Goal: Task Accomplishment & Management: Use online tool/utility

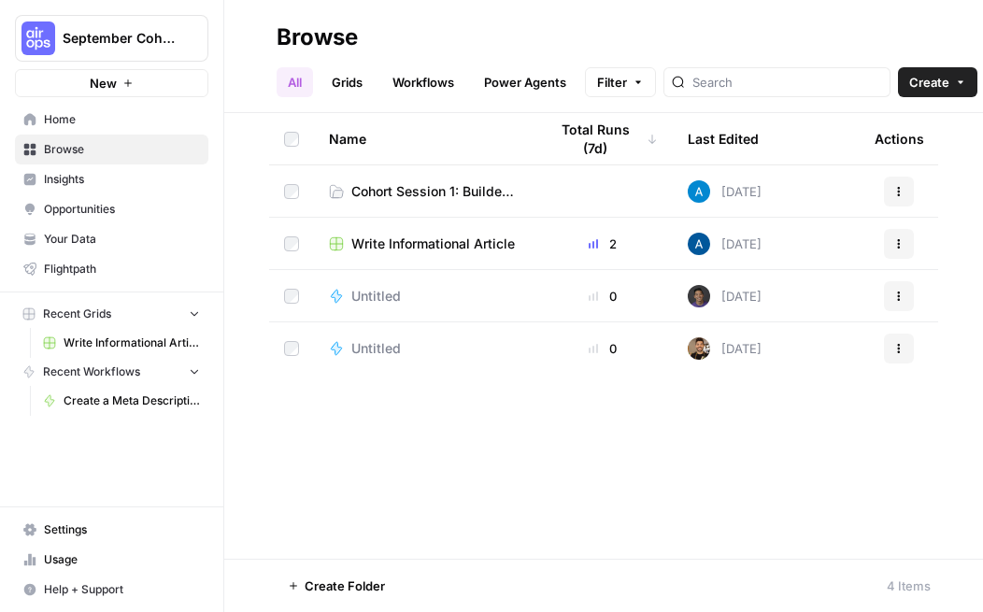
click at [603, 498] on div "Name Total Runs (7d) Last Edited Actions Cohort Session 1: Builder Exercise [DA…" at bounding box center [603, 335] width 758 height 445
click at [488, 469] on div "Name Total Runs (7d) Last Edited Actions Cohort Session 1: Builder Exercise [DA…" at bounding box center [603, 335] width 758 height 445
click at [432, 191] on span "Cohort Session 1: Builder Exercise" at bounding box center [434, 191] width 166 height 19
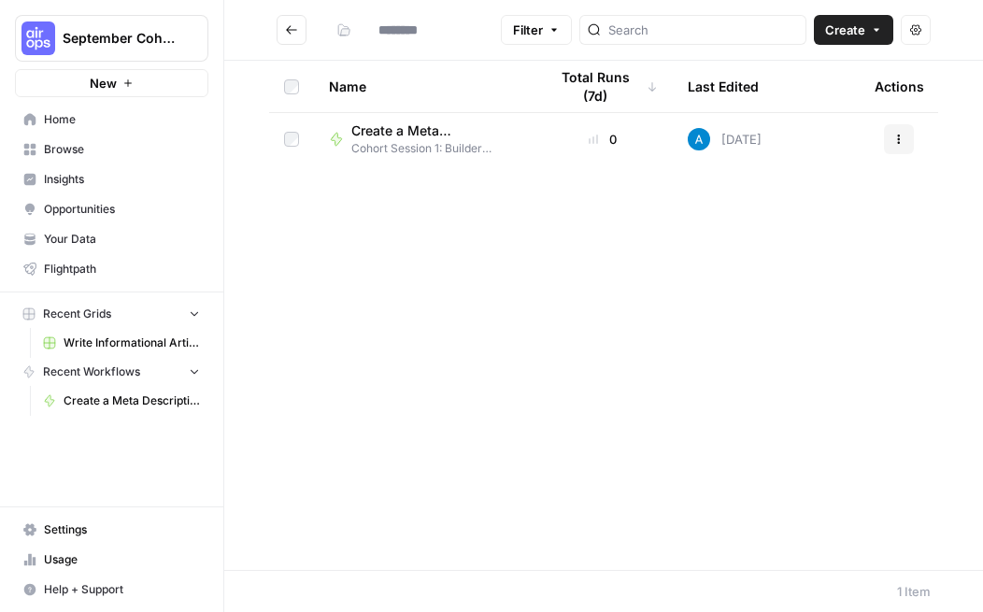
type input "**********"
click at [395, 339] on div "Name Total Runs (7d) Last Edited Actions Create a Meta Description ([PERSON_NAM…" at bounding box center [603, 315] width 758 height 509
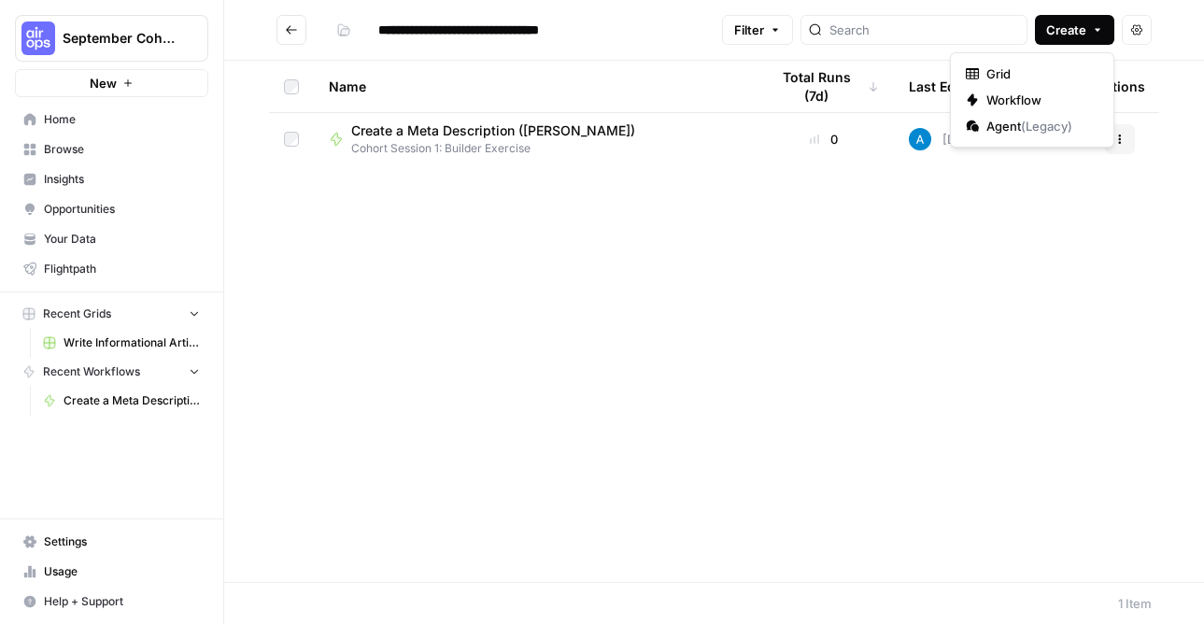
click at [709, 31] on span "Create" at bounding box center [1066, 30] width 40 height 19
click at [609, 299] on div "Name Total Runs (7d) Last Edited Actions Create a Meta Description ([PERSON_NAM…" at bounding box center [714, 321] width 980 height 521
click at [472, 134] on span "Create a Meta Description ([PERSON_NAME])" at bounding box center [493, 130] width 284 height 19
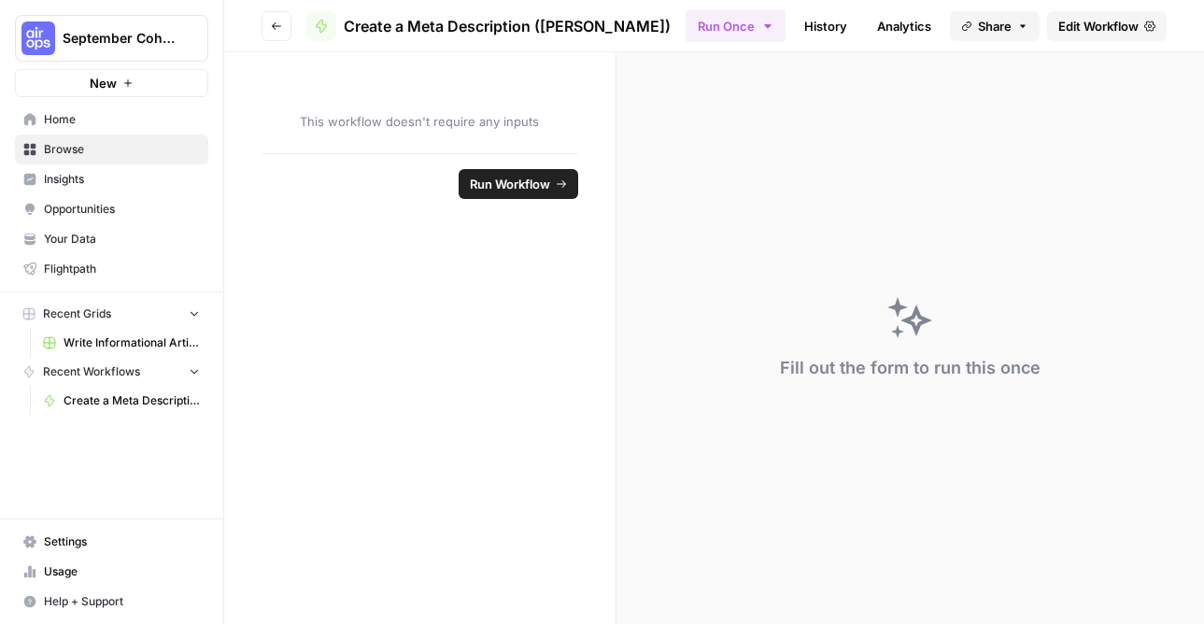
click at [709, 24] on span "Edit Workflow" at bounding box center [1098, 26] width 80 height 19
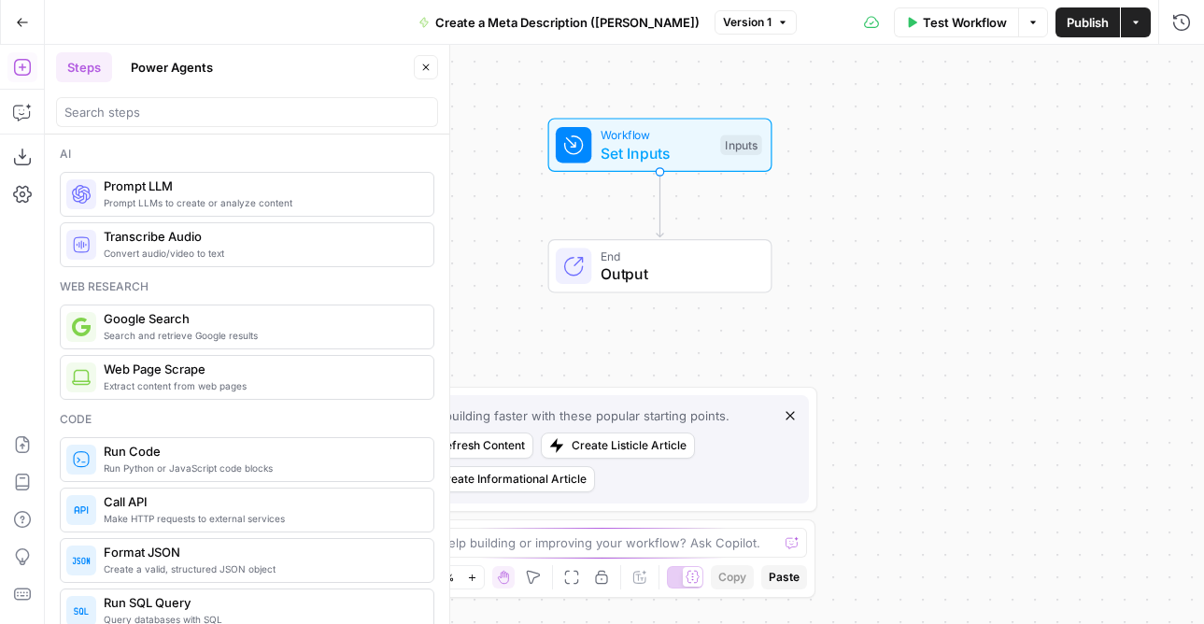
drag, startPoint x: 657, startPoint y: 197, endPoint x: 689, endPoint y: 67, distance: 133.6
click at [689, 67] on div "Workflow Set Inputs Inputs End Output" at bounding box center [624, 334] width 1159 height 579
click at [709, 411] on icon "button" at bounding box center [790, 415] width 15 height 15
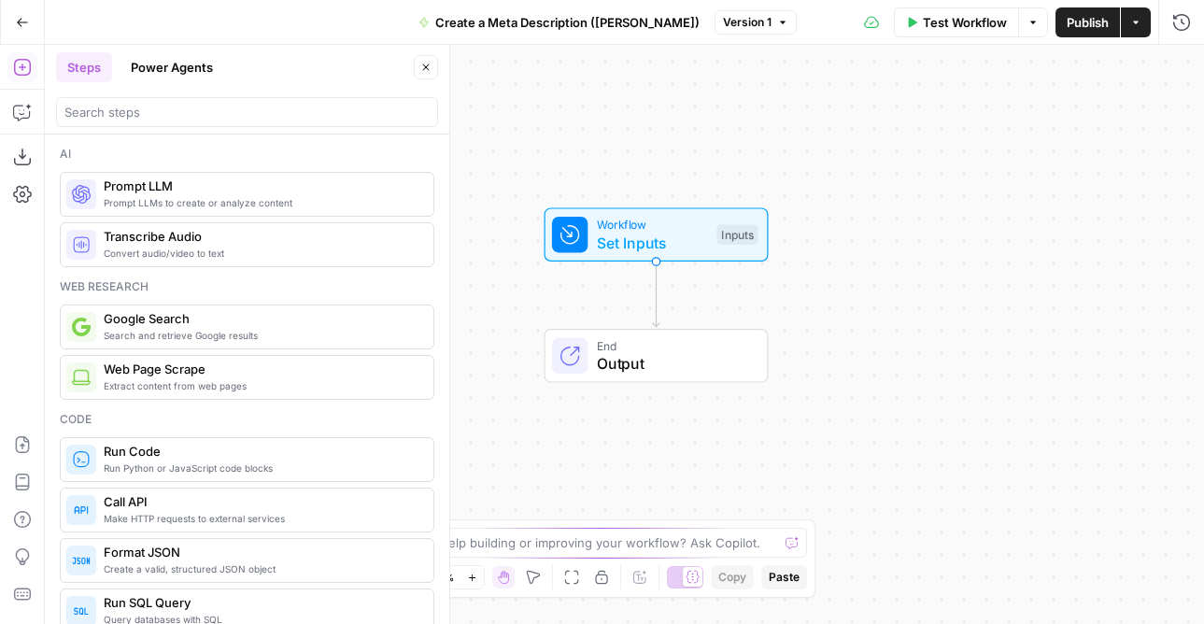
drag, startPoint x: 591, startPoint y: 359, endPoint x: 590, endPoint y: 460, distance: 101.8
click at [590, 460] on div "Workflow Set Inputs Inputs End Output" at bounding box center [624, 334] width 1159 height 579
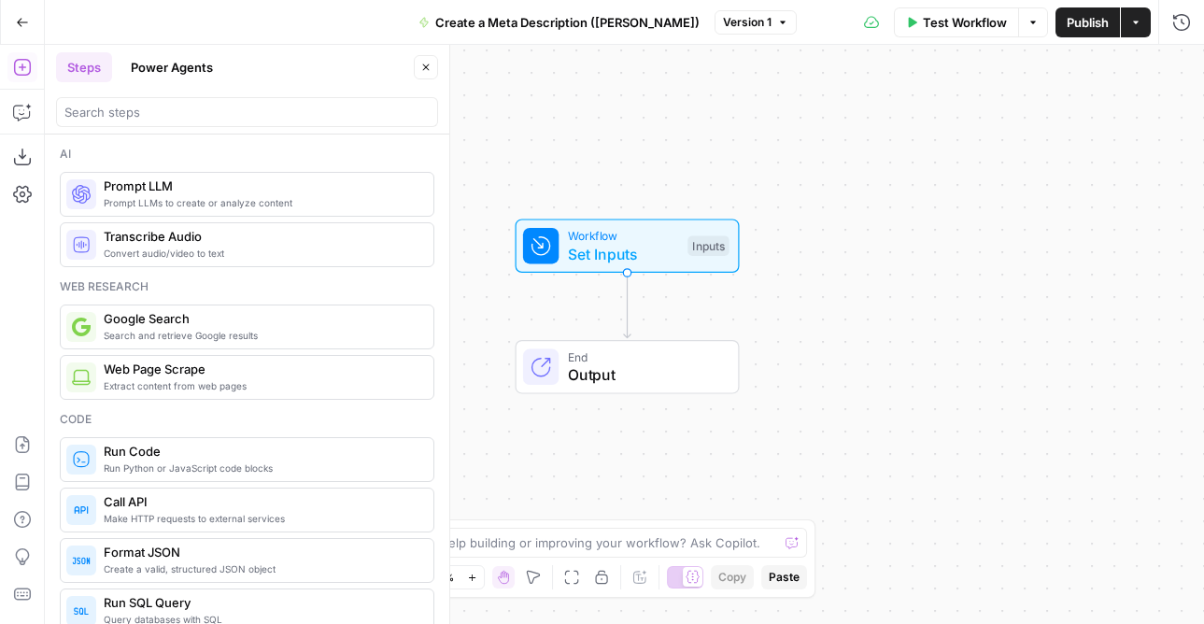
drag, startPoint x: 855, startPoint y: 211, endPoint x: 830, endPoint y: 211, distance: 25.2
click at [709, 211] on div "Workflow Set Inputs Inputs End Output" at bounding box center [624, 334] width 1159 height 579
click at [591, 24] on span "Create a Meta Description ([PERSON_NAME])" at bounding box center [567, 22] width 264 height 19
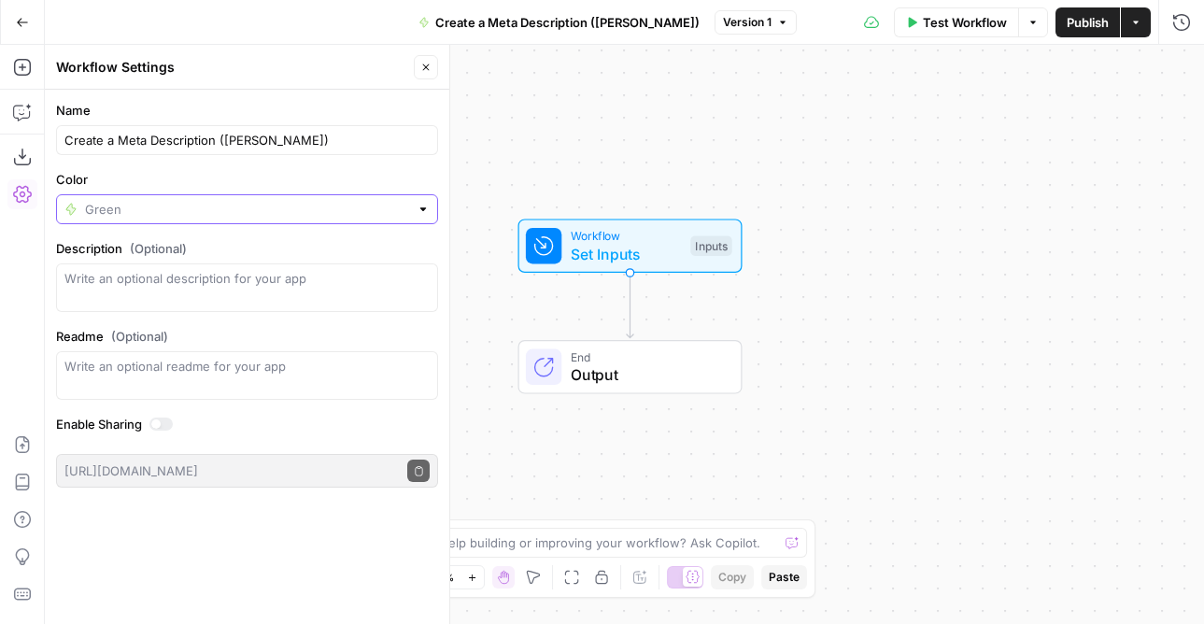
click at [111, 214] on input "Color" at bounding box center [247, 209] width 324 height 19
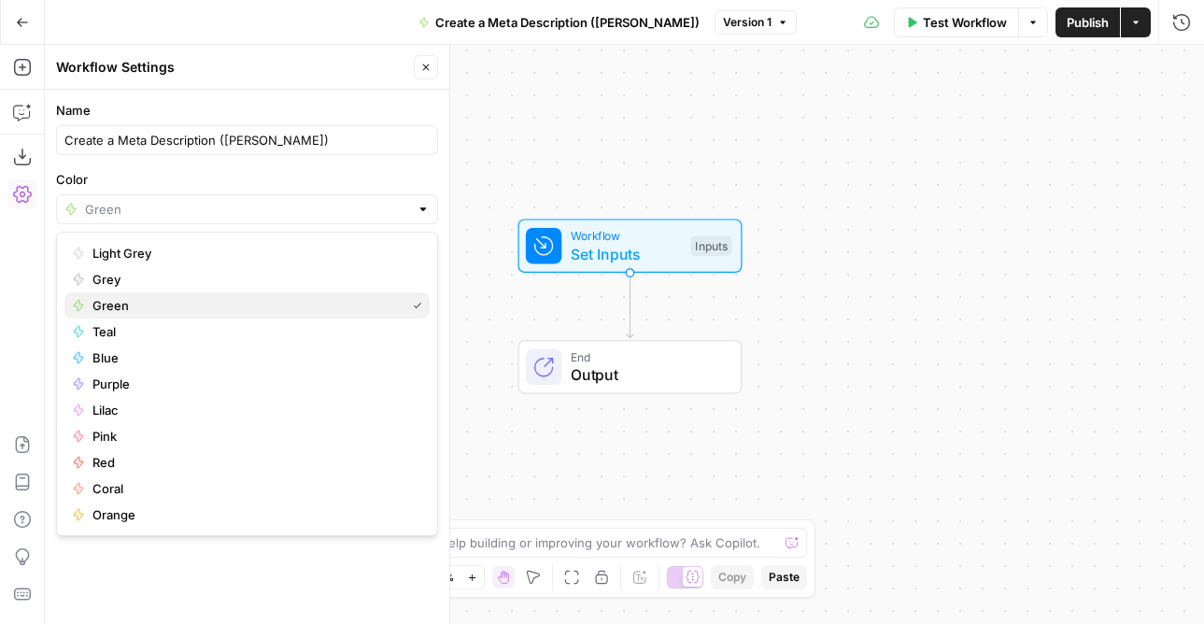
click at [145, 304] on span "Green" at bounding box center [244, 305] width 305 height 19
type input "Green"
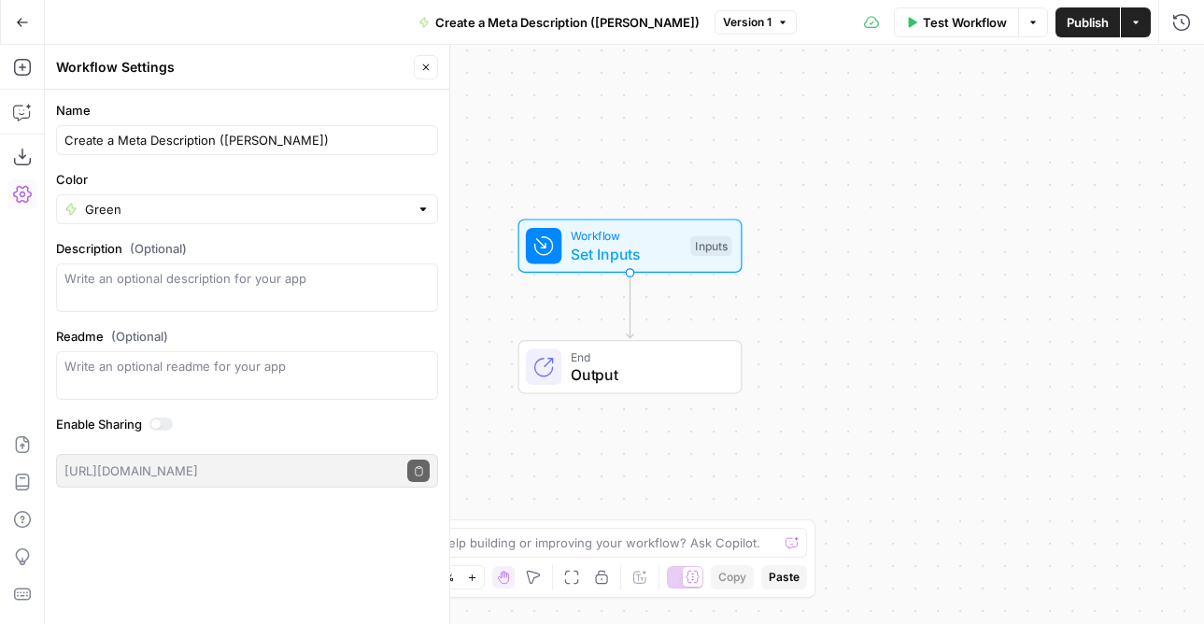
click at [163, 170] on label "Color" at bounding box center [247, 179] width 382 height 19
click at [163, 200] on input "Green" at bounding box center [247, 209] width 324 height 19
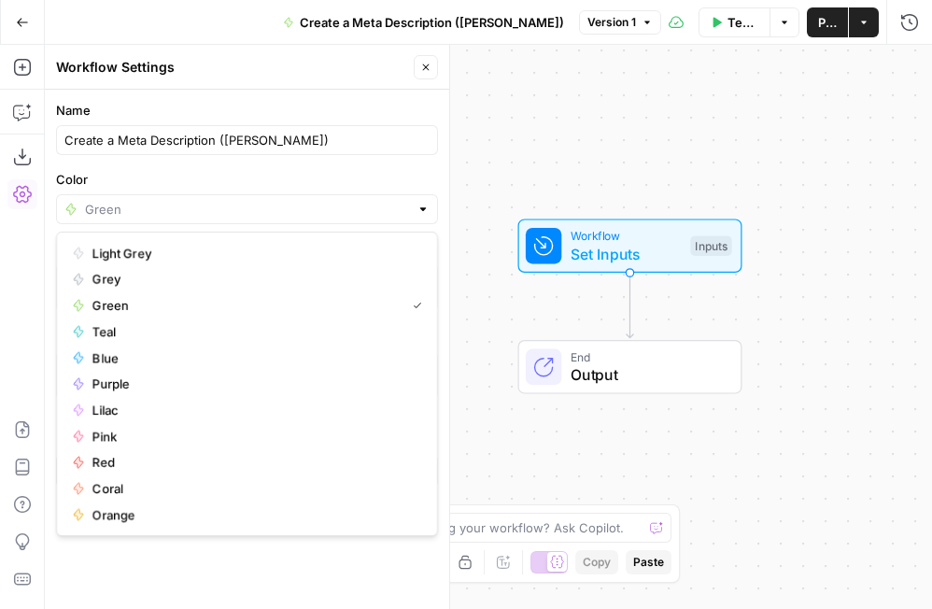
type input "Green"
click at [554, 131] on div "Workflow Set Inputs Inputs End Output" at bounding box center [488, 327] width 887 height 564
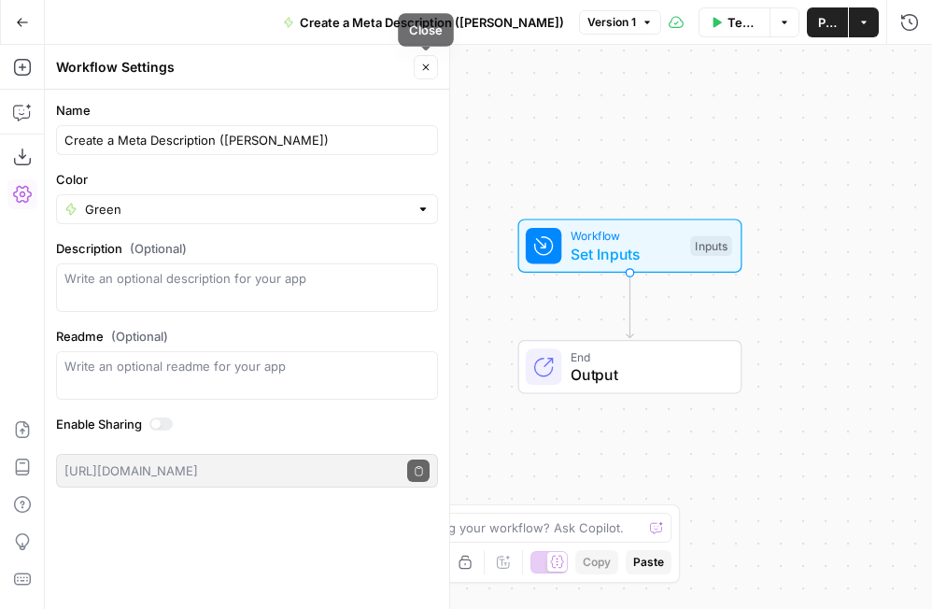
click at [431, 68] on icon "button" at bounding box center [425, 67] width 11 height 11
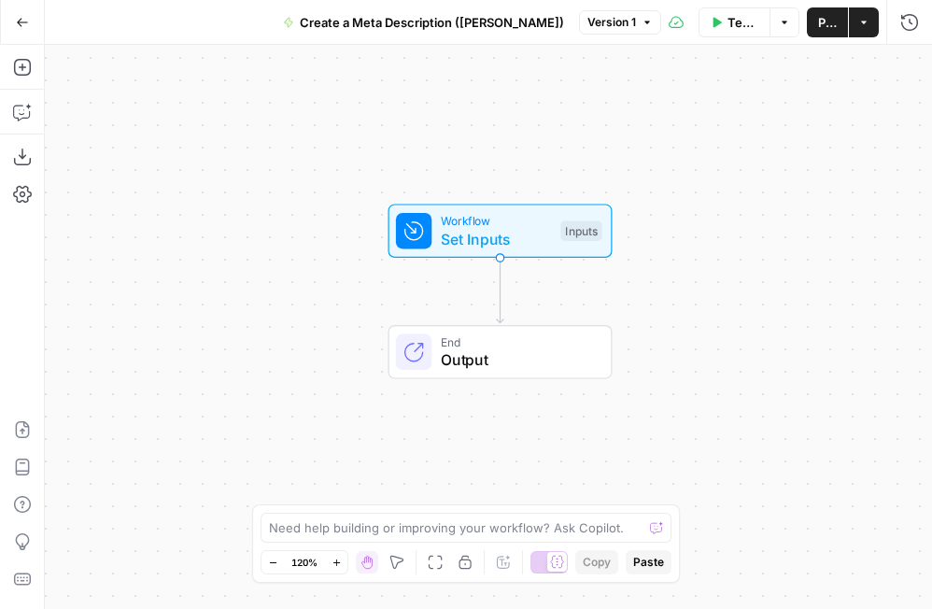
drag, startPoint x: 479, startPoint y: 313, endPoint x: 346, endPoint y: 296, distance: 133.7
click at [346, 296] on div "Workflow Set Inputs Inputs End Output" at bounding box center [488, 327] width 887 height 564
click at [457, 231] on span "Set Inputs" at bounding box center [493, 237] width 111 height 22
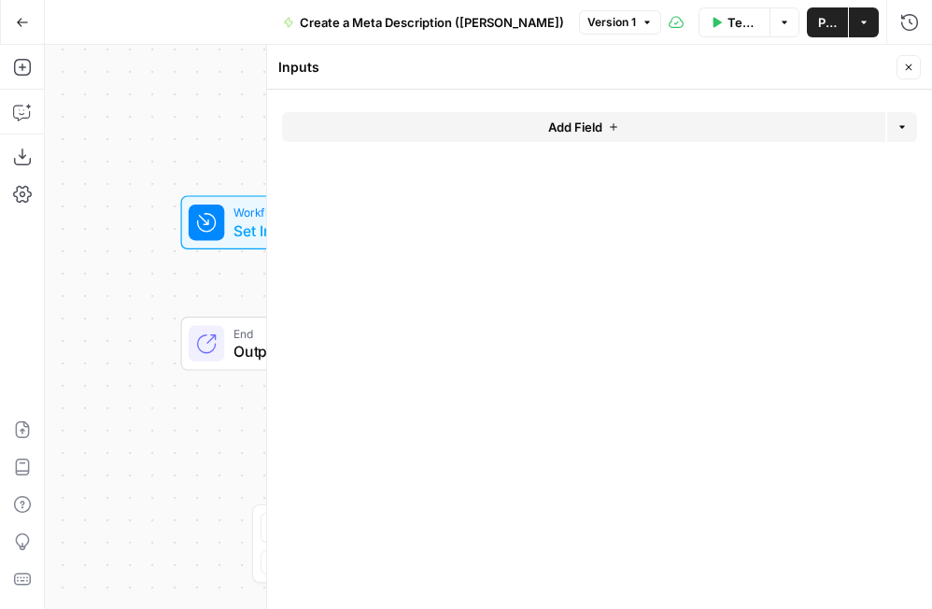
drag, startPoint x: 244, startPoint y: 256, endPoint x: 12, endPoint y: 252, distance: 231.6
click at [16, 251] on div "Add Steps Copilot Download as JSON Settings Import JSON AirOps Academy Help Giv…" at bounding box center [466, 327] width 932 height 564
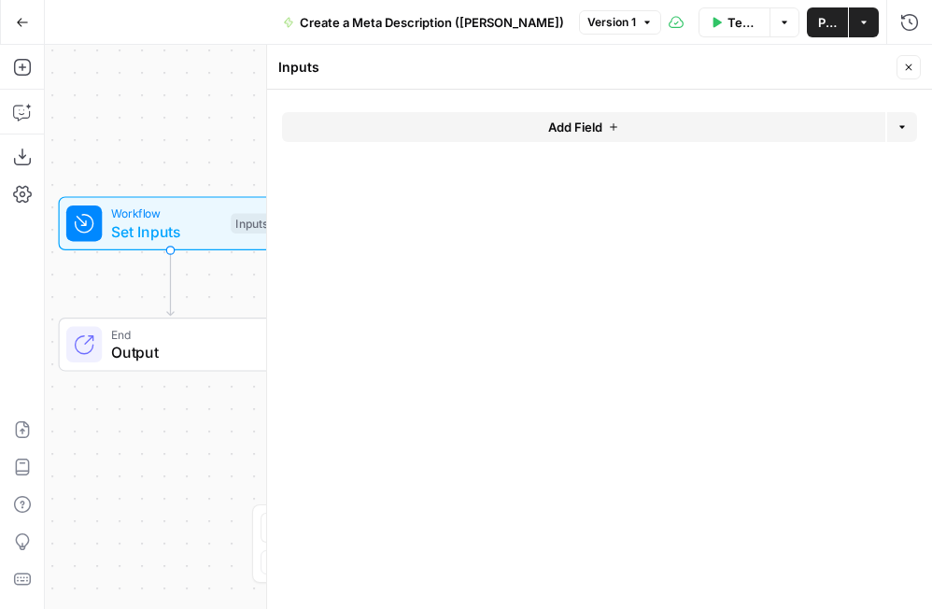
drag, startPoint x: 197, startPoint y: 153, endPoint x: 104, endPoint y: 148, distance: 93.5
click at [104, 148] on div "Workflow Set Inputs Inputs End Output" at bounding box center [488, 327] width 887 height 564
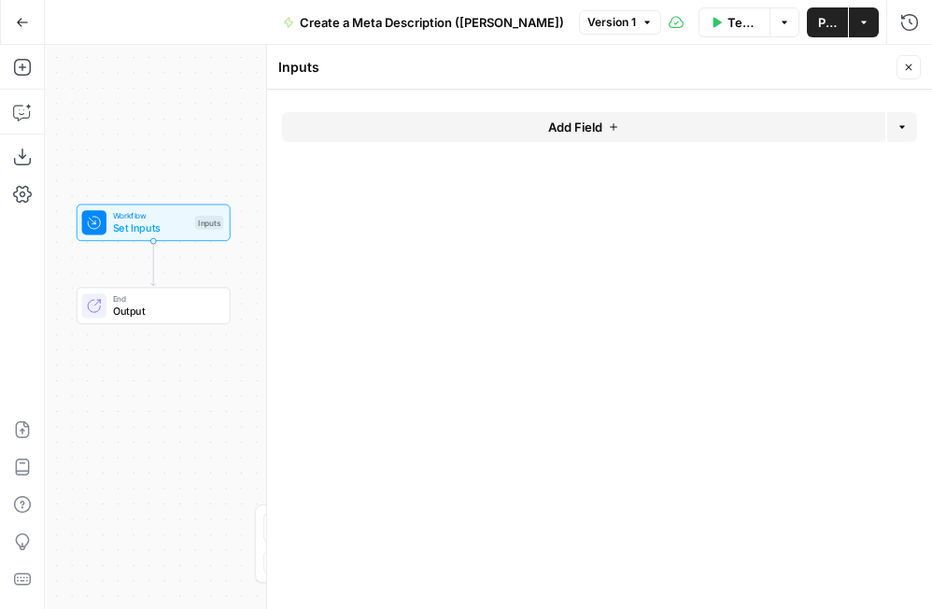
drag, startPoint x: 171, startPoint y: 114, endPoint x: 171, endPoint y: 138, distance: 24.3
click at [171, 138] on div "Workflow Set Inputs Inputs End Output" at bounding box center [488, 327] width 887 height 564
click at [604, 124] on button "Add Field" at bounding box center [583, 127] width 603 height 30
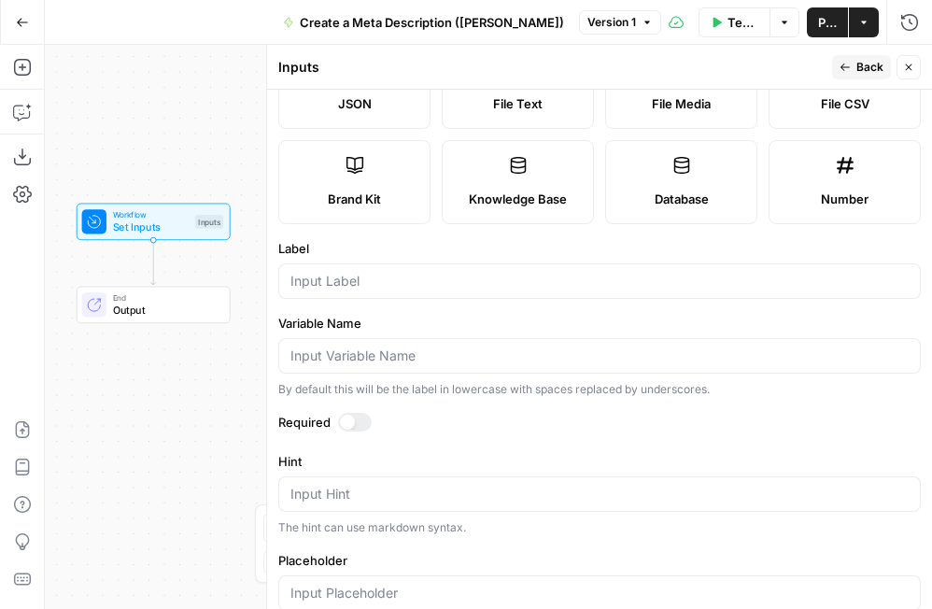
scroll to position [205, 0]
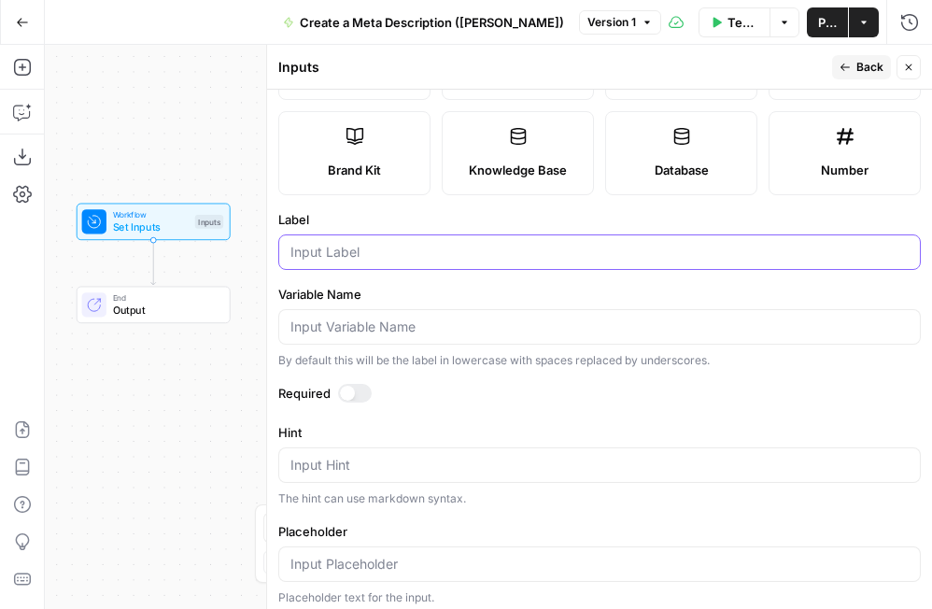
click at [400, 248] on input "Label" at bounding box center [599, 252] width 618 height 19
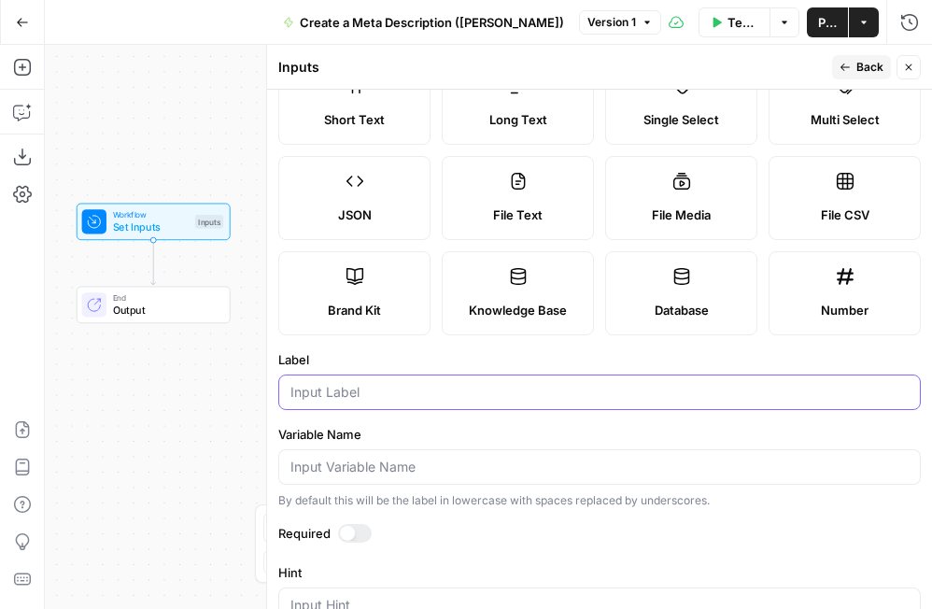
scroll to position [0, 0]
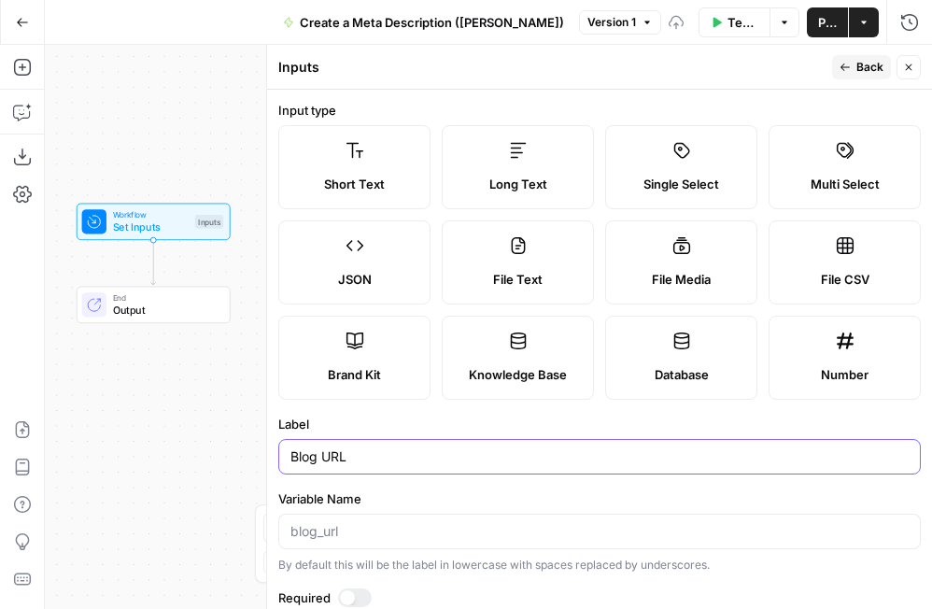
type input "Blog URL"
click at [415, 412] on form "Input type Short Text Long Text Single Select Multi Select JSON File Text File …" at bounding box center [599, 349] width 665 height 519
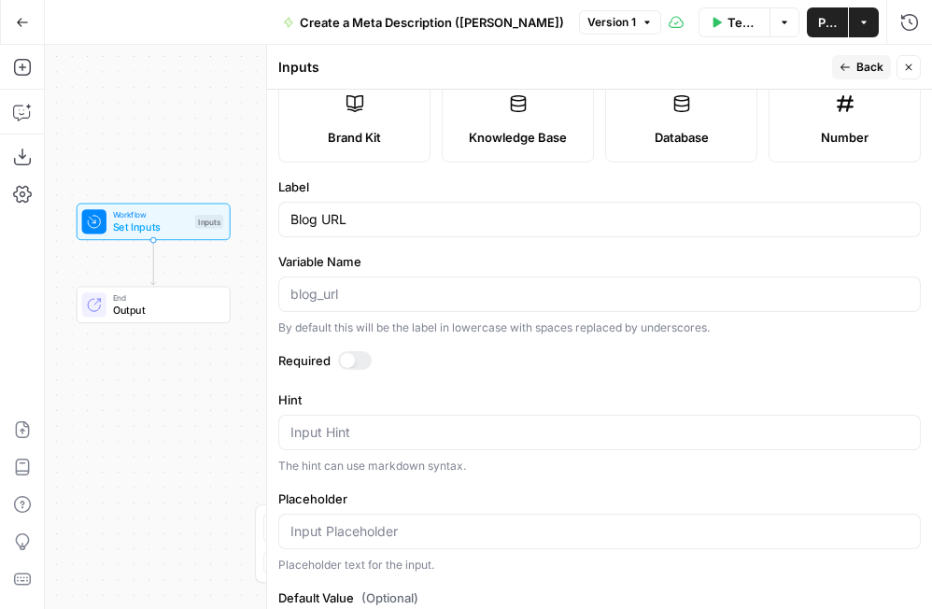
scroll to position [244, 0]
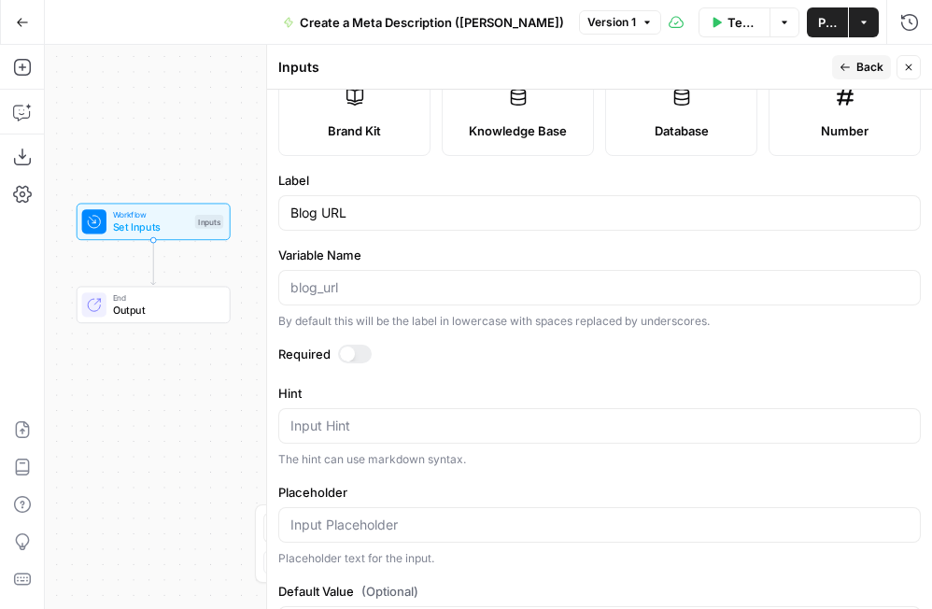
drag, startPoint x: 374, startPoint y: 258, endPoint x: 278, endPoint y: 258, distance: 95.3
click at [278, 258] on label "Variable Name" at bounding box center [599, 255] width 643 height 19
click at [370, 253] on label "Variable Name" at bounding box center [599, 255] width 643 height 19
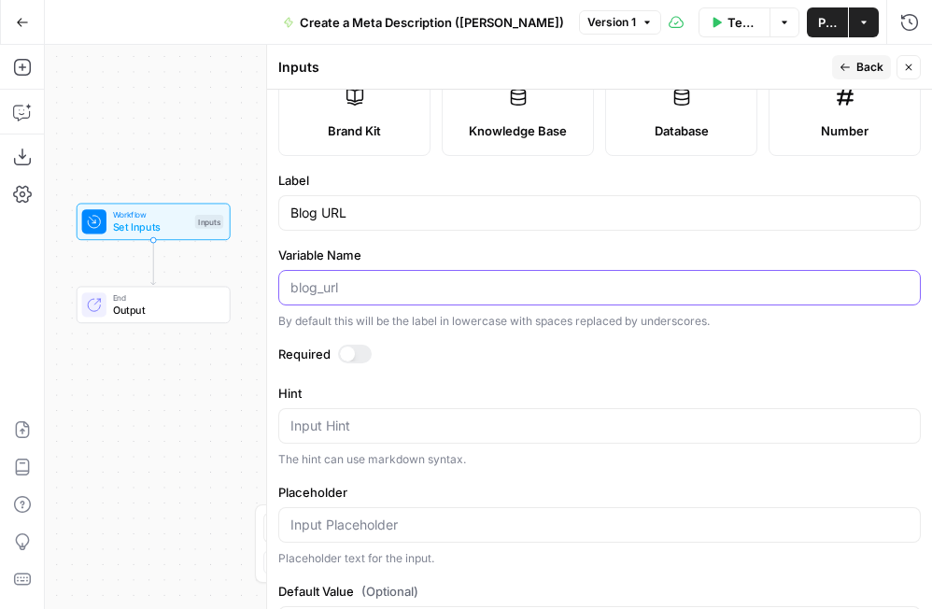
click at [370, 278] on input "Variable Name" at bounding box center [599, 287] width 618 height 19
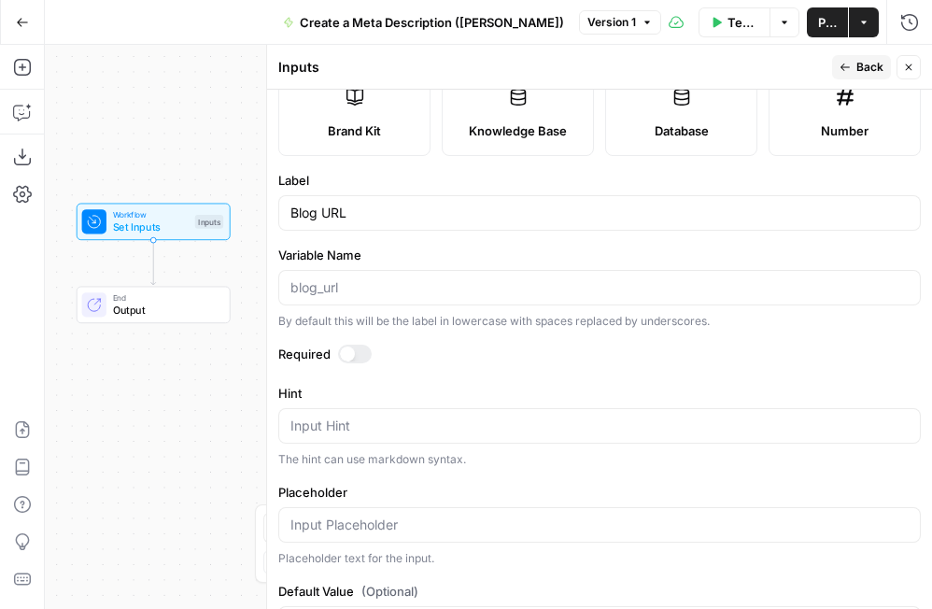
click at [422, 244] on form "Input type Short Text Long Text Single Select Multi Select JSON File Text File …" at bounding box center [599, 349] width 665 height 519
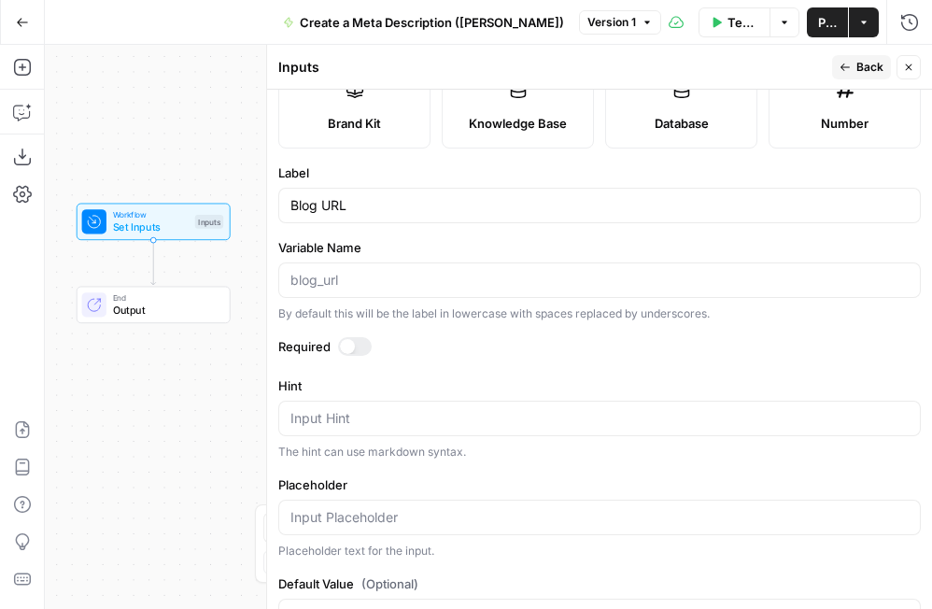
scroll to position [313, 0]
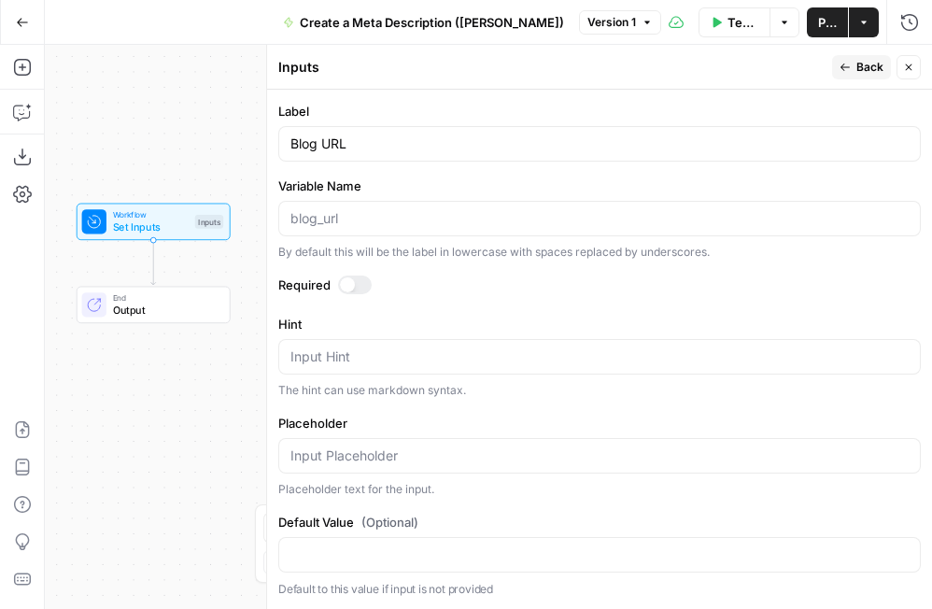
click at [354, 286] on div at bounding box center [355, 285] width 34 height 19
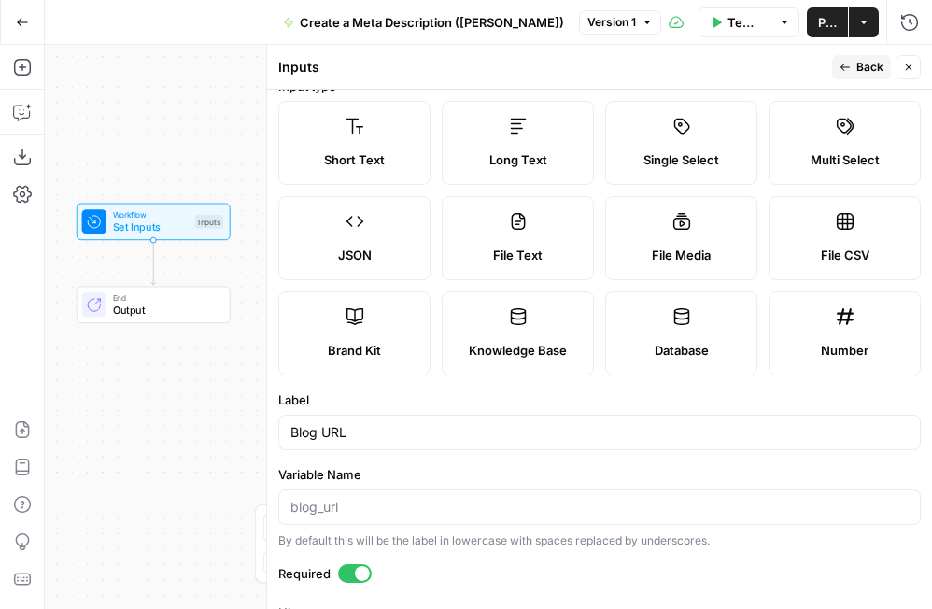
scroll to position [0, 0]
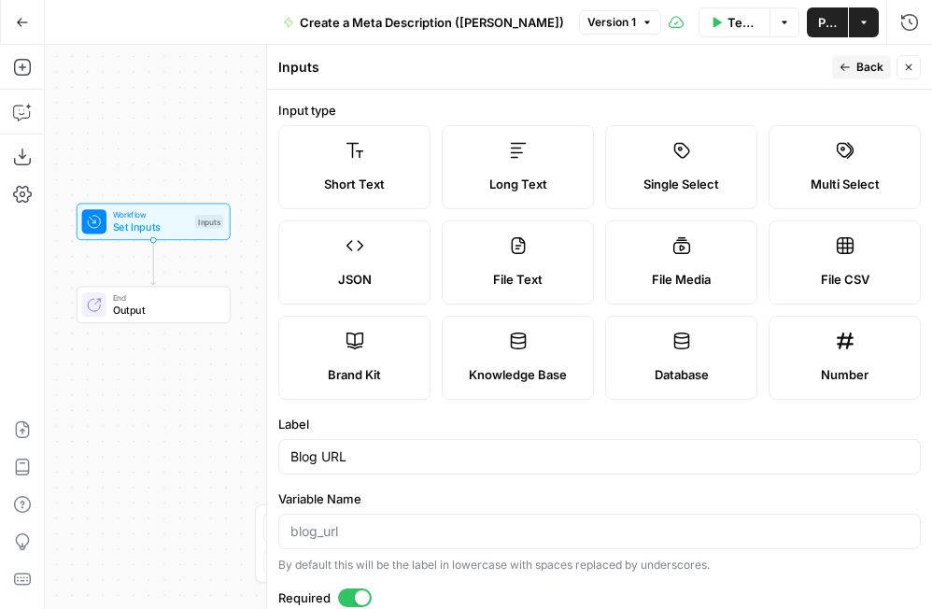
click at [709, 65] on span "Back" at bounding box center [869, 67] width 27 height 17
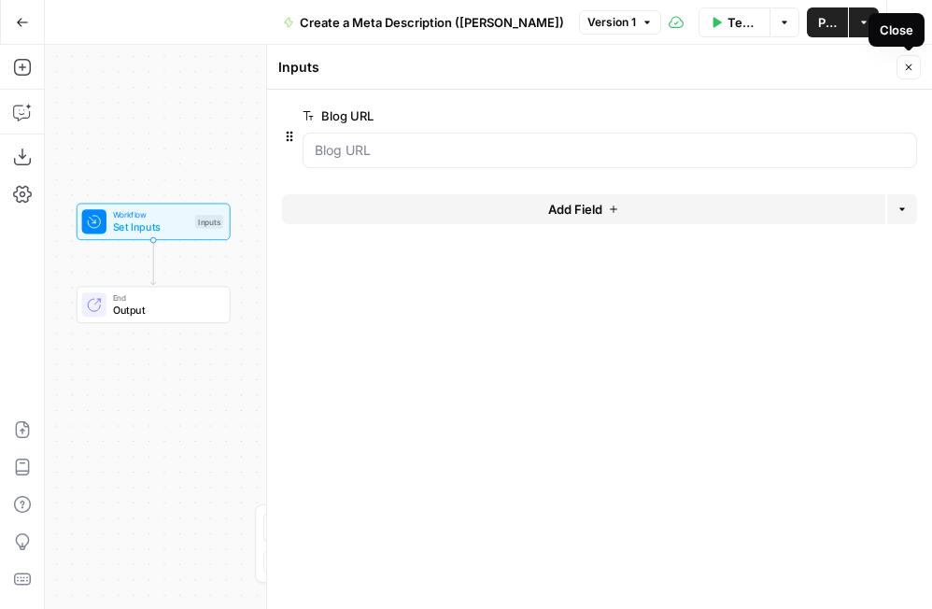
click at [709, 73] on button "Close" at bounding box center [909, 67] width 24 height 24
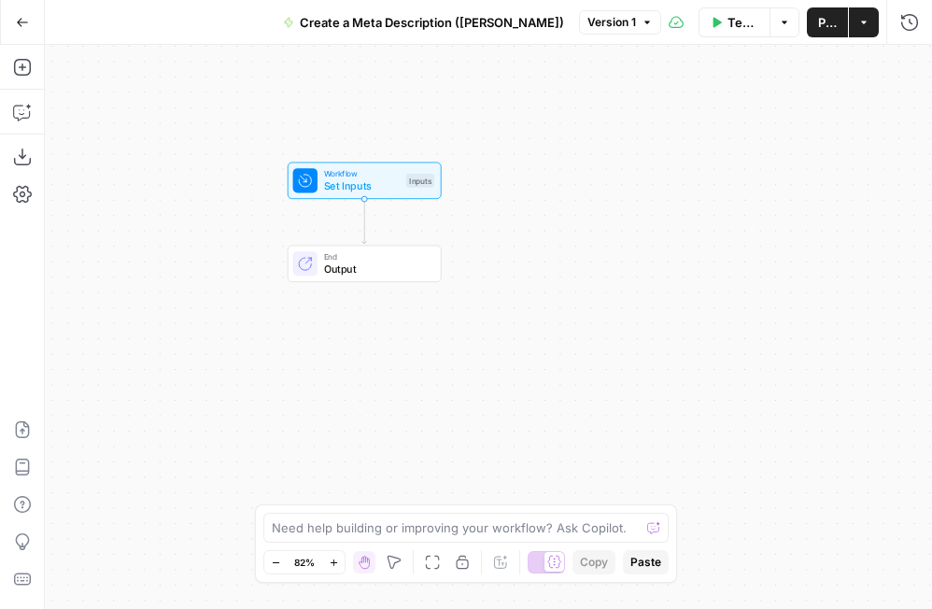
drag, startPoint x: 327, startPoint y: 219, endPoint x: 538, endPoint y: 177, distance: 215.0
click at [538, 177] on div "Workflow Set Inputs Inputs End Output" at bounding box center [488, 327] width 887 height 564
click at [316, 179] on div at bounding box center [305, 180] width 24 height 24
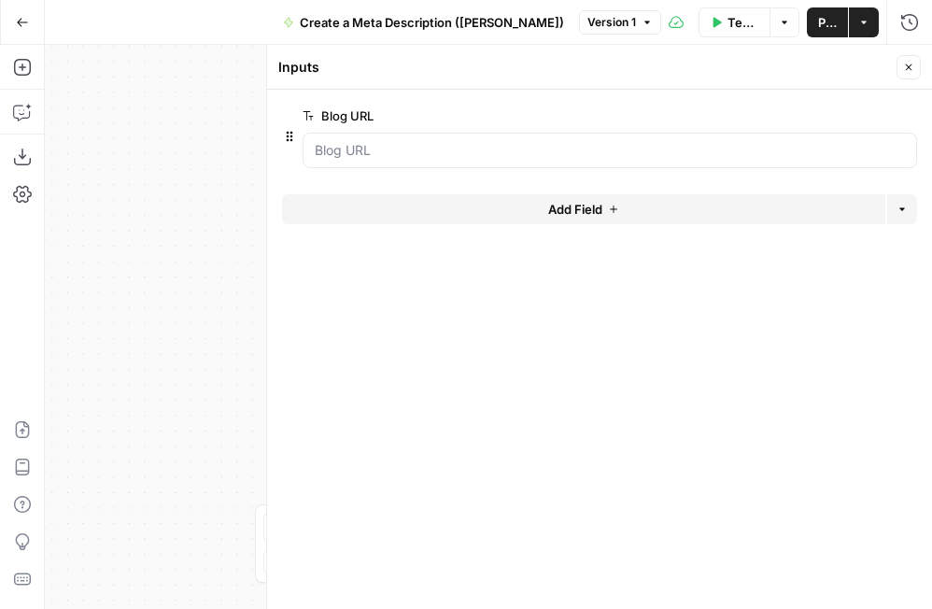
click at [709, 68] on icon "button" at bounding box center [908, 67] width 11 height 11
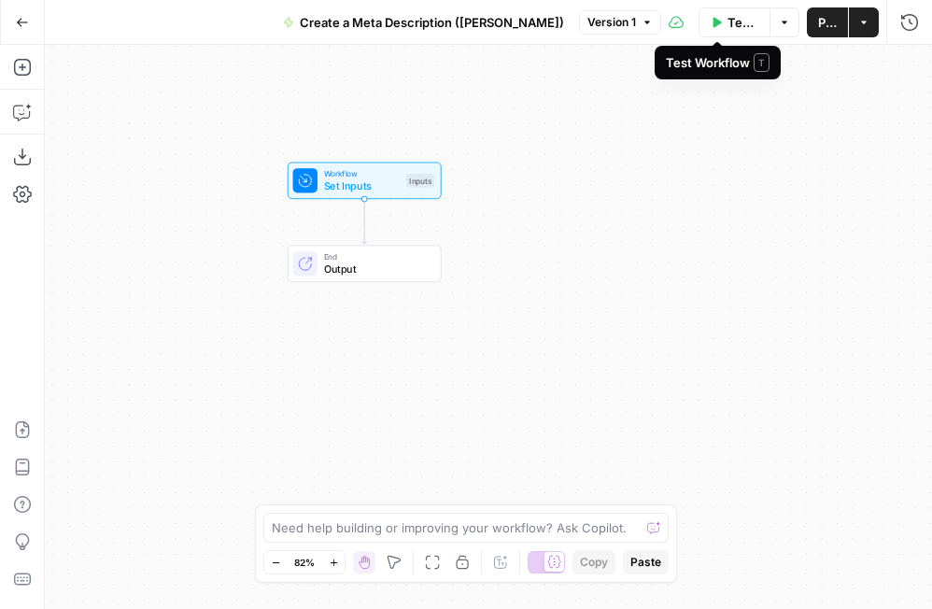
click at [709, 25] on span "Test Workflow" at bounding box center [744, 22] width 32 height 19
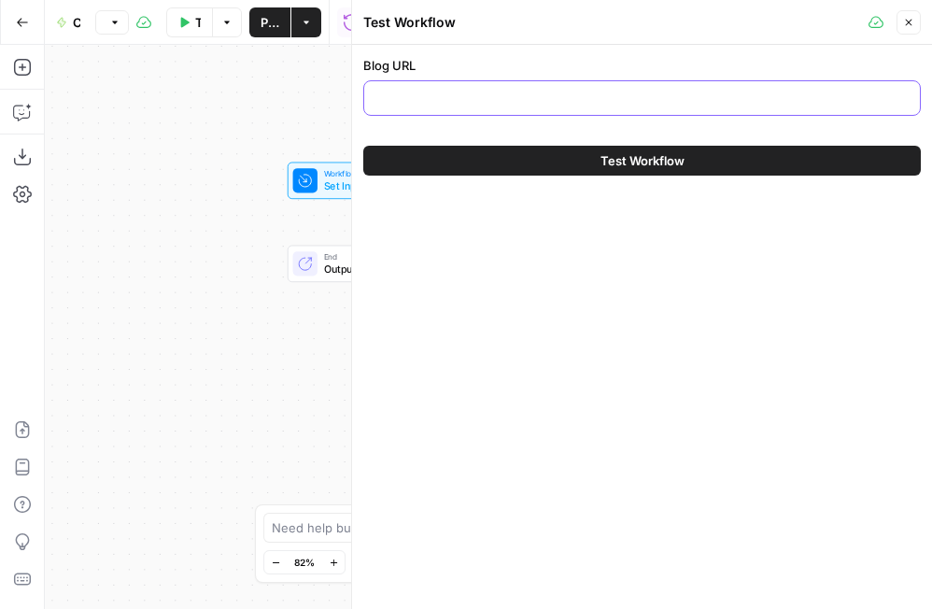
click at [529, 101] on input "Blog URL" at bounding box center [641, 98] width 533 height 19
paste input "[URL][DOMAIN_NAME]"
type input "[URL][DOMAIN_NAME]"
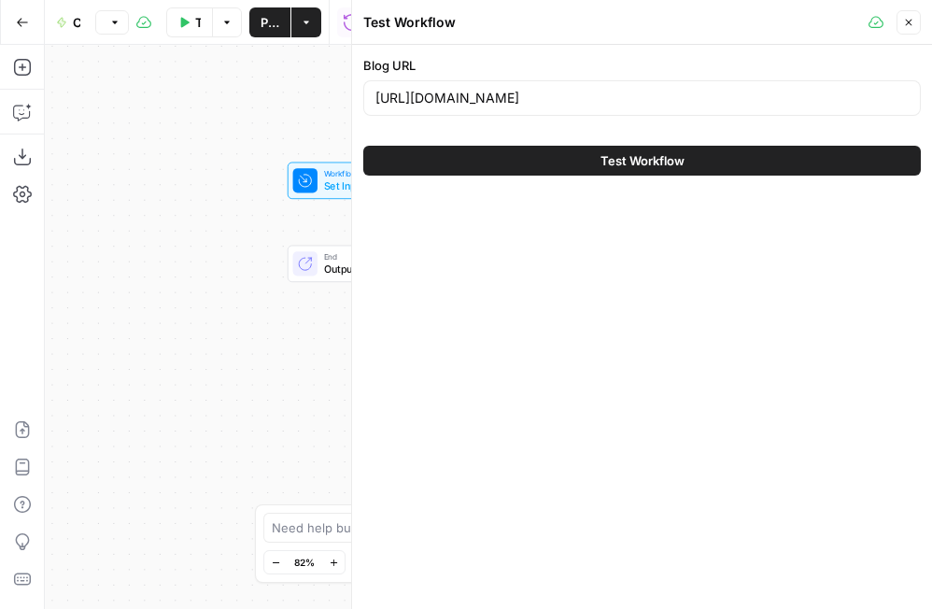
click at [598, 48] on div "Blog URL [URL][DOMAIN_NAME] Test Workflow" at bounding box center [642, 116] width 580 height 142
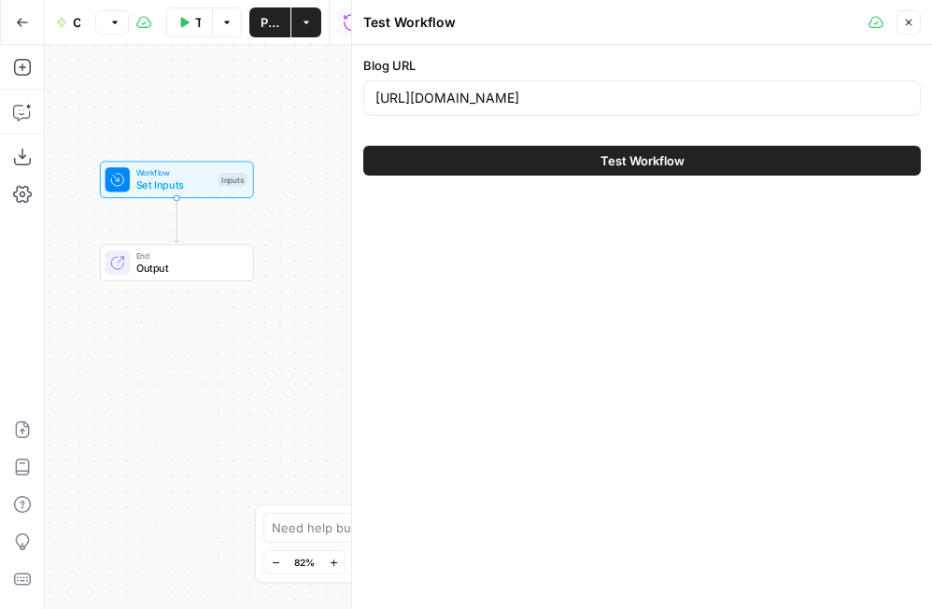
drag, startPoint x: 327, startPoint y: 114, endPoint x: 140, endPoint y: 113, distance: 186.8
click at [139, 113] on div "Workflow Set Inputs Inputs End Output" at bounding box center [210, 327] width 330 height 564
click at [709, 23] on icon "button" at bounding box center [908, 22] width 11 height 11
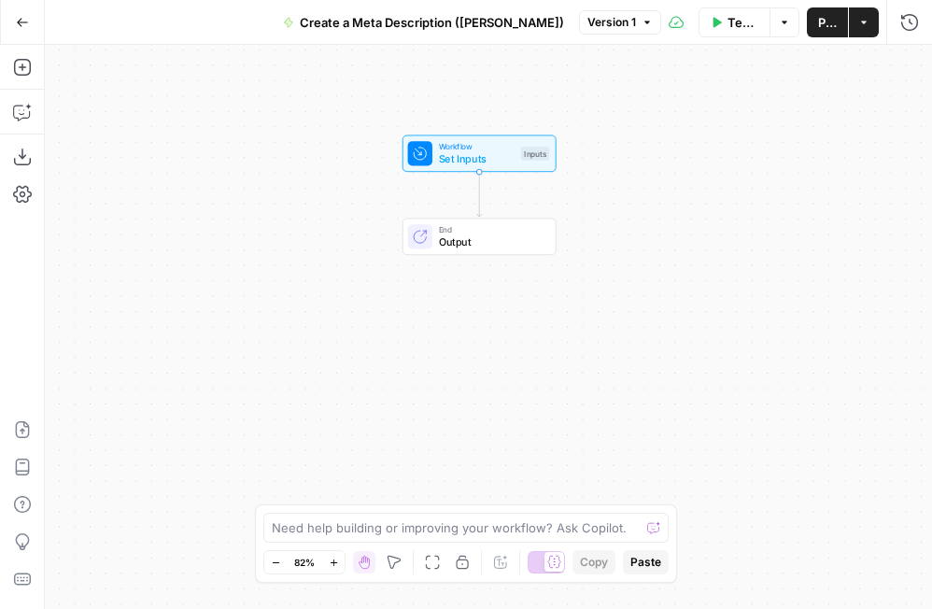
drag, startPoint x: 331, startPoint y: 179, endPoint x: 632, endPoint y: 152, distance: 302.9
click at [632, 152] on div "Workflow Set Inputs Inputs End Output" at bounding box center [488, 327] width 887 height 564
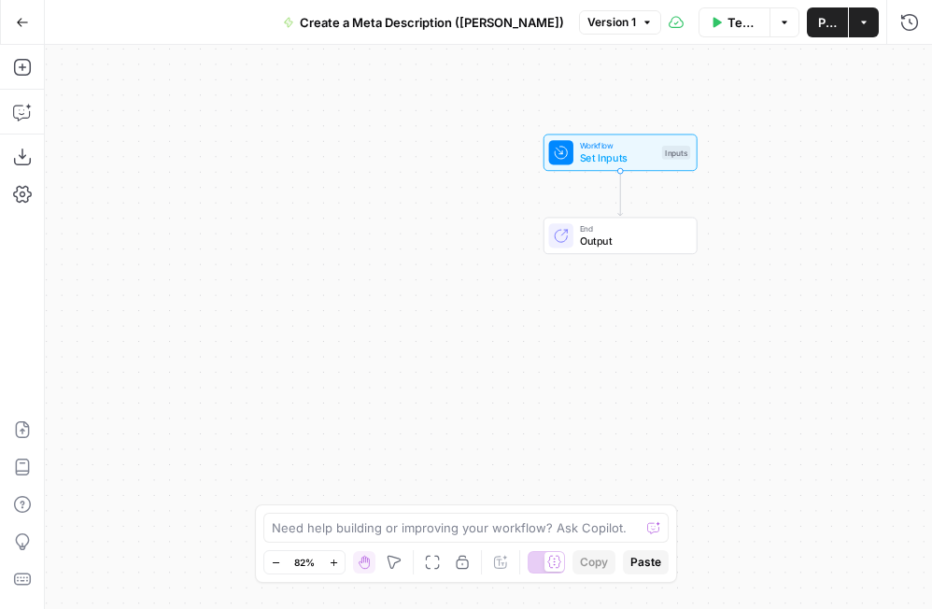
drag, startPoint x: 208, startPoint y: 138, endPoint x: 353, endPoint y: 138, distance: 144.8
click at [353, 138] on div "Workflow Set Inputs Inputs End Output" at bounding box center [488, 327] width 887 height 564
click at [19, 64] on icon "button" at bounding box center [22, 67] width 19 height 19
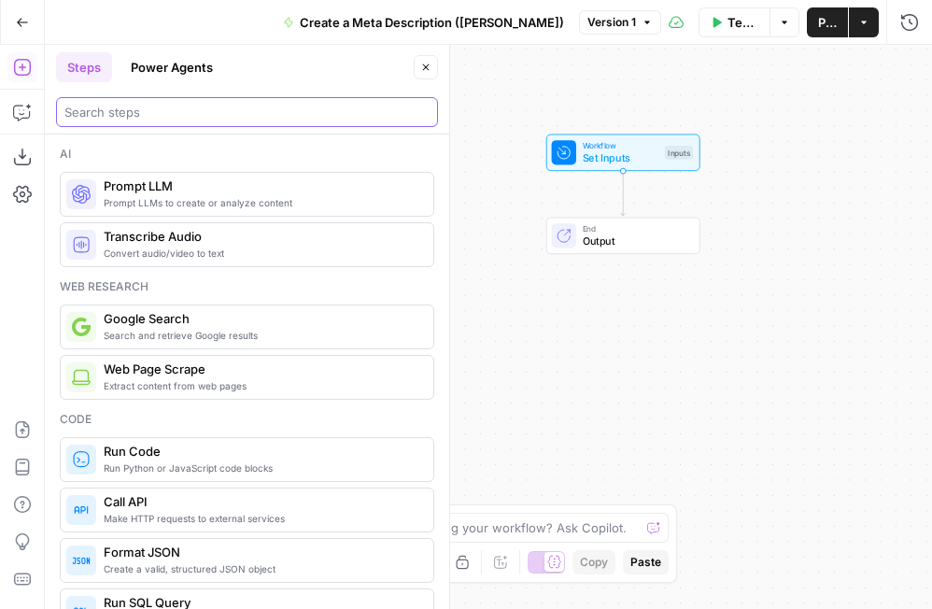
click at [178, 114] on input "search" at bounding box center [246, 112] width 365 height 19
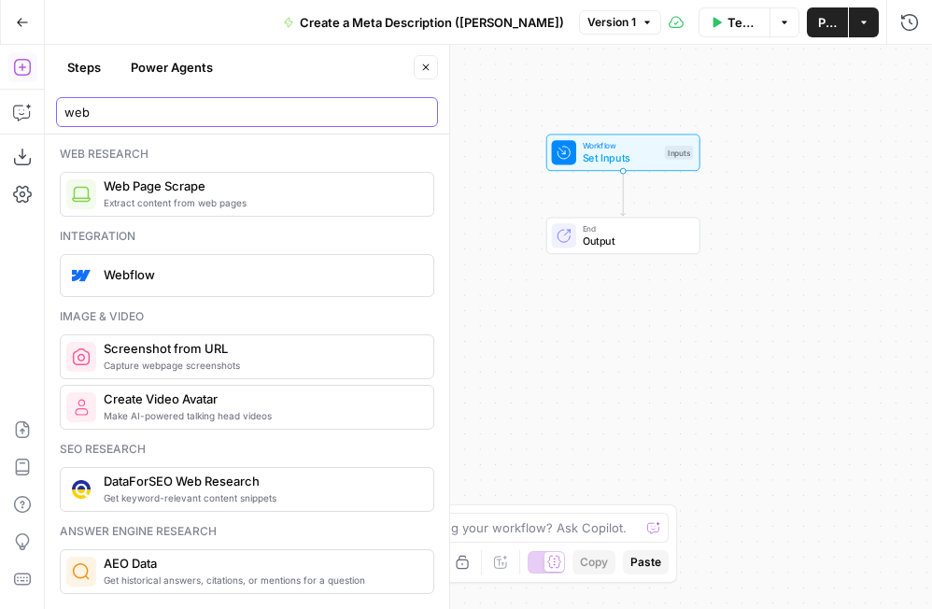
type input "web"
click at [424, 74] on button "Close" at bounding box center [426, 67] width 24 height 24
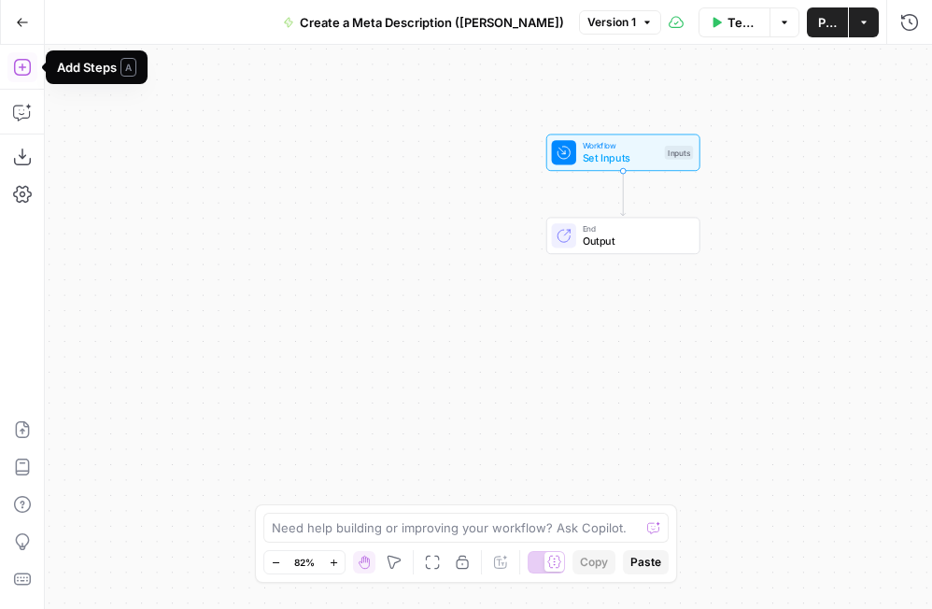
click at [24, 71] on icon "button" at bounding box center [22, 67] width 19 height 19
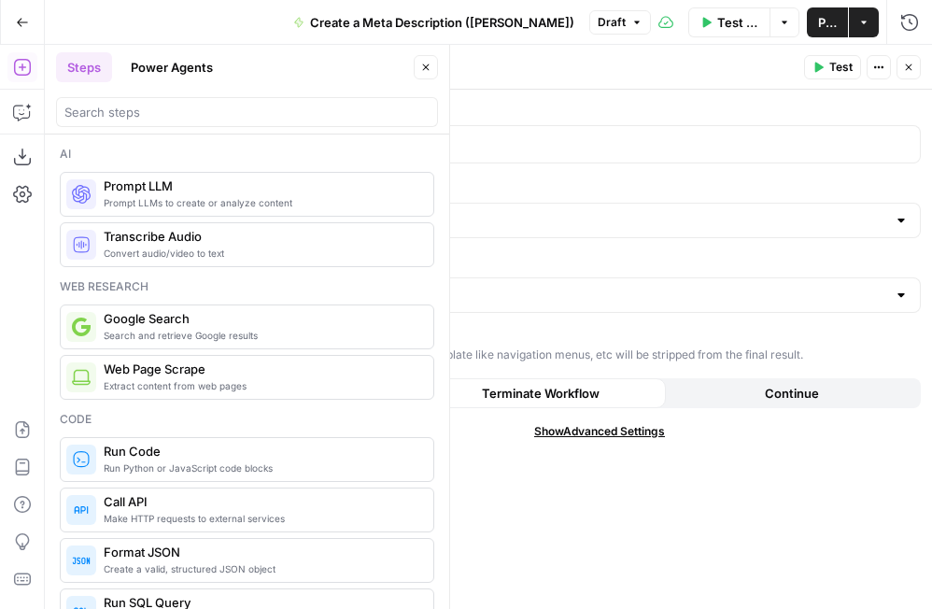
click at [418, 62] on button "Close" at bounding box center [426, 67] width 24 height 24
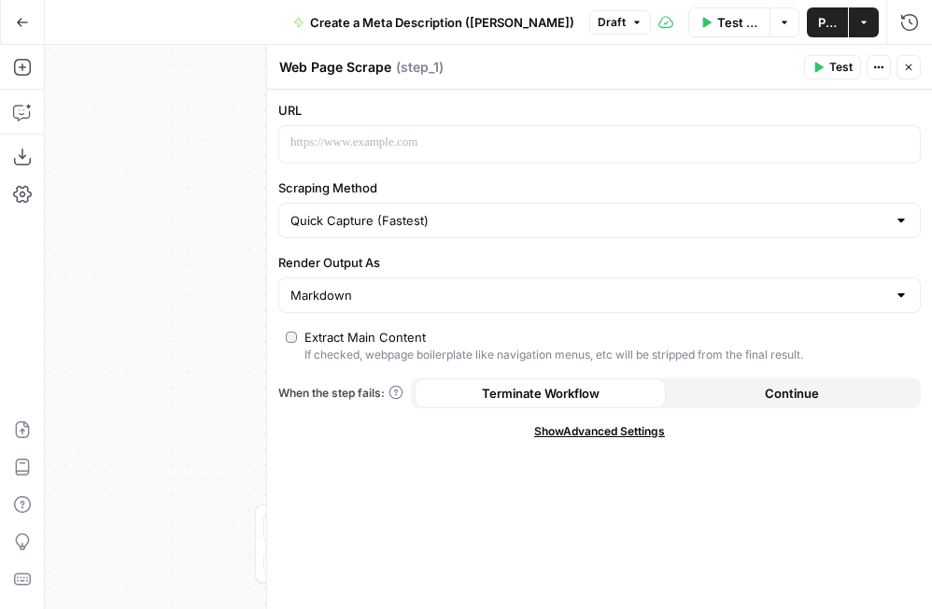
drag, startPoint x: 231, startPoint y: 243, endPoint x: 26, endPoint y: 243, distance: 204.5
click at [26, 243] on div "Add Steps Copilot Download as JSON Settings Import JSON AirOps Academy Help Giv…" at bounding box center [466, 327] width 932 height 564
drag, startPoint x: 214, startPoint y: 244, endPoint x: -7, endPoint y: 245, distance: 221.3
click at [0, 245] on html "September Cohort New Home Browse Insights Opportunities Your Data Flightpath Re…" at bounding box center [466, 304] width 932 height 609
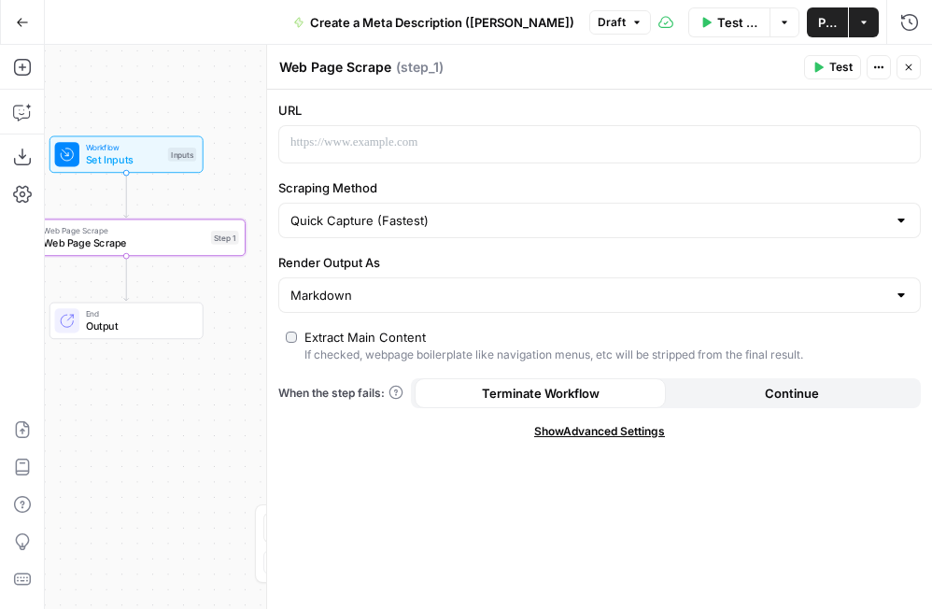
drag, startPoint x: 204, startPoint y: 83, endPoint x: 134, endPoint y: 83, distance: 70.0
click at [134, 83] on div "Workflow Set Inputs Inputs Web Page Scrape Web Page Scrape Step 1 End Output" at bounding box center [488, 327] width 887 height 564
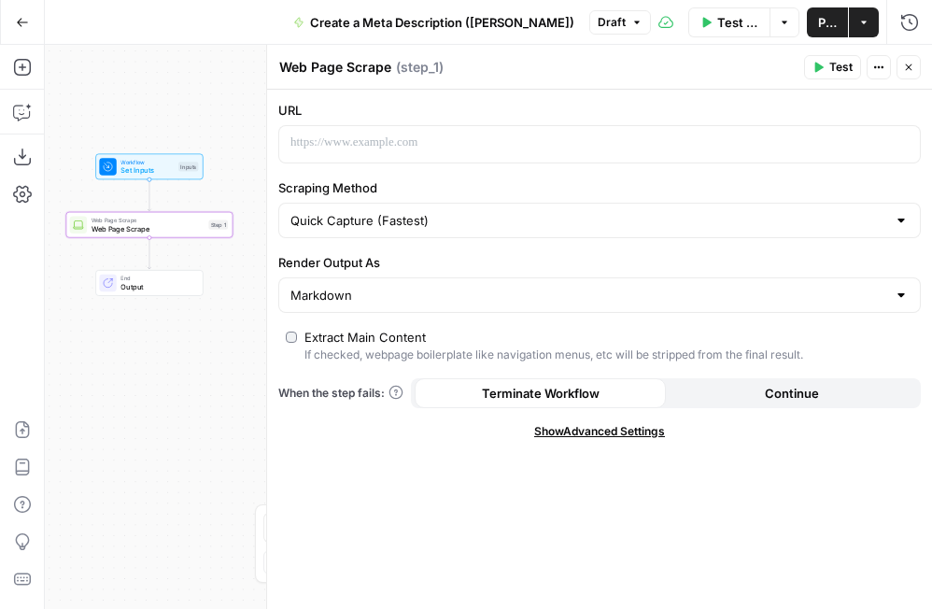
drag, startPoint x: 115, startPoint y: 92, endPoint x: 135, endPoint y: 123, distance: 37.8
click at [135, 123] on div "Workflow Set Inputs Inputs Web Page Scrape Web Page Scrape Step 1 End Output" at bounding box center [488, 327] width 887 height 564
click at [199, 116] on div "Workflow Set Inputs Inputs Web Page Scrape Web Page Scrape Step 1 End Output" at bounding box center [488, 327] width 887 height 564
click at [308, 110] on label "URL" at bounding box center [599, 110] width 643 height 19
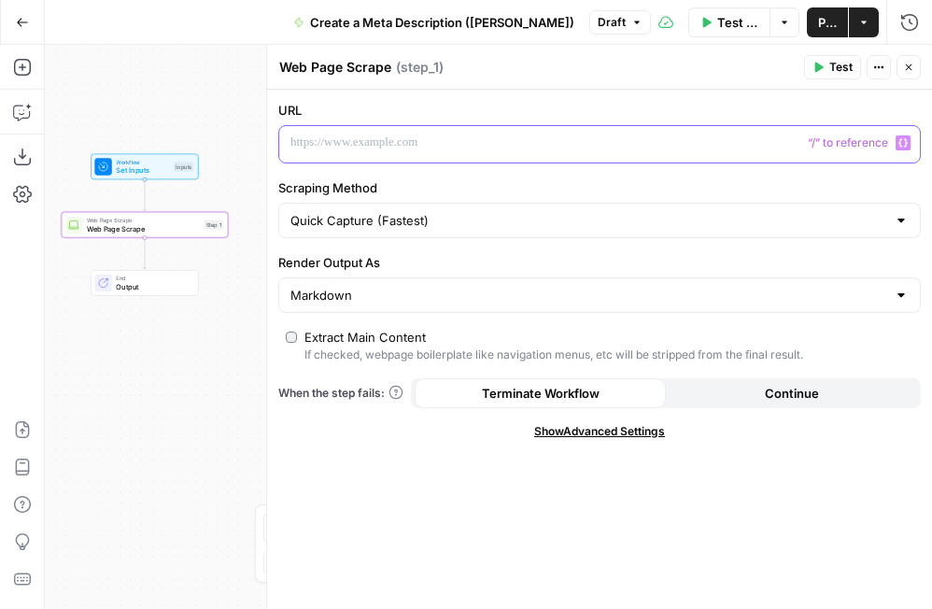
click at [356, 145] on p at bounding box center [584, 143] width 588 height 19
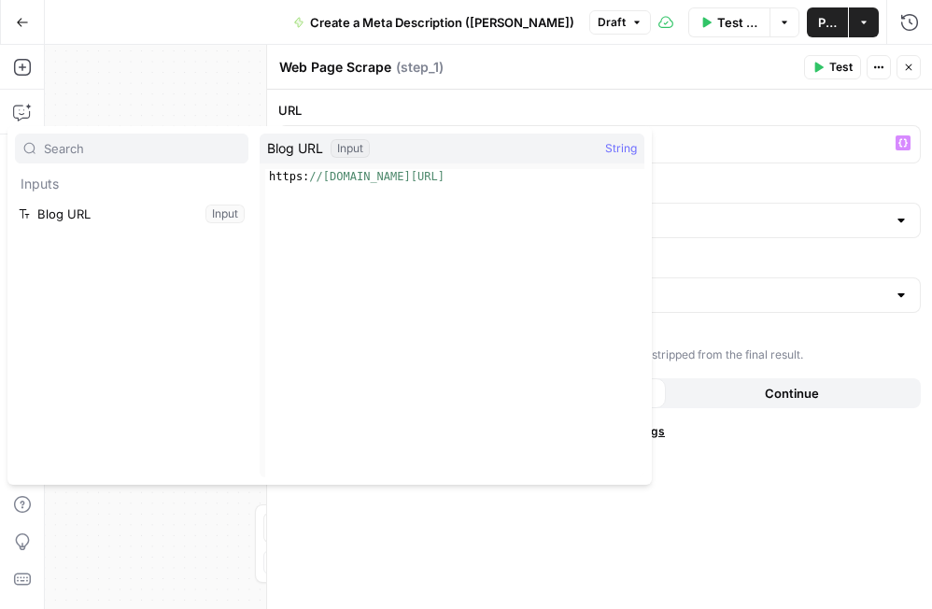
click at [709, 64] on icon "button" at bounding box center [908, 67] width 11 height 11
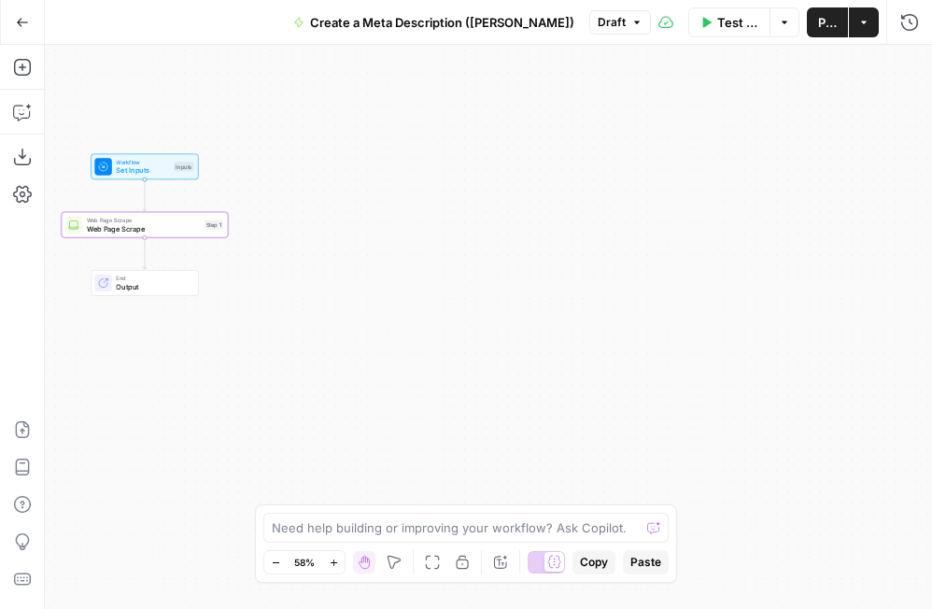
click at [709, 29] on span "Test Workflow" at bounding box center [738, 22] width 42 height 19
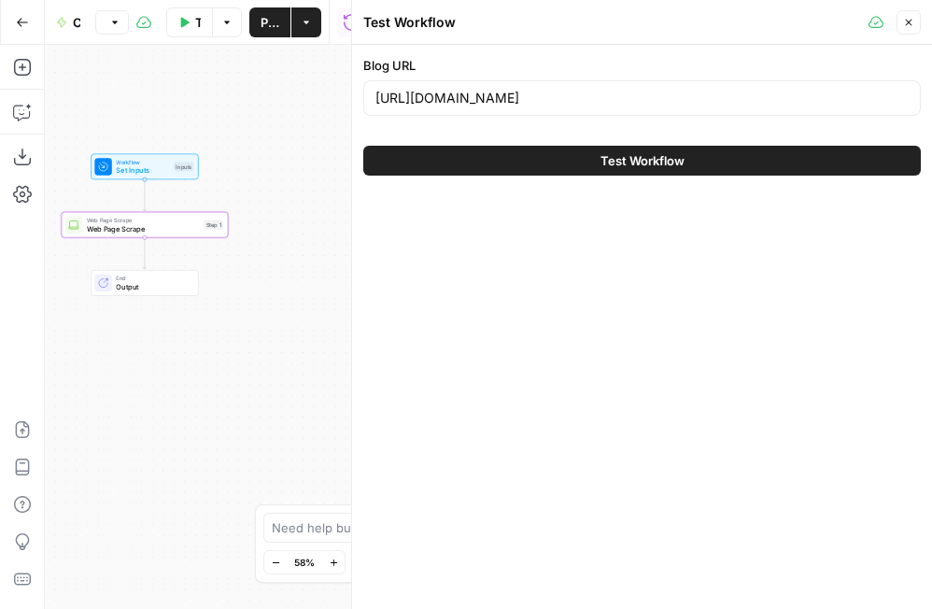
click at [709, 19] on button "Close" at bounding box center [909, 22] width 24 height 24
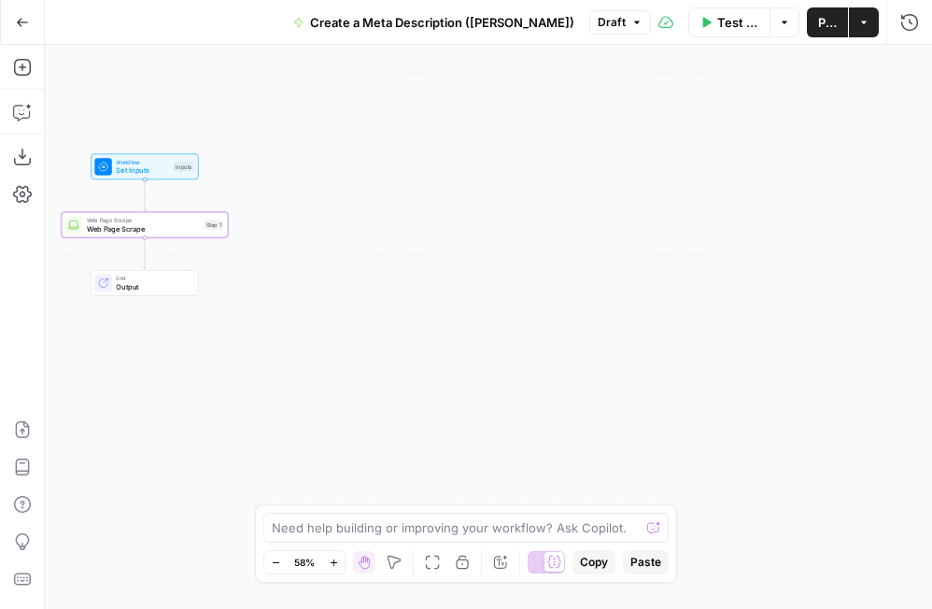
click at [709, 21] on span "Test Workflow" at bounding box center [738, 22] width 42 height 19
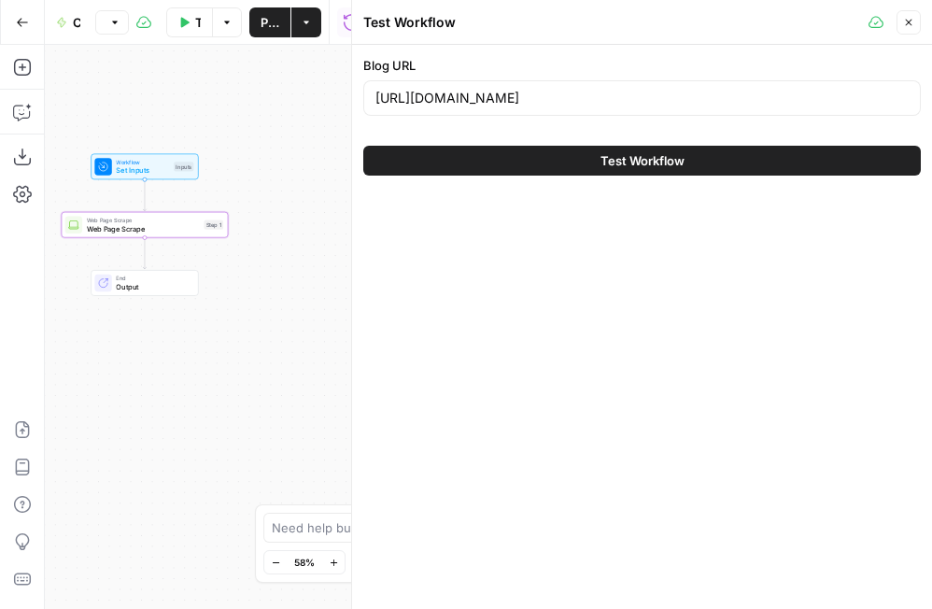
click at [709, 26] on icon "button" at bounding box center [908, 22] width 11 height 11
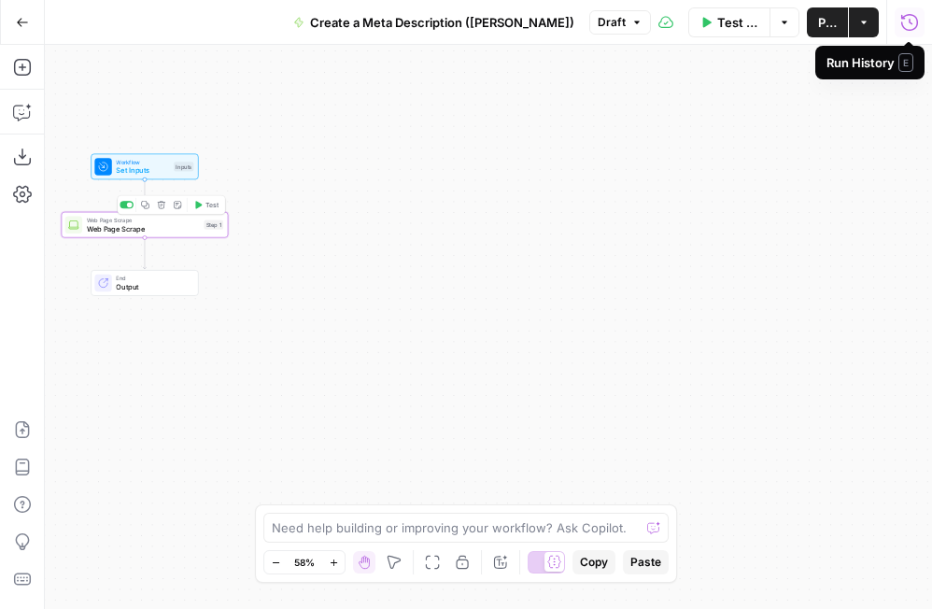
click at [138, 230] on span "Web Page Scrape" at bounding box center [143, 228] width 113 height 11
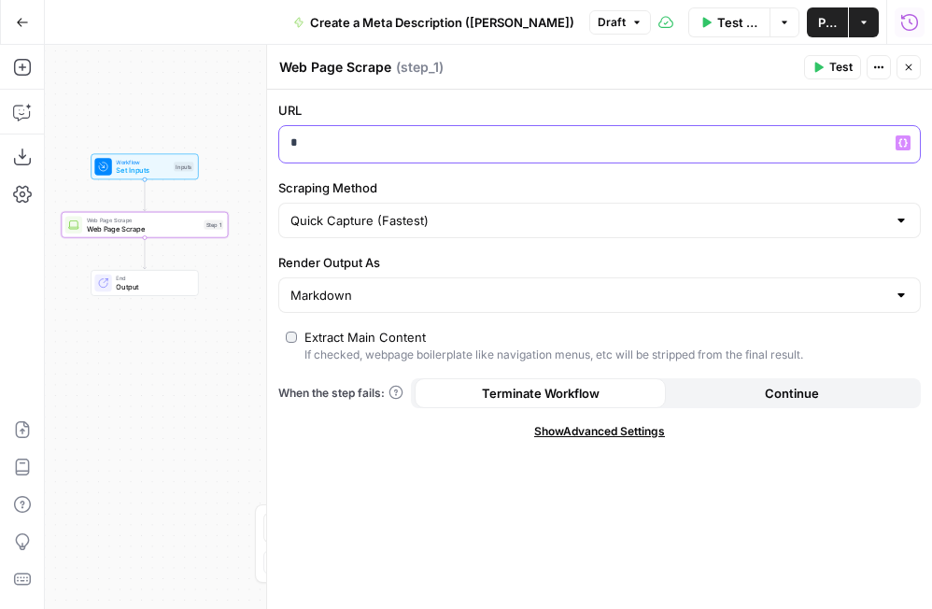
click at [474, 147] on p "*" at bounding box center [584, 143] width 588 height 19
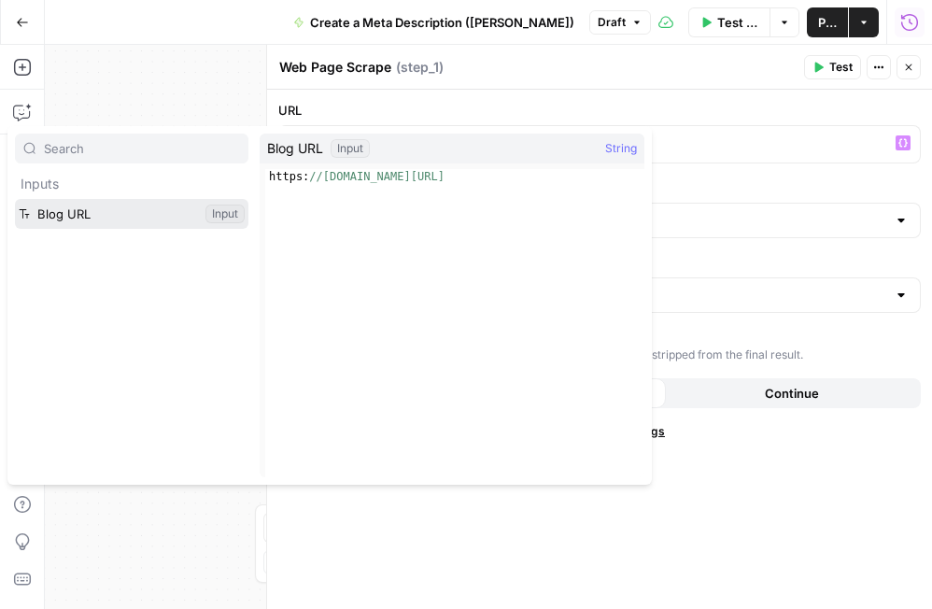
click at [124, 226] on button "Select variable Blog URL" at bounding box center [131, 214] width 233 height 30
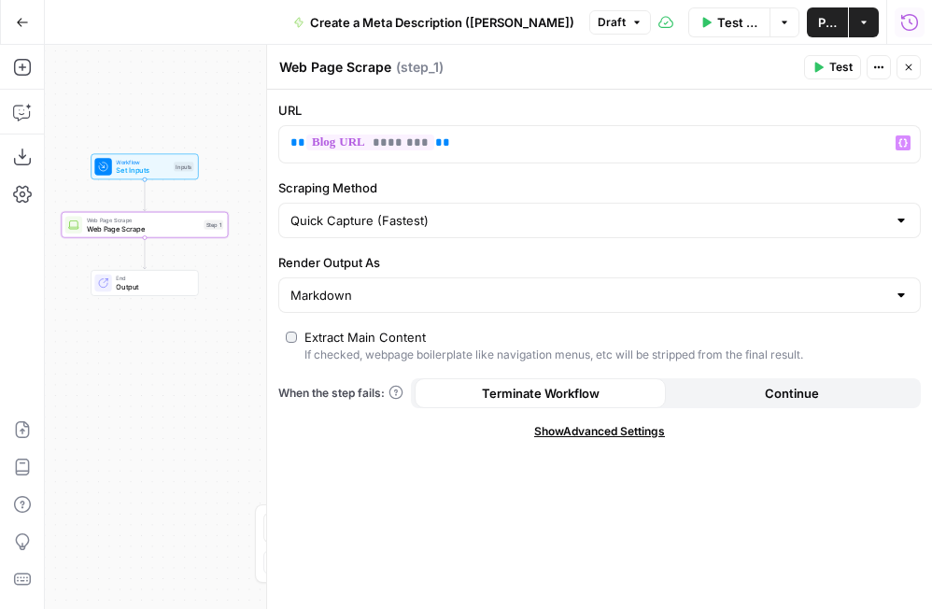
click at [509, 171] on div "URL ** ******** ** Variables Menu Scraping Method Quick Capture (Fastest) Rende…" at bounding box center [599, 349] width 665 height 519
click at [396, 184] on label "Scraping Method" at bounding box center [599, 187] width 643 height 19
click at [396, 211] on input "Quick Capture (Fastest)" at bounding box center [588, 220] width 596 height 19
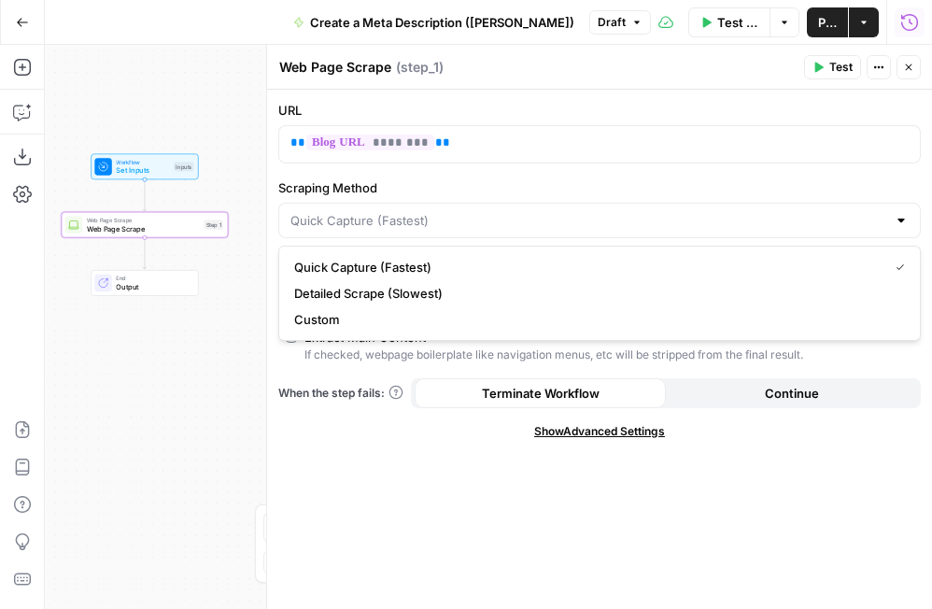
type input "Quick Capture (Fastest)"
click at [709, 190] on label "Scraping Method" at bounding box center [599, 187] width 643 height 19
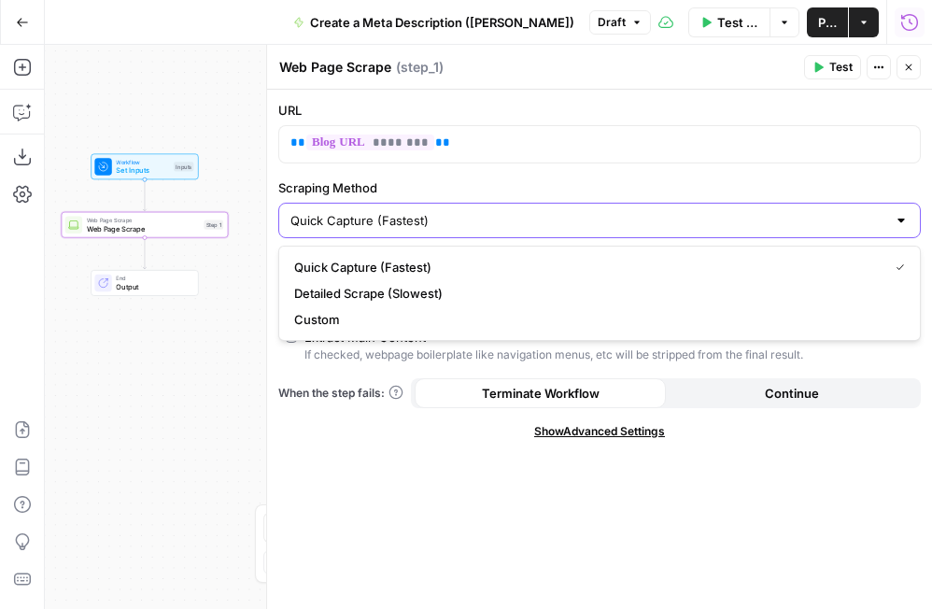
click at [709, 211] on input "Quick Capture (Fastest)" at bounding box center [588, 220] width 596 height 19
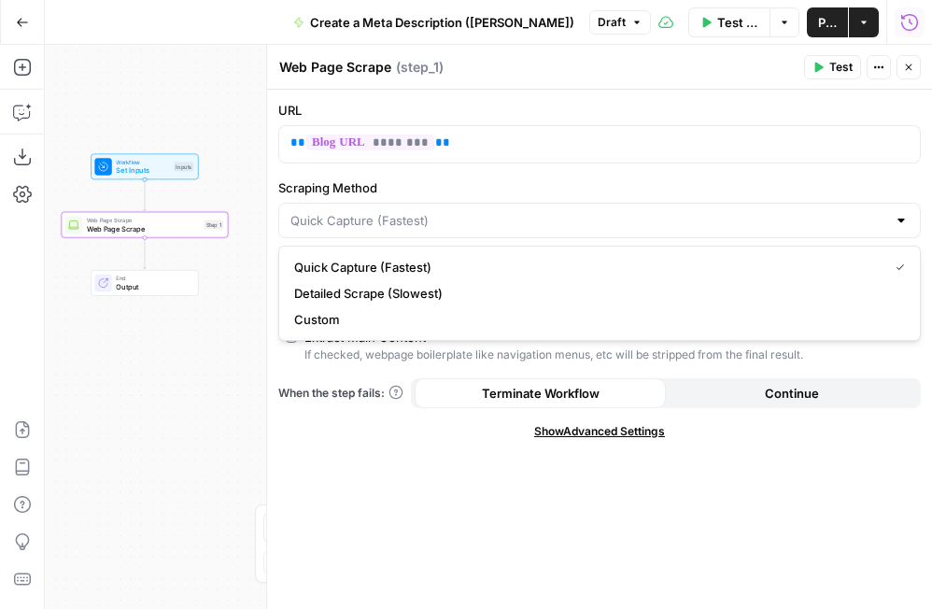
type input "Quick Capture (Fastest)"
click at [525, 72] on div "Web Page Scrape Web Page Scrape ( step_1 )" at bounding box center [538, 67] width 520 height 21
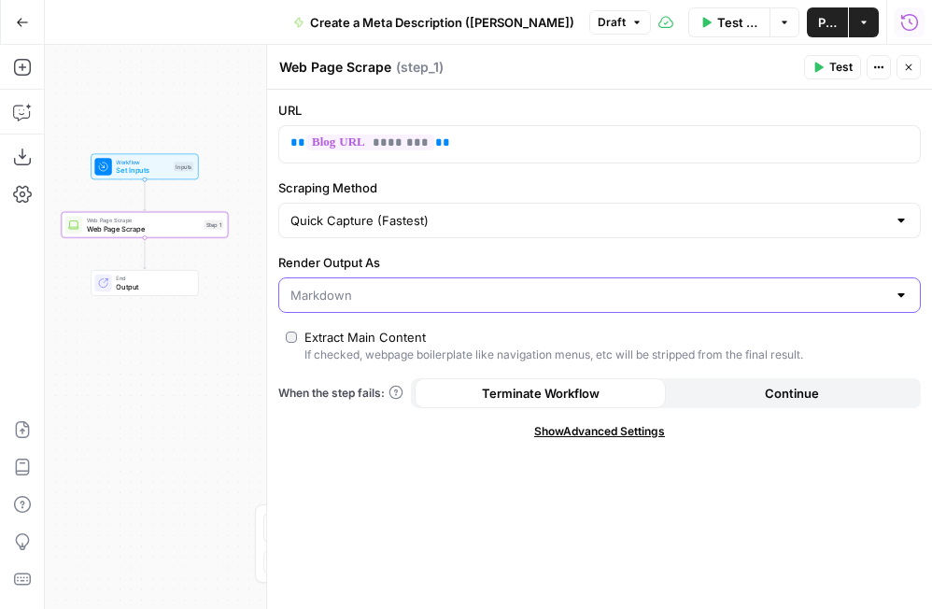
click at [330, 300] on input "Render Output As" at bounding box center [588, 295] width 596 height 19
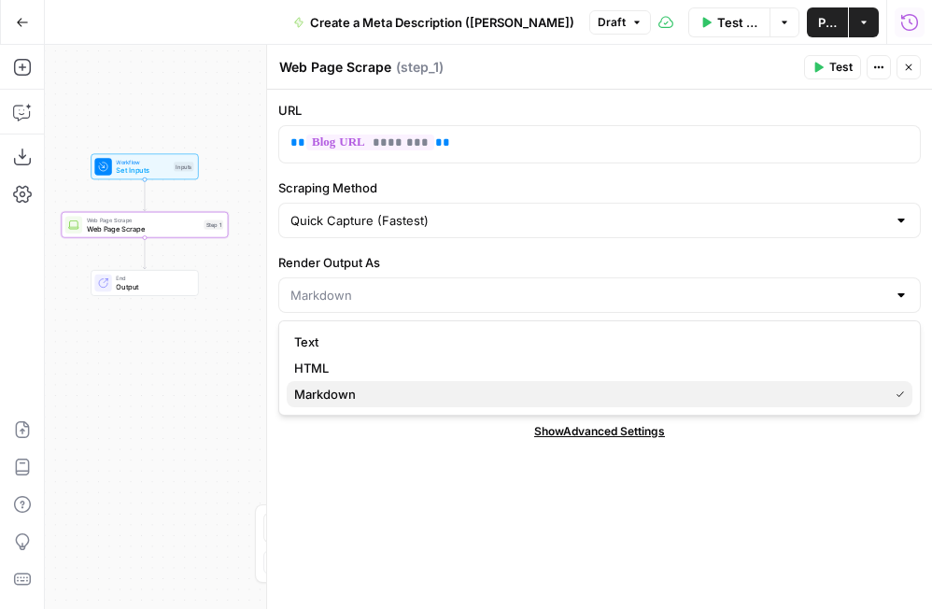
click at [344, 394] on span "Markdown" at bounding box center [587, 394] width 587 height 19
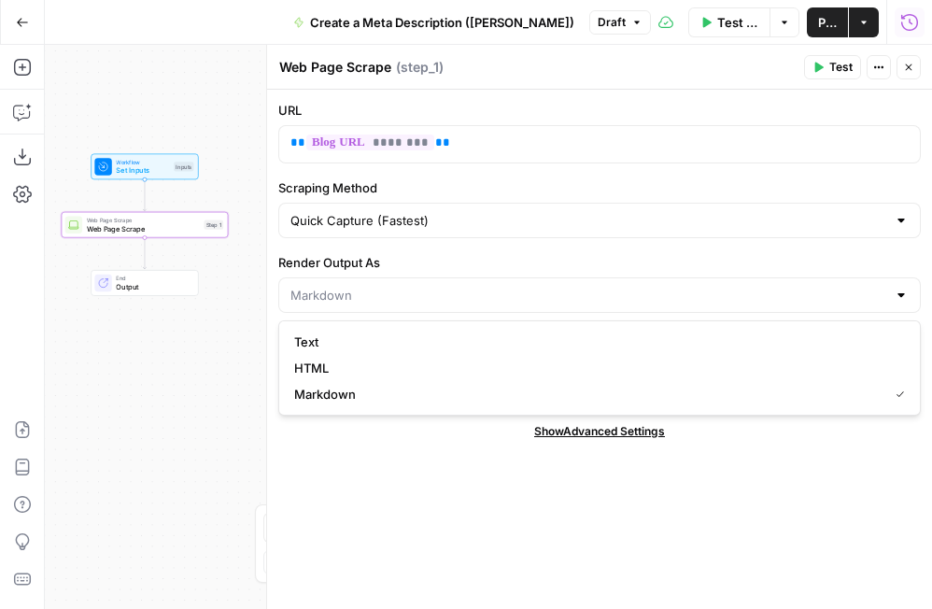
type input "Markdown"
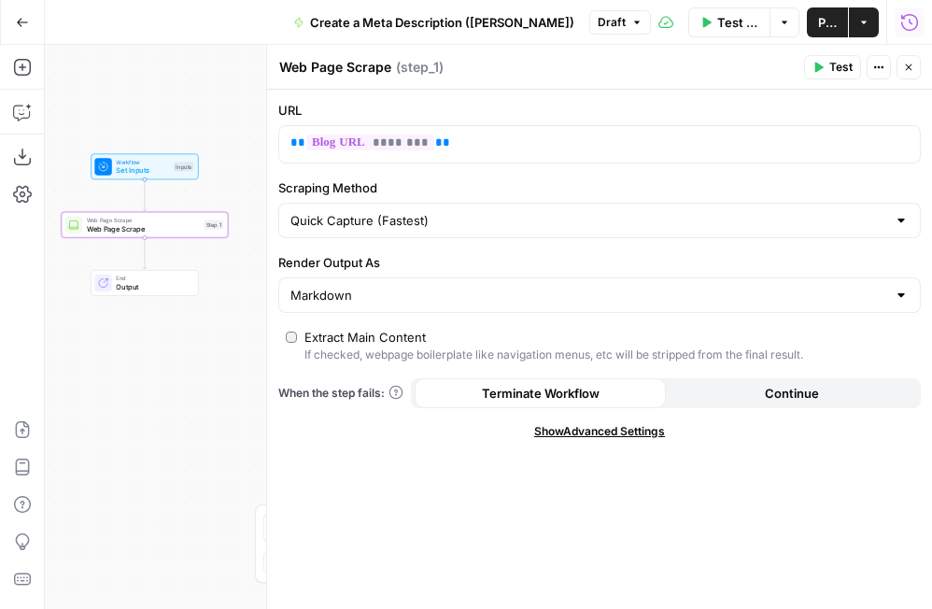
click at [709, 391] on span "Continue" at bounding box center [792, 393] width 54 height 19
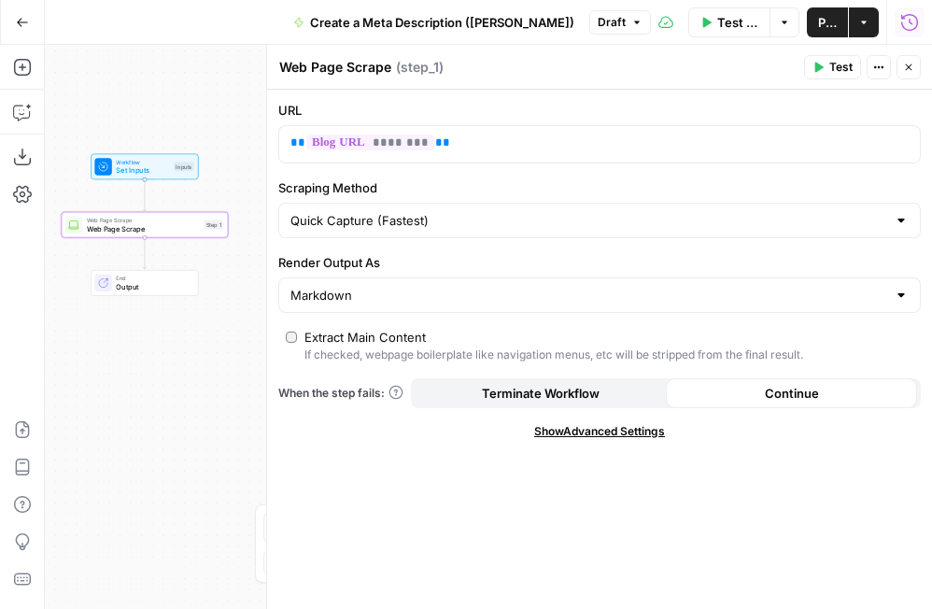
click at [559, 391] on span "Terminate Workflow" at bounding box center [541, 393] width 118 height 19
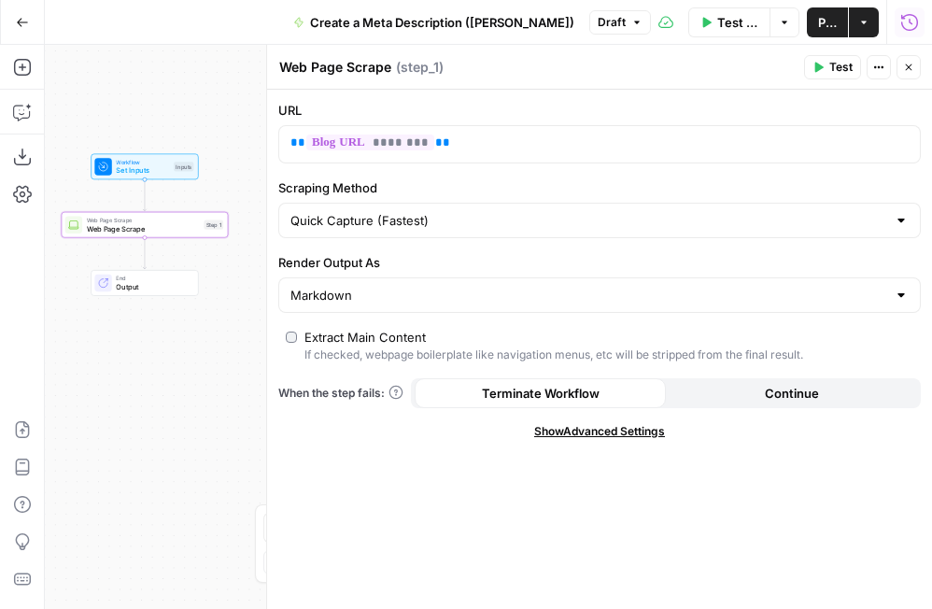
click at [709, 396] on span "Continue" at bounding box center [792, 393] width 54 height 19
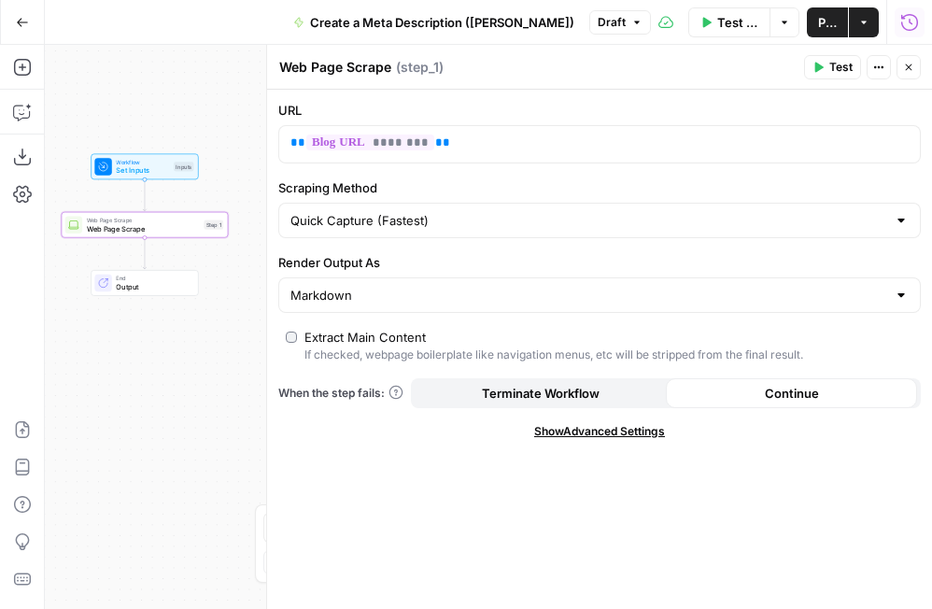
click at [588, 394] on span "Terminate Workflow" at bounding box center [541, 393] width 118 height 19
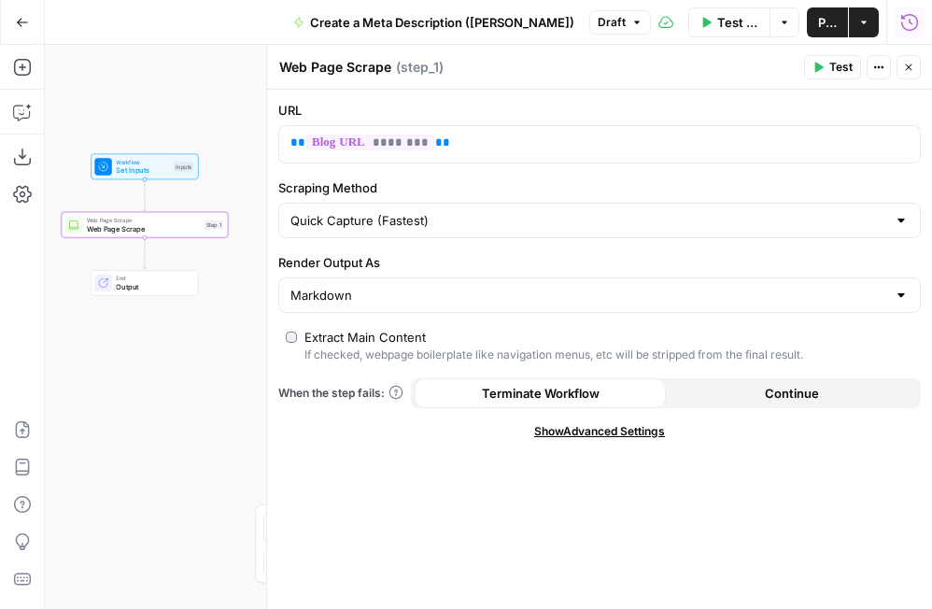
click at [572, 101] on label "URL" at bounding box center [599, 110] width 643 height 19
click at [154, 162] on span "Workflow" at bounding box center [142, 162] width 53 height 8
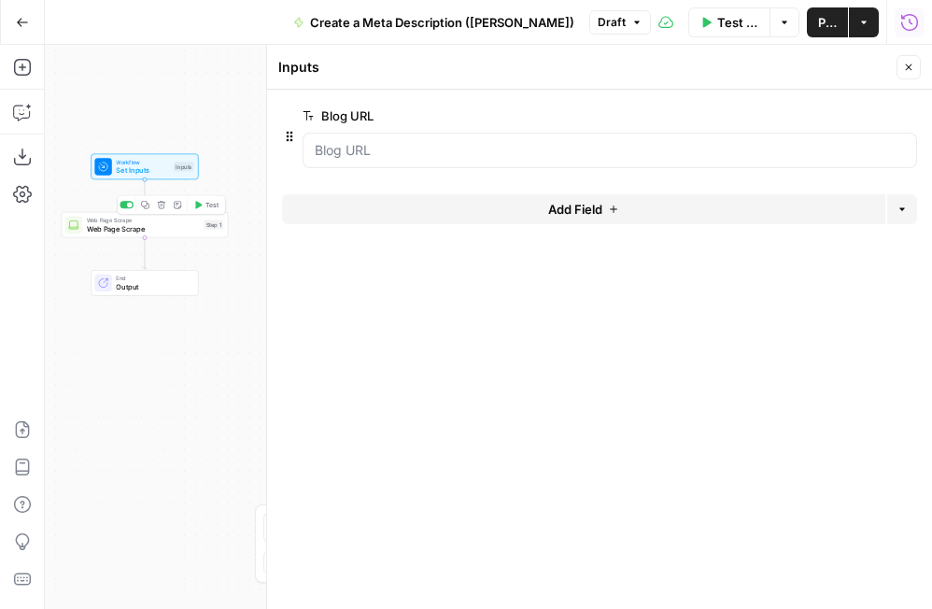
click at [183, 228] on span "Web Page Scrape" at bounding box center [143, 228] width 113 height 11
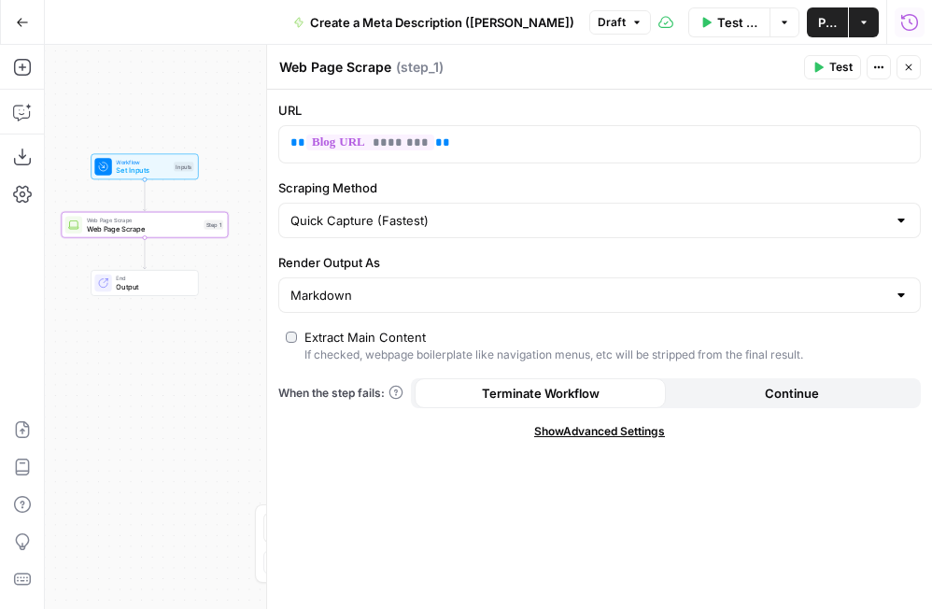
click at [709, 72] on span "Test" at bounding box center [840, 67] width 23 height 17
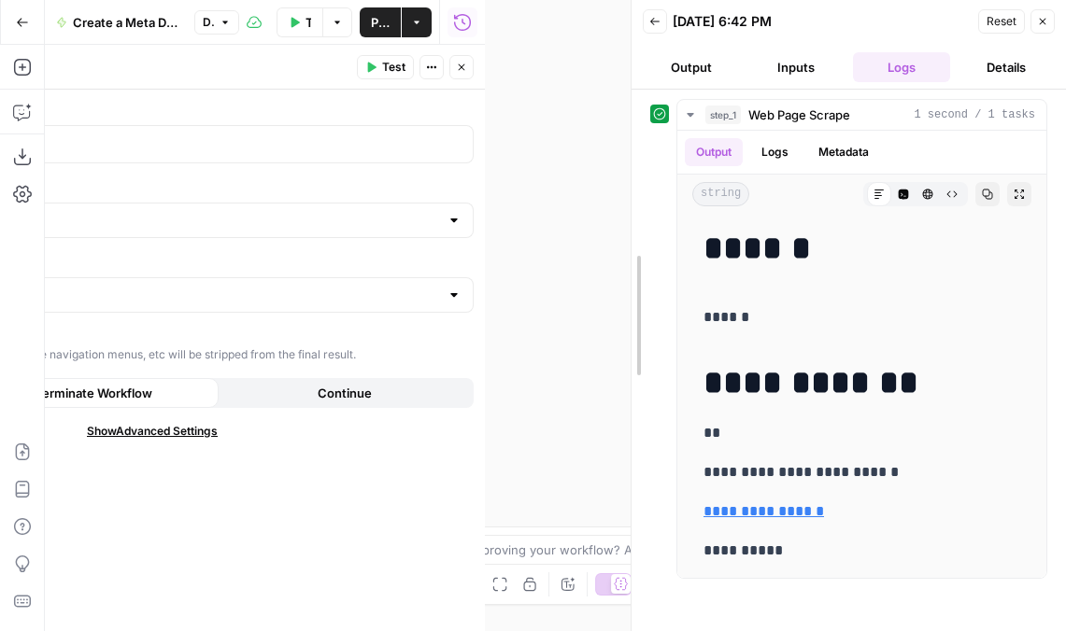
drag, startPoint x: 487, startPoint y: 326, endPoint x: 634, endPoint y: 320, distance: 147.7
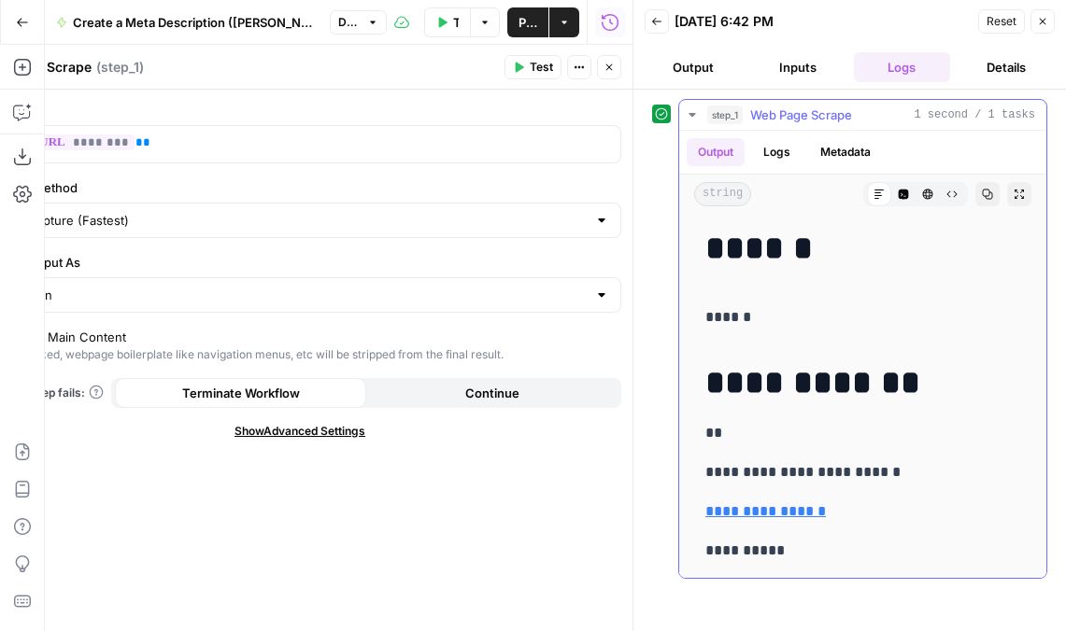
click at [709, 147] on button "Logs" at bounding box center [776, 152] width 49 height 28
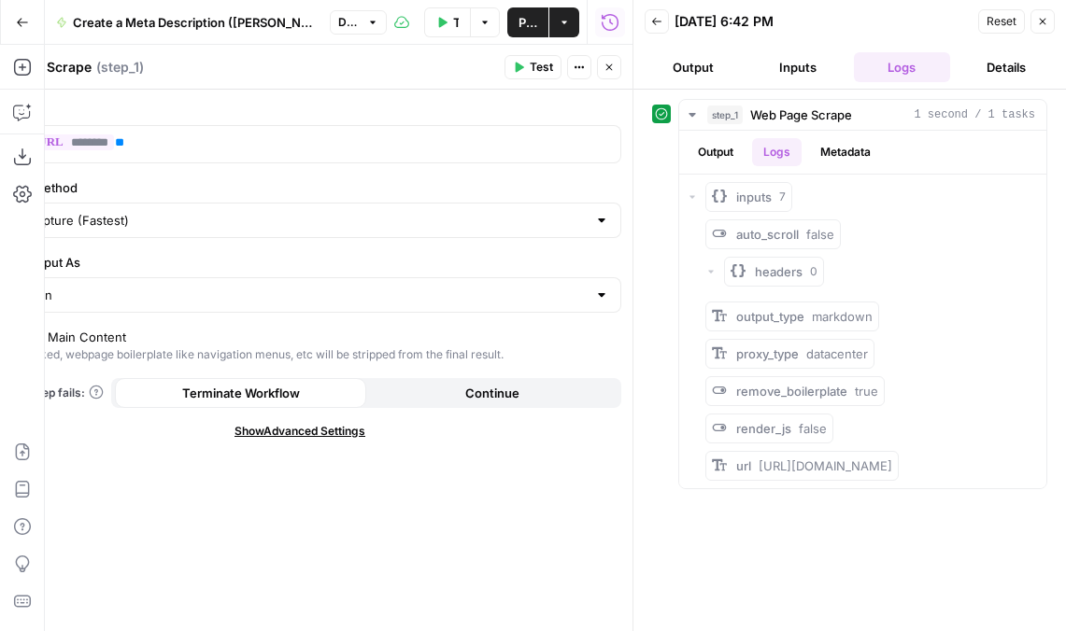
click at [709, 68] on button "Inputs" at bounding box center [797, 67] width 97 height 30
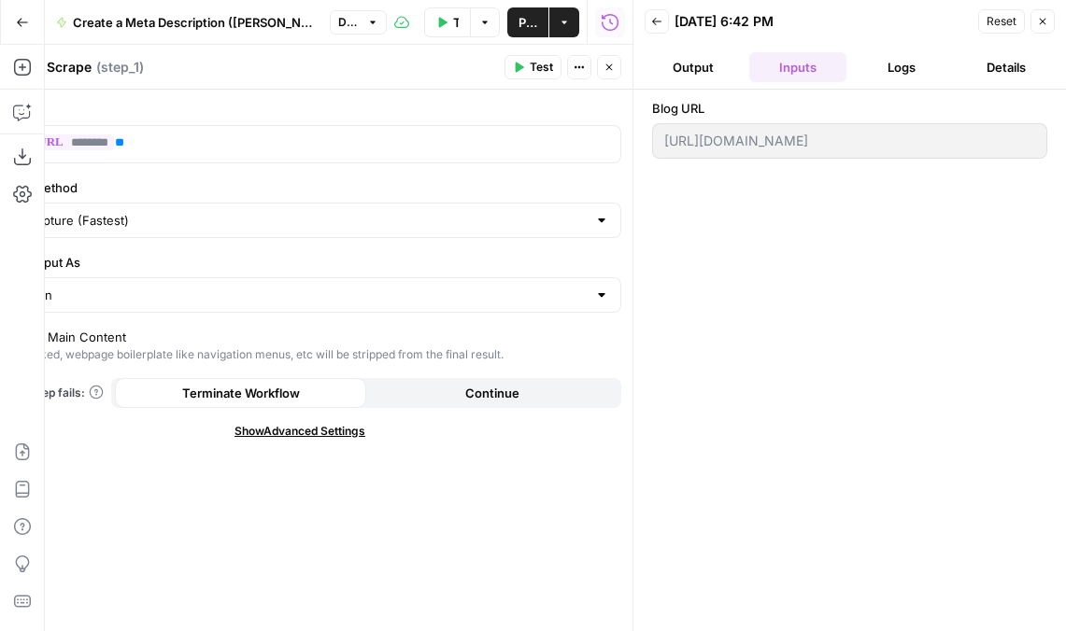
click at [704, 74] on button "Output" at bounding box center [692, 67] width 97 height 30
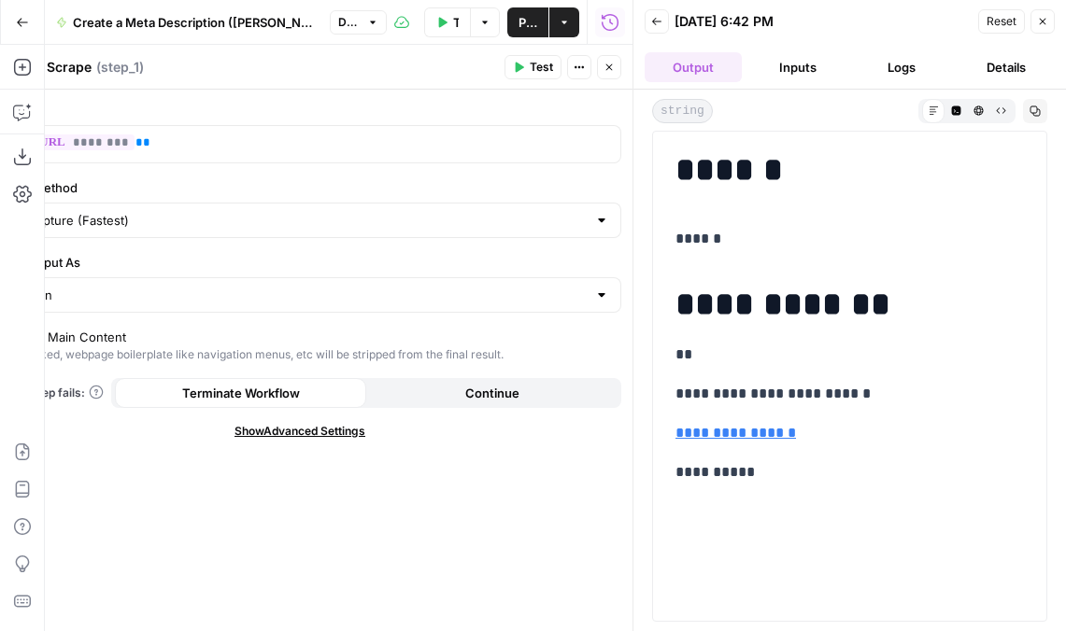
click at [613, 70] on icon "button" at bounding box center [608, 67] width 11 height 11
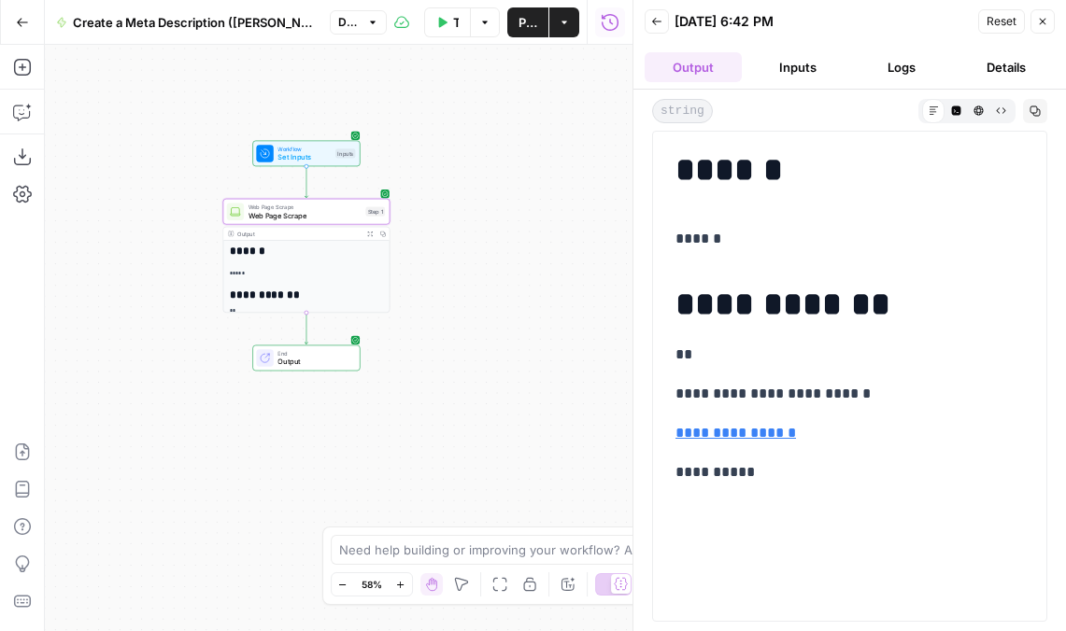
drag, startPoint x: 241, startPoint y: 299, endPoint x: 403, endPoint y: 287, distance: 163.0
click at [403, 287] on div "**********" at bounding box center [338, 338] width 587 height 587
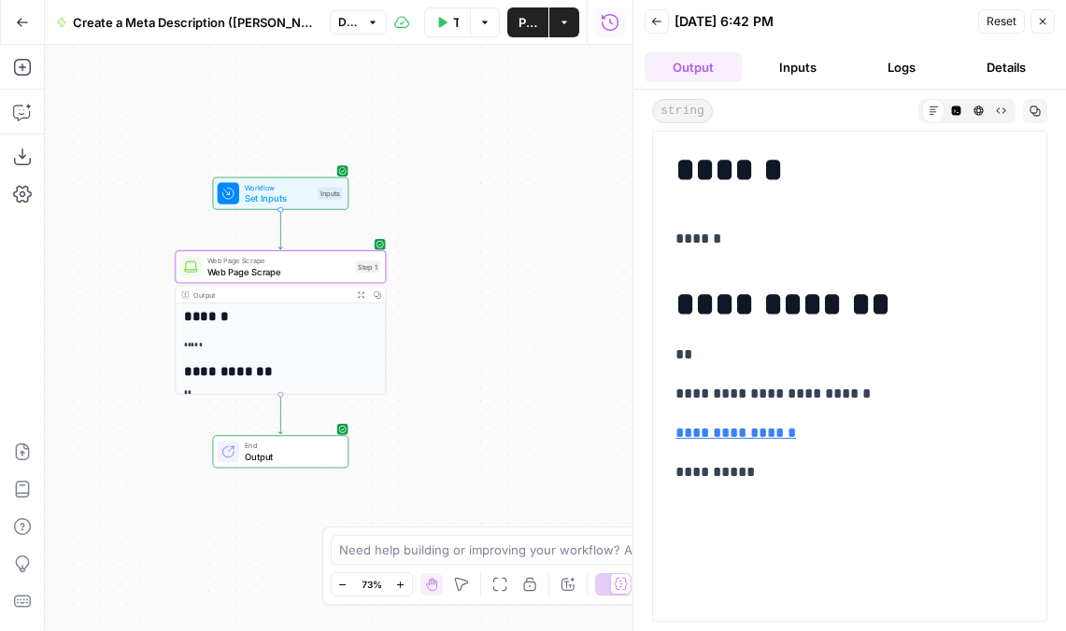
drag, startPoint x: 417, startPoint y: 222, endPoint x: 417, endPoint y: 300, distance: 77.5
click at [417, 300] on div "**********" at bounding box center [338, 338] width 587 height 587
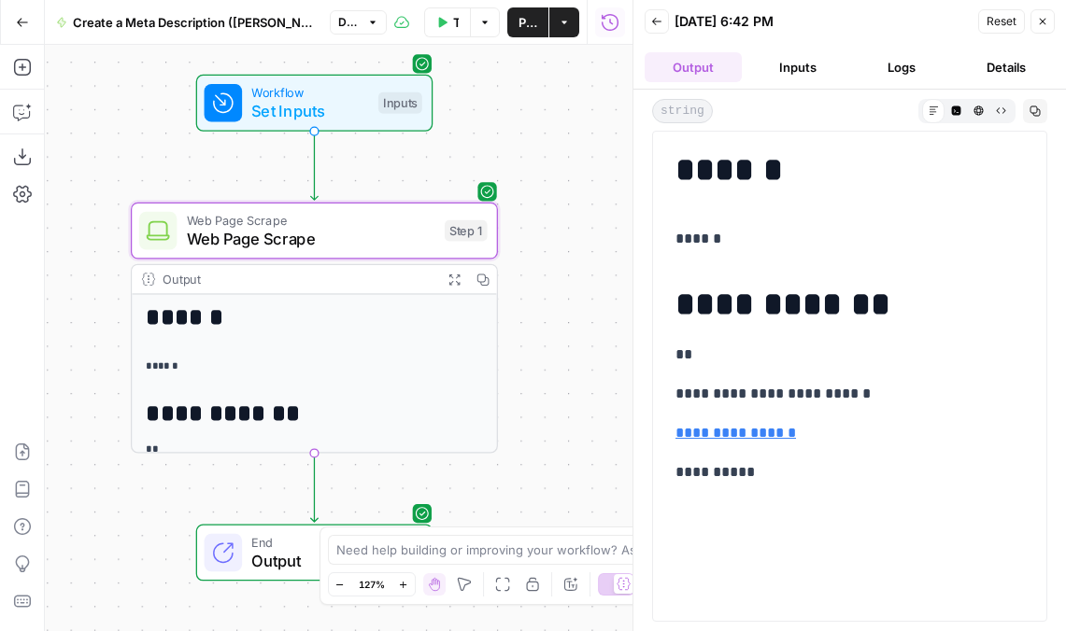
drag, startPoint x: 425, startPoint y: 266, endPoint x: 556, endPoint y: 218, distance: 139.5
click at [556, 218] on div "**********" at bounding box center [338, 338] width 587 height 587
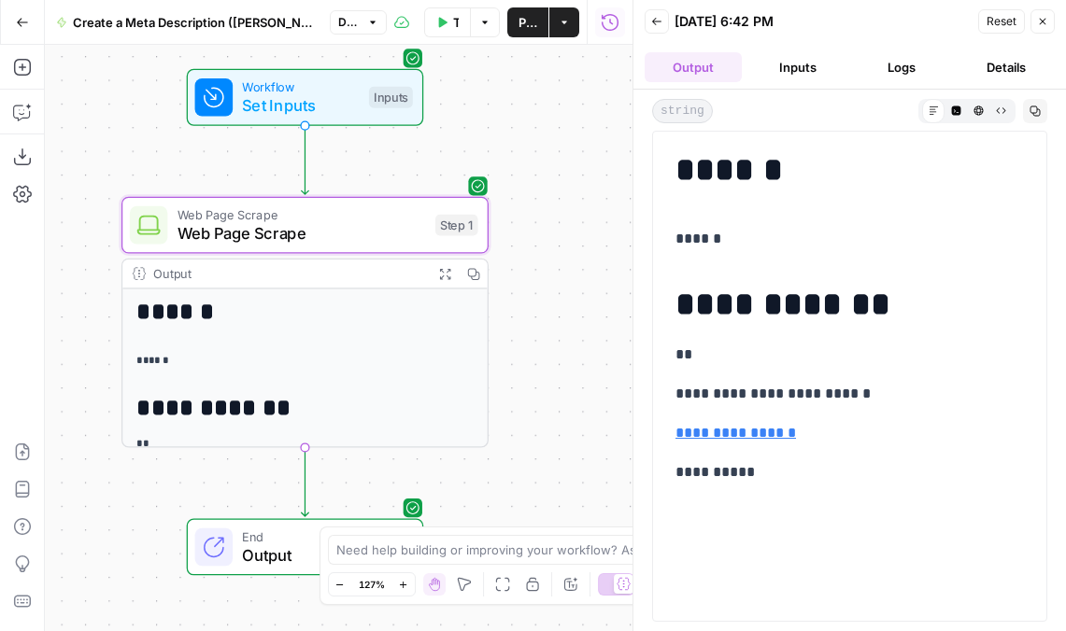
click at [709, 66] on button "Inputs" at bounding box center [797, 67] width 97 height 30
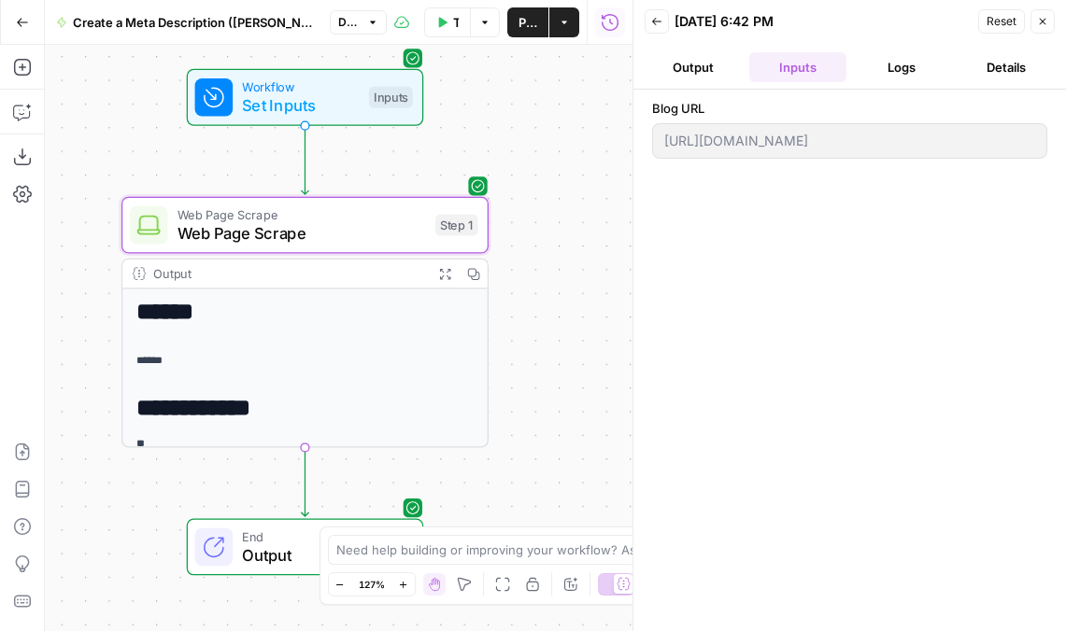
click at [691, 75] on button "Output" at bounding box center [692, 67] width 97 height 30
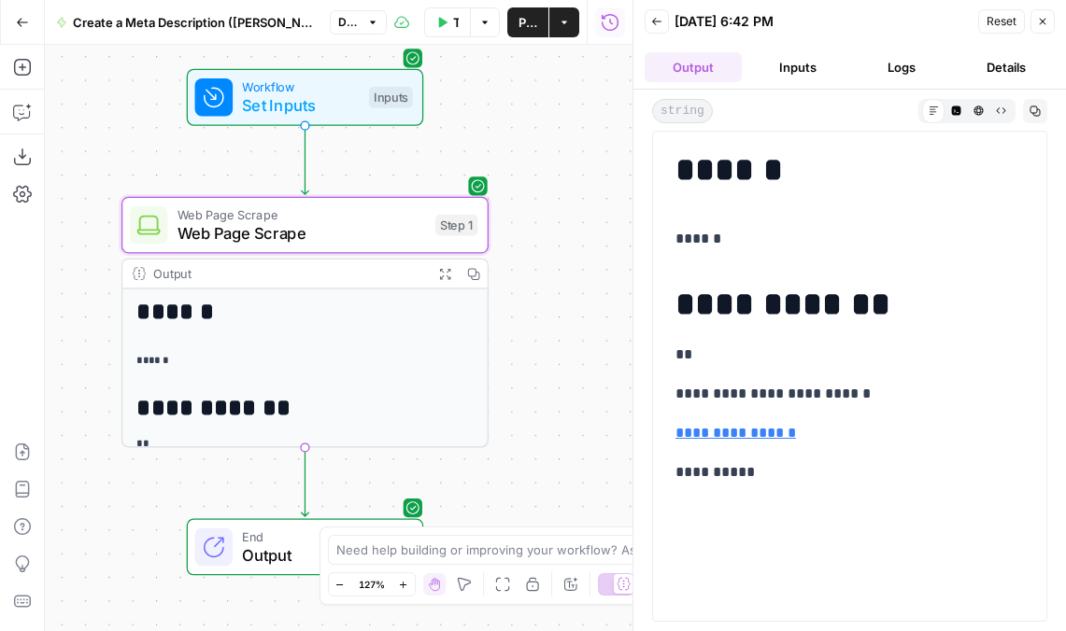
click at [709, 77] on button "Inputs" at bounding box center [797, 67] width 97 height 30
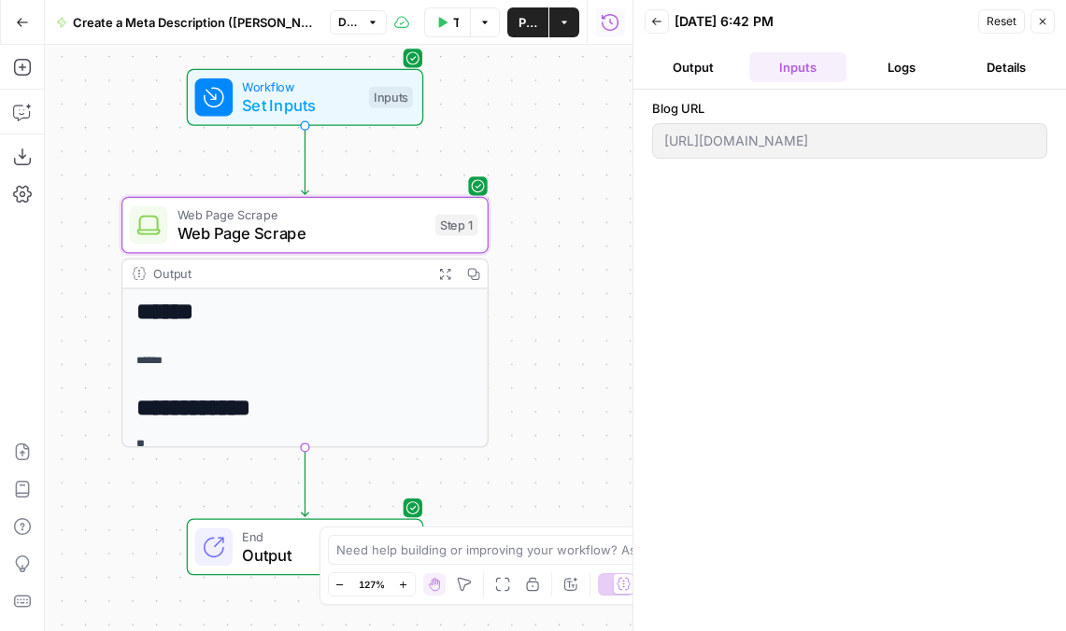
click at [709, 66] on button "Output" at bounding box center [692, 67] width 97 height 30
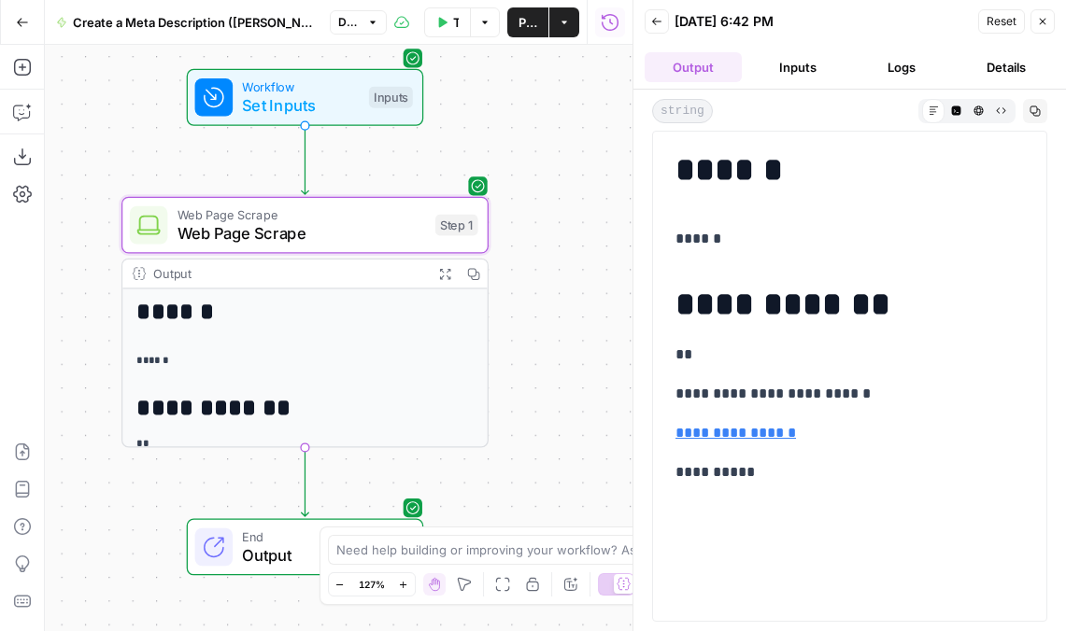
click at [709, 64] on button "Inputs" at bounding box center [797, 67] width 97 height 30
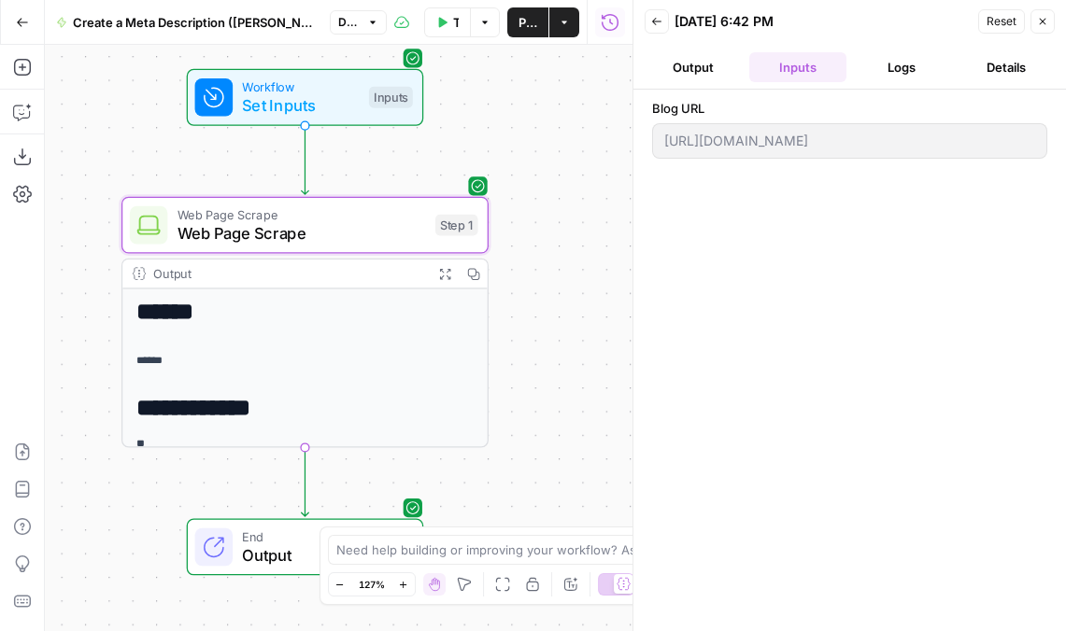
click at [709, 72] on button "Logs" at bounding box center [902, 67] width 97 height 30
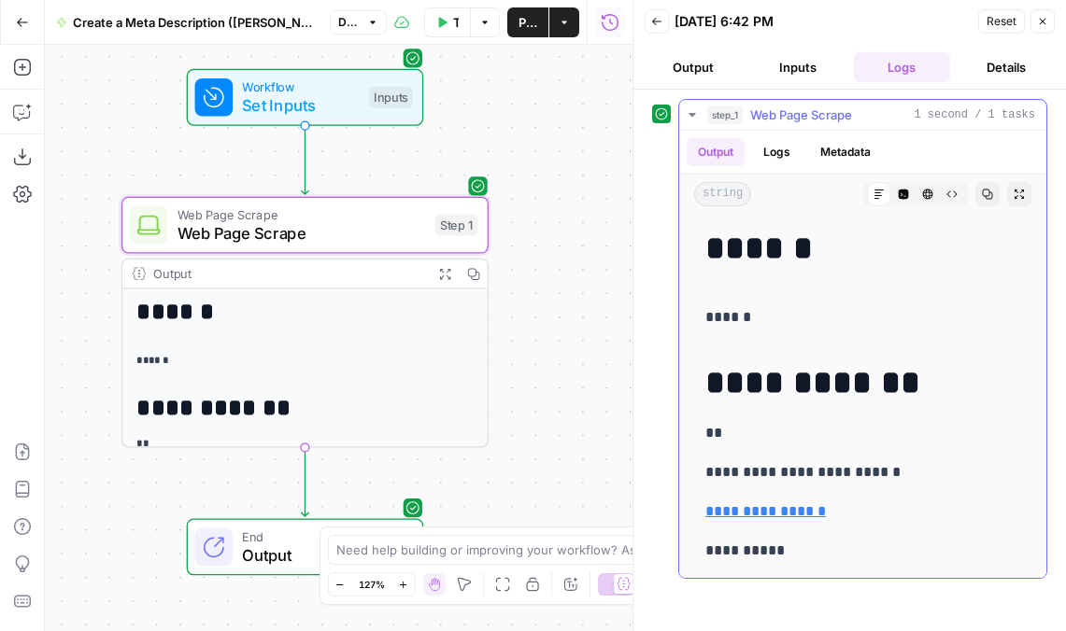
click at [709, 155] on button "Logs" at bounding box center [776, 152] width 49 height 28
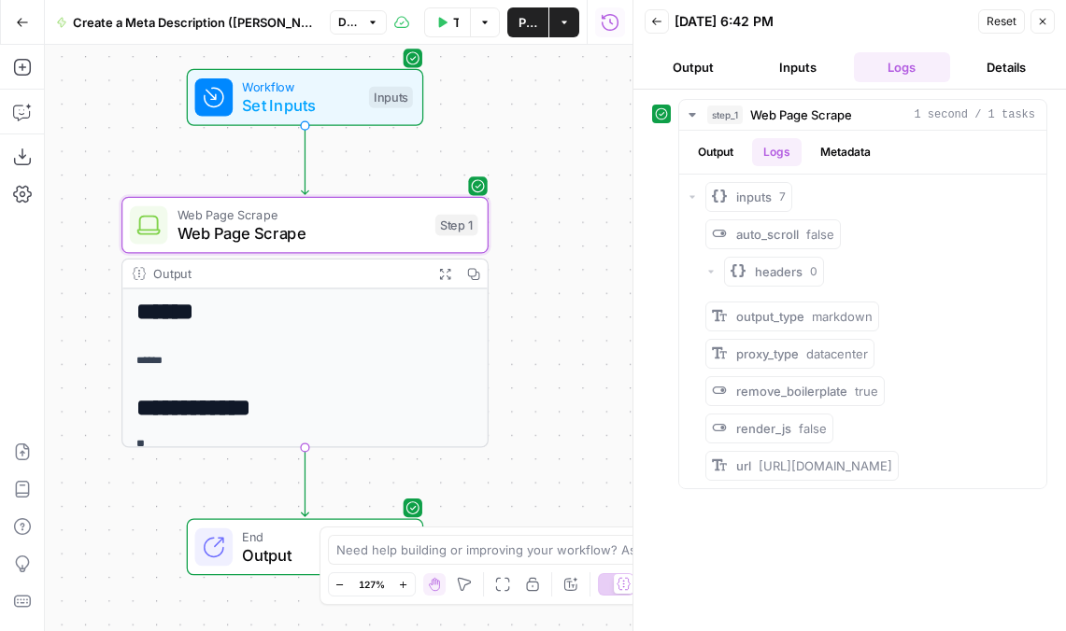
click at [660, 26] on icon "button" at bounding box center [656, 21] width 11 height 11
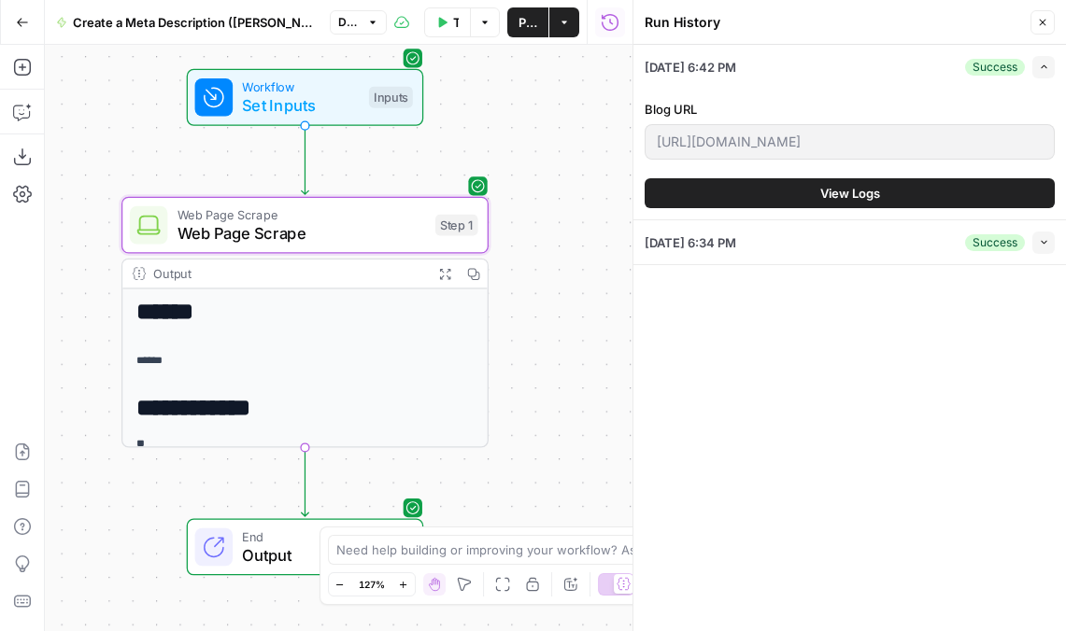
click at [709, 20] on div "Expand" at bounding box center [1024, 30] width 61 height 31
click at [709, 23] on icon "button" at bounding box center [1042, 23] width 7 height 7
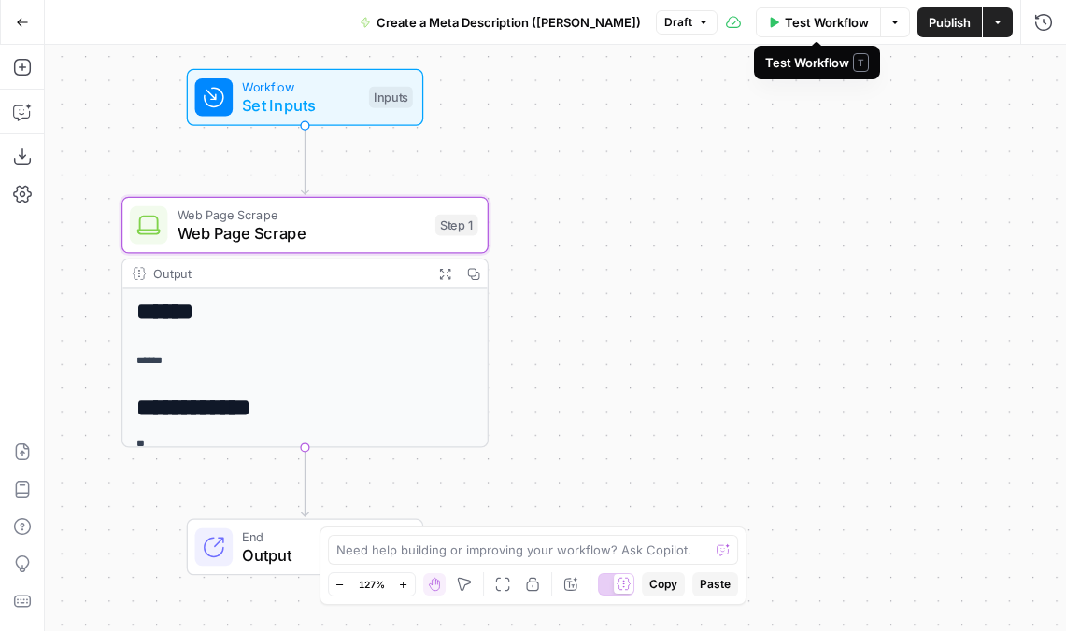
click at [709, 23] on span "Test Workflow" at bounding box center [827, 22] width 84 height 19
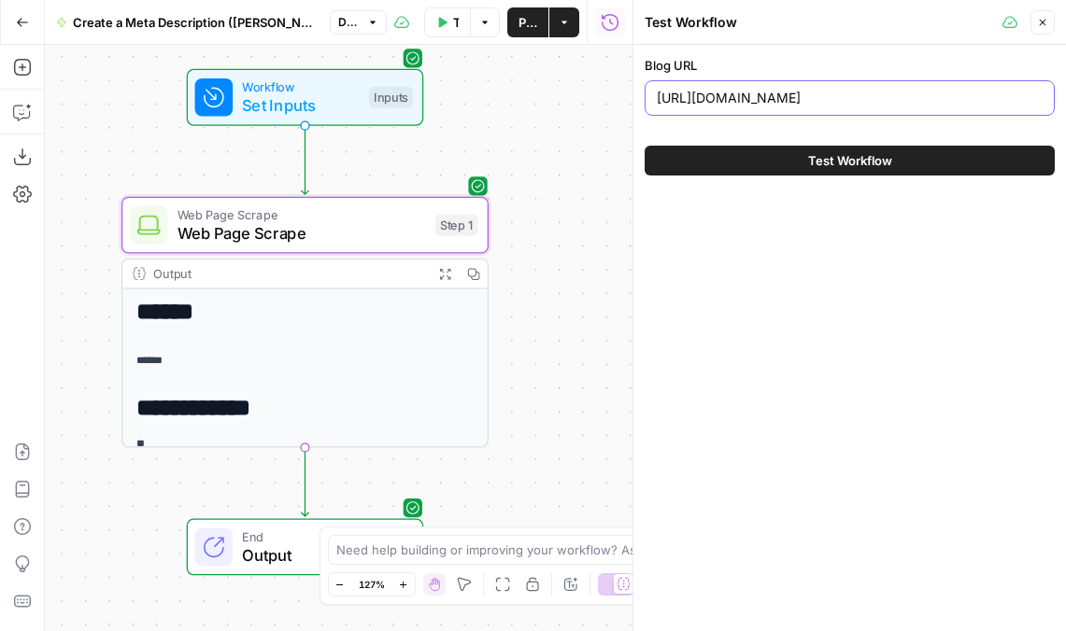
click at [709, 102] on input "[URL][DOMAIN_NAME]" at bounding box center [850, 98] width 386 height 19
paste input "[DOMAIN_NAME][URL]"
click at [709, 99] on input "[URL][DOMAIN_NAME]" at bounding box center [850, 98] width 386 height 19
type input "[URL][DOMAIN_NAME]"
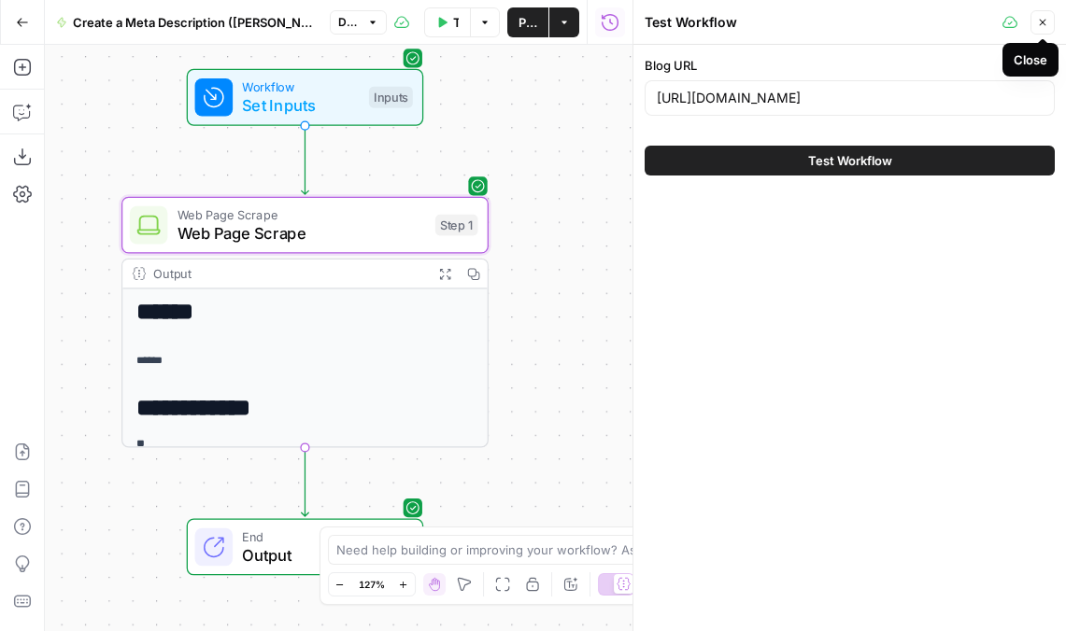
click at [709, 24] on icon "button" at bounding box center [1042, 22] width 11 height 11
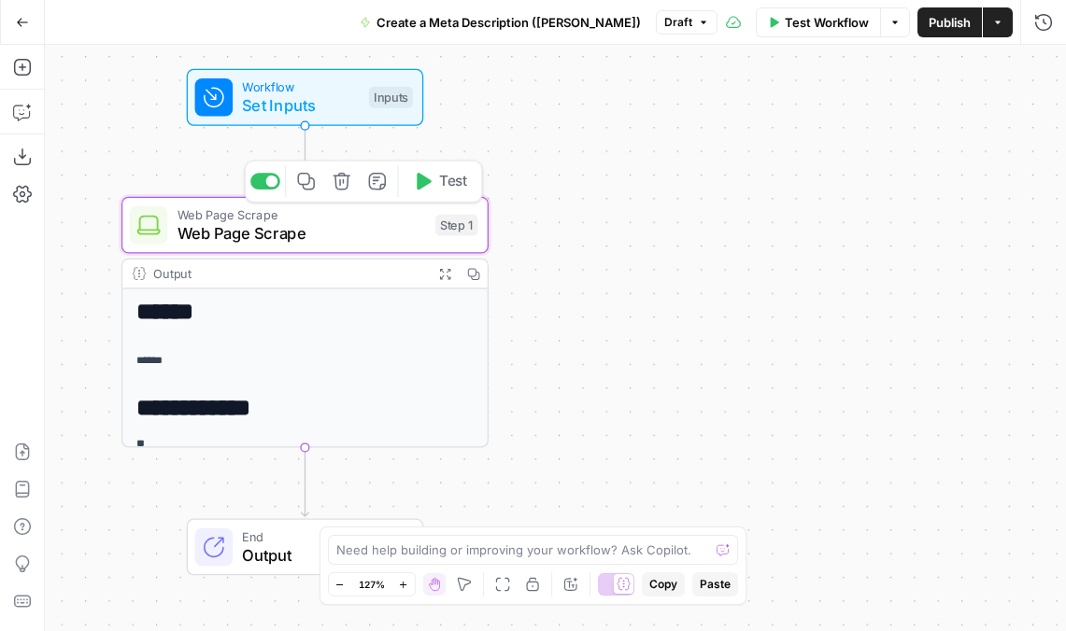
click at [432, 178] on button "Test" at bounding box center [440, 181] width 74 height 31
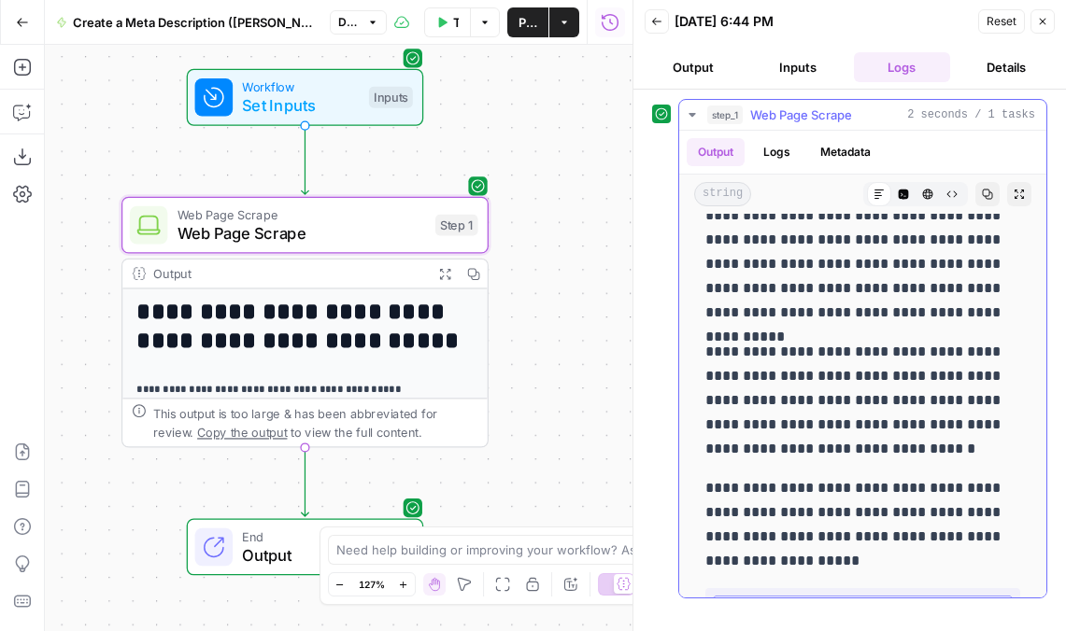
scroll to position [4508, 0]
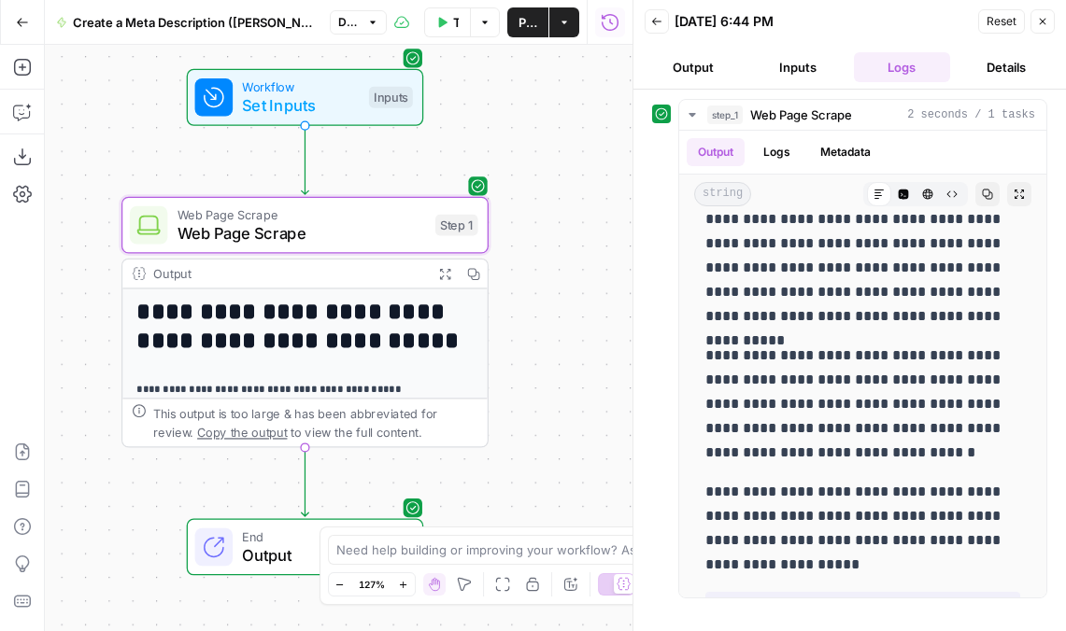
click at [355, 232] on span "Web Page Scrape" at bounding box center [301, 232] width 248 height 23
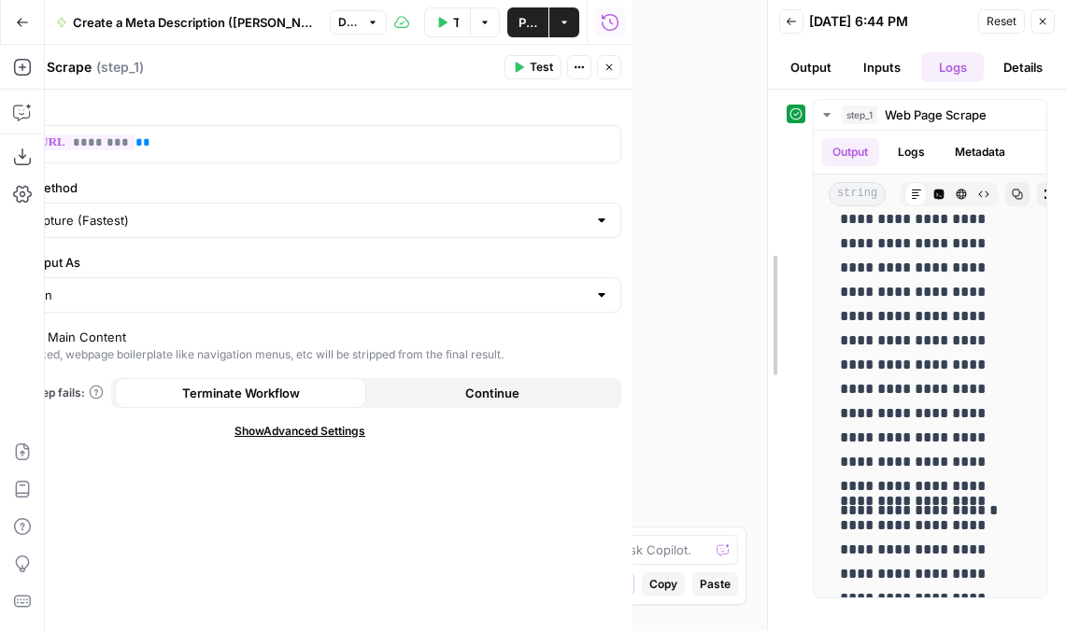
scroll to position [6166, 0]
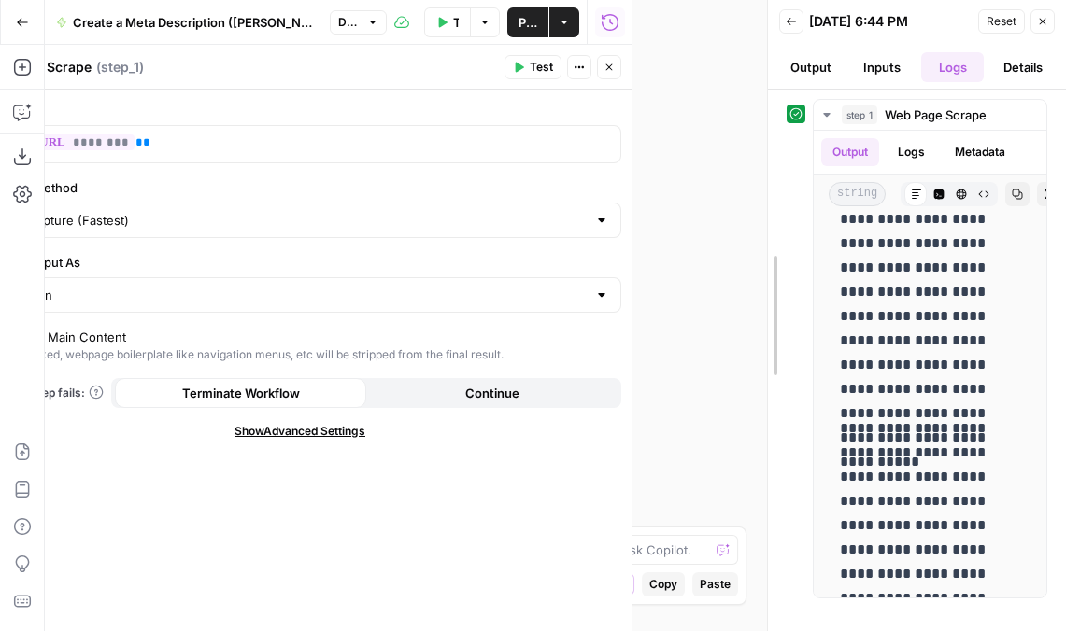
drag, startPoint x: 636, startPoint y: 234, endPoint x: 841, endPoint y: 231, distance: 205.5
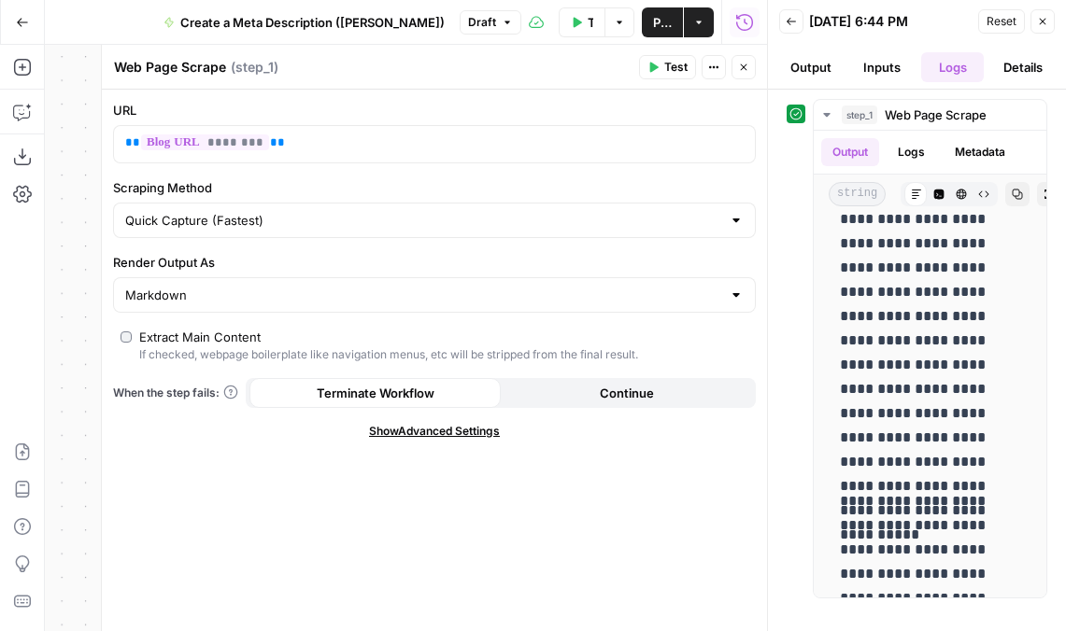
click at [420, 431] on span "Show Advanced Settings" at bounding box center [434, 431] width 131 height 17
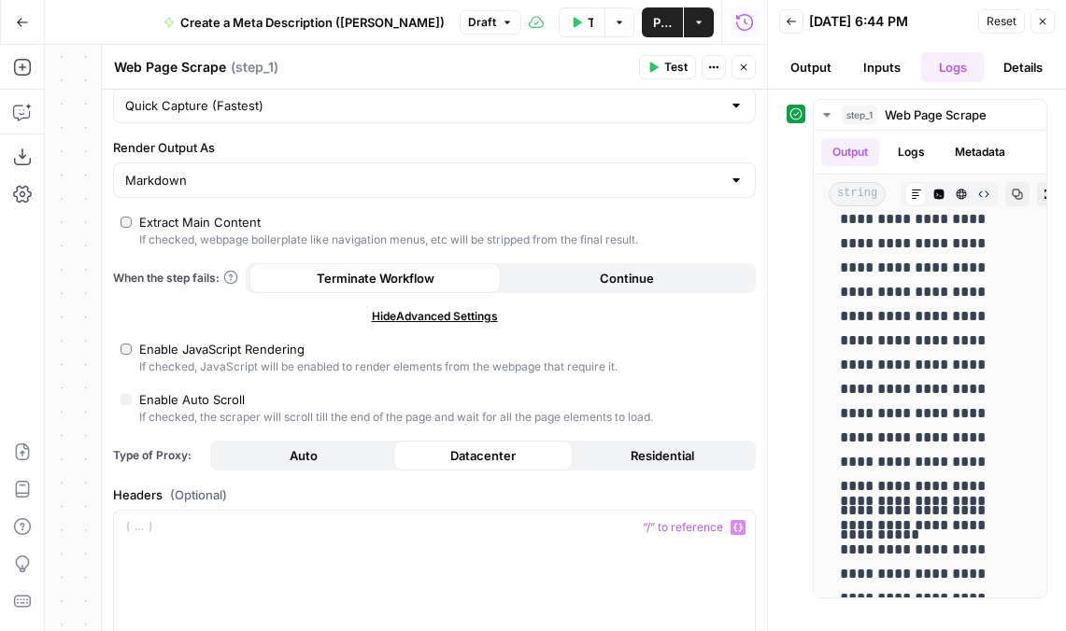
scroll to position [0, 0]
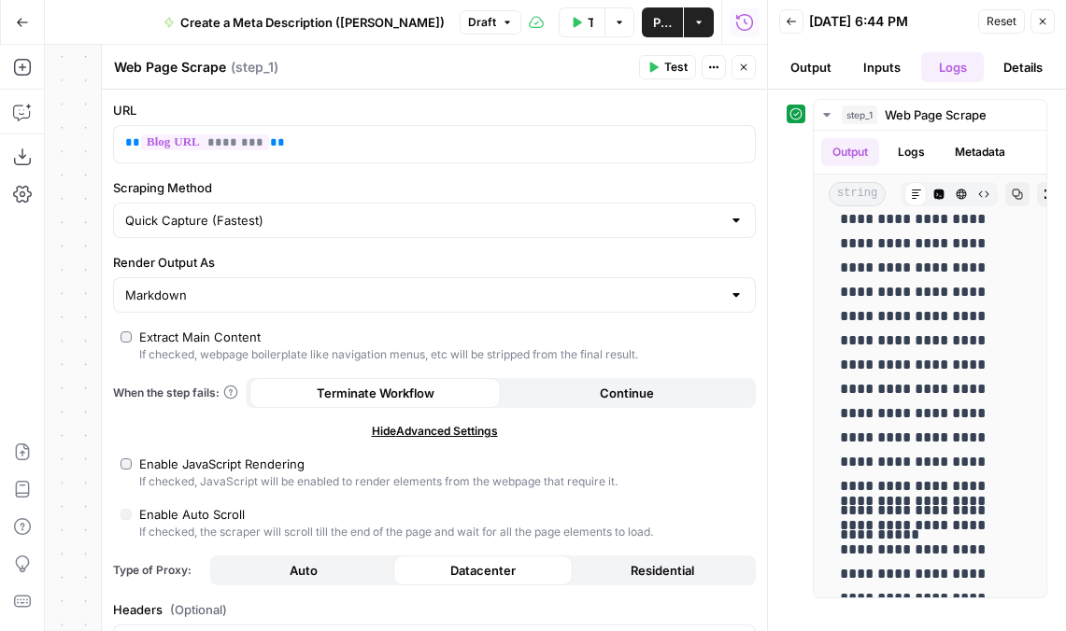
click at [460, 431] on span "Hide Advanced Settings" at bounding box center [435, 431] width 126 height 17
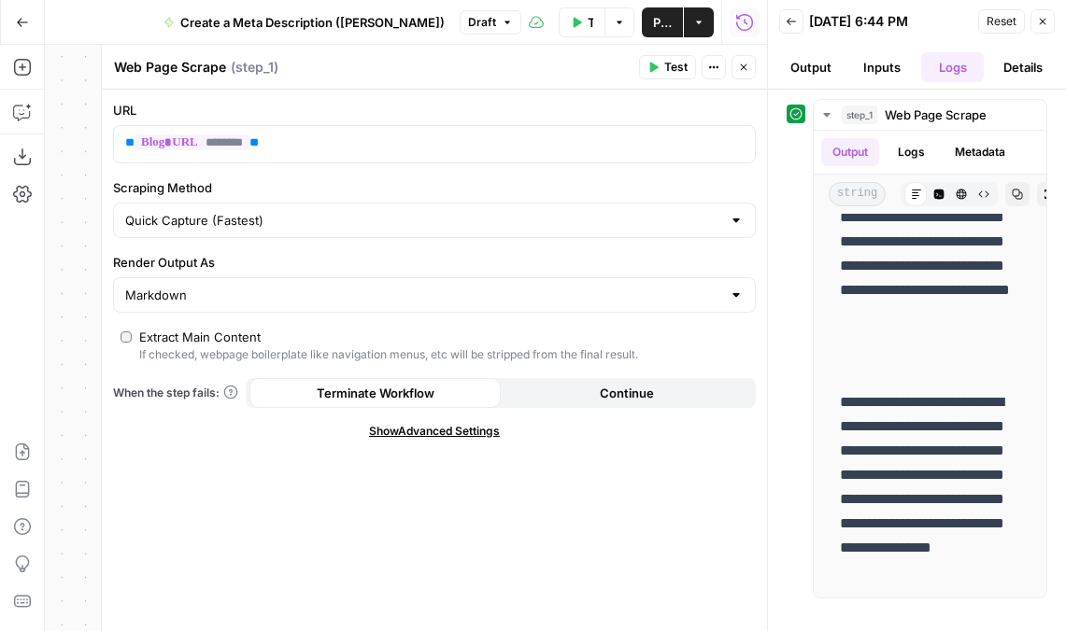
click at [709, 71] on button "Close" at bounding box center [743, 67] width 24 height 24
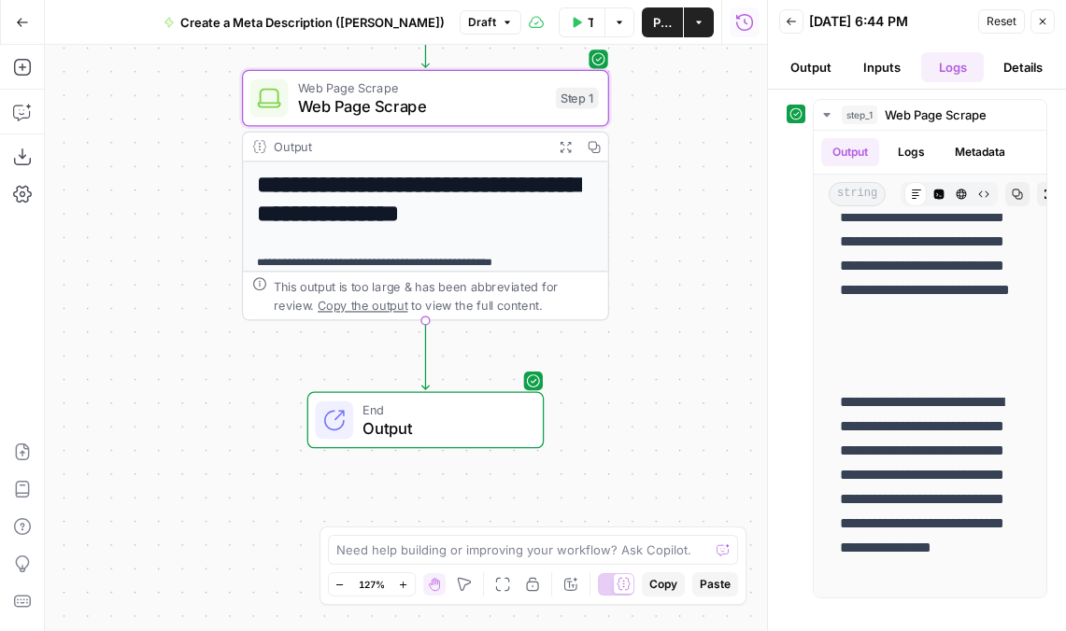
drag, startPoint x: 528, startPoint y: 386, endPoint x: 643, endPoint y: 282, distance: 155.4
click at [643, 283] on div "**********" at bounding box center [406, 338] width 722 height 587
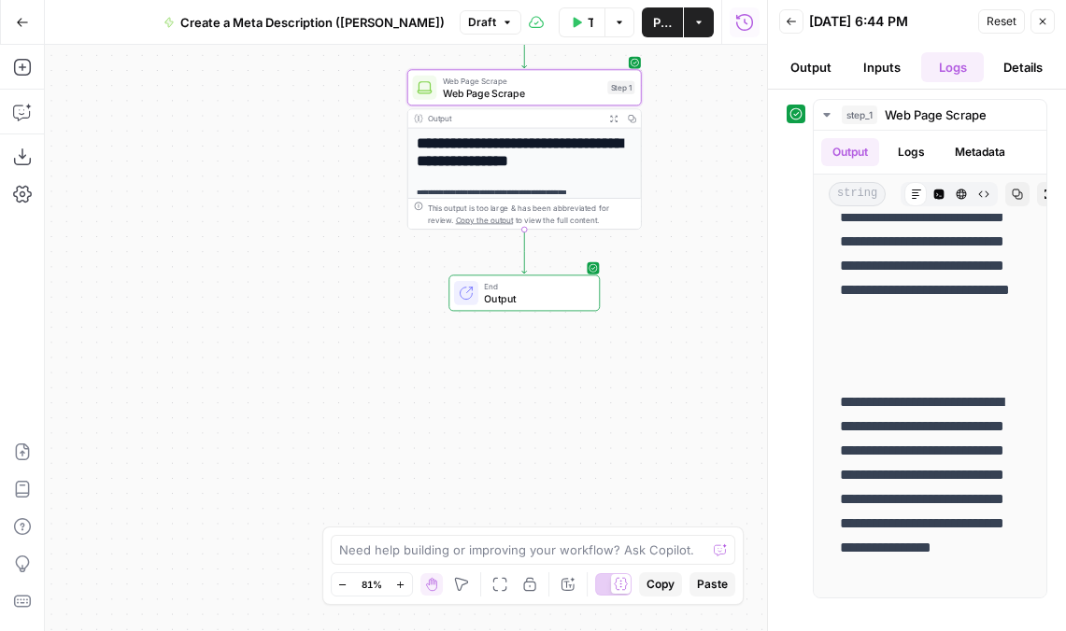
drag, startPoint x: 681, startPoint y: 243, endPoint x: 706, endPoint y: 144, distance: 102.2
click at [706, 144] on div "**********" at bounding box center [406, 338] width 722 height 587
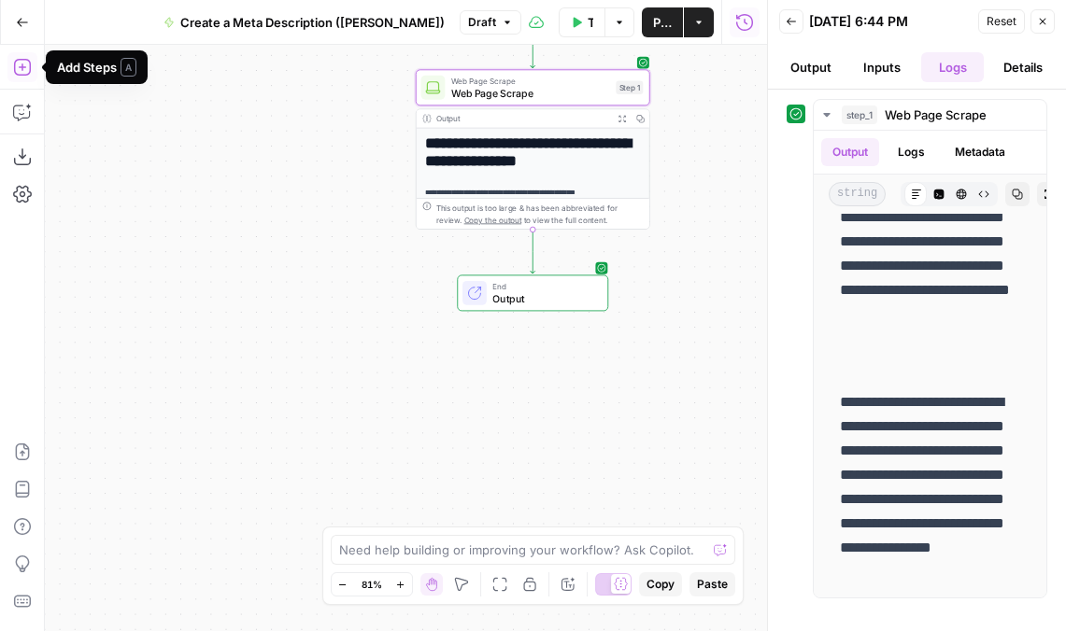
click at [20, 72] on icon "button" at bounding box center [22, 67] width 19 height 19
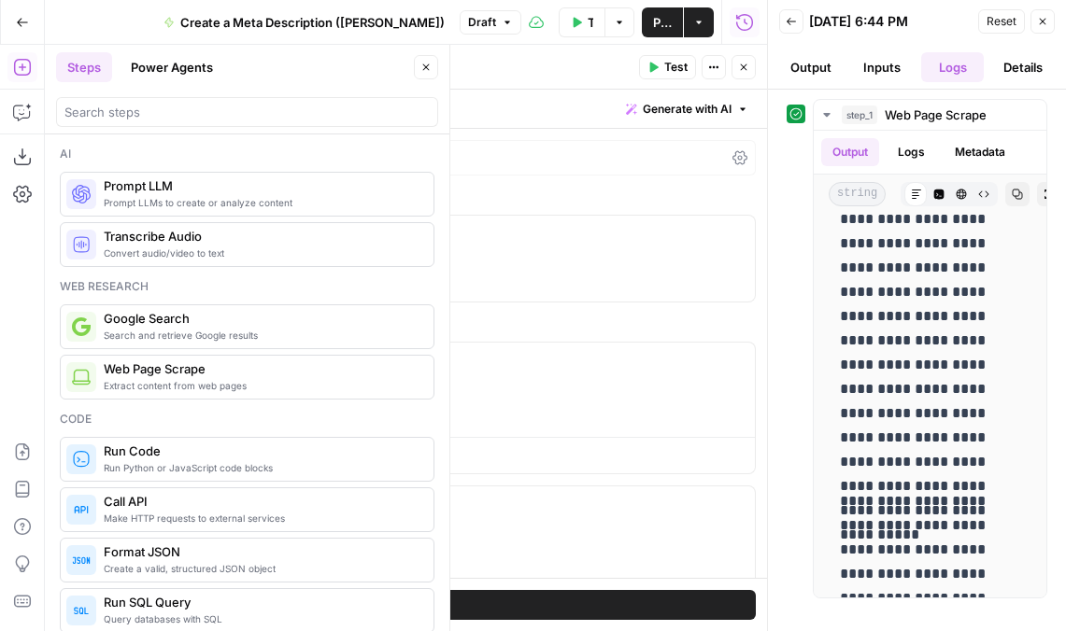
click at [428, 61] on button "Close" at bounding box center [426, 67] width 24 height 24
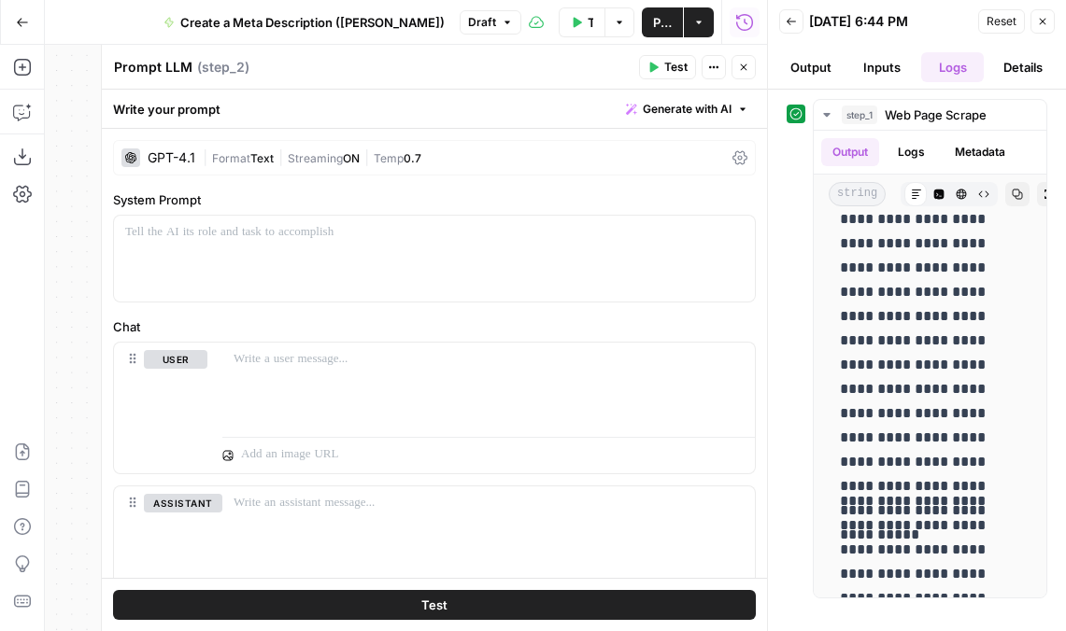
click at [188, 156] on div "GPT-4.1" at bounding box center [172, 157] width 48 height 13
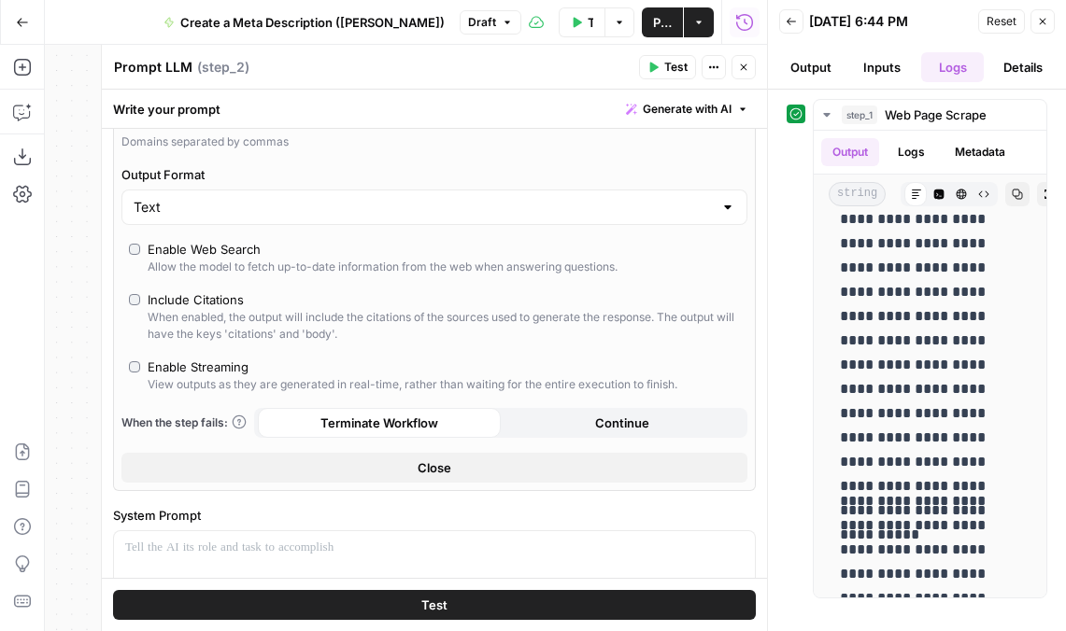
scroll to position [335, 0]
click at [359, 465] on button "Close" at bounding box center [434, 466] width 626 height 30
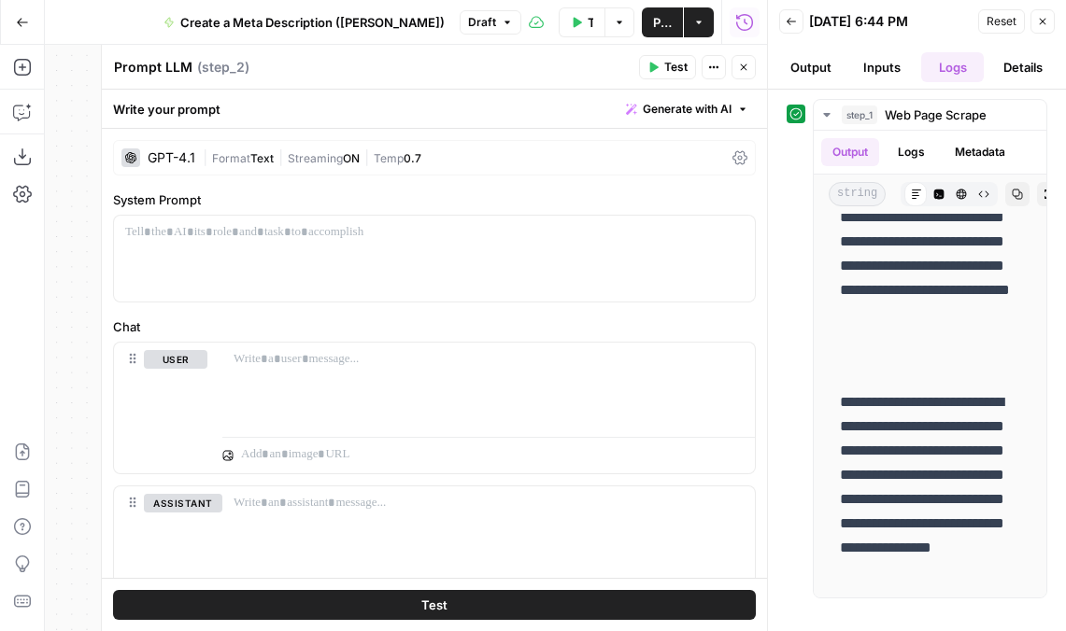
click at [166, 158] on div "GPT-4.1" at bounding box center [172, 157] width 48 height 13
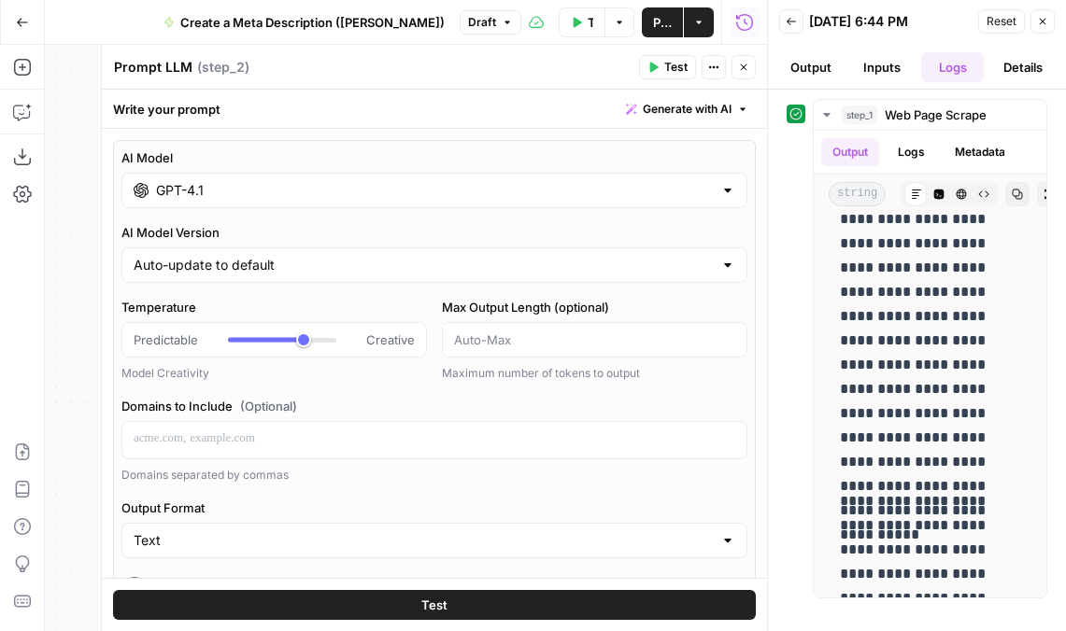
click at [296, 197] on input "GPT-4.1" at bounding box center [434, 190] width 557 height 19
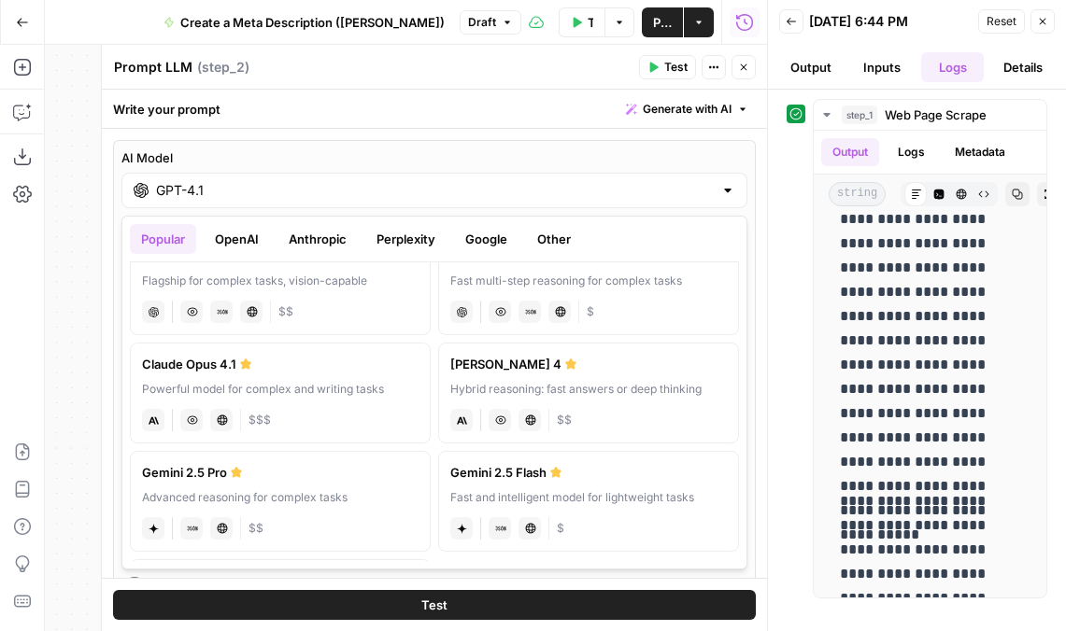
scroll to position [204, 0]
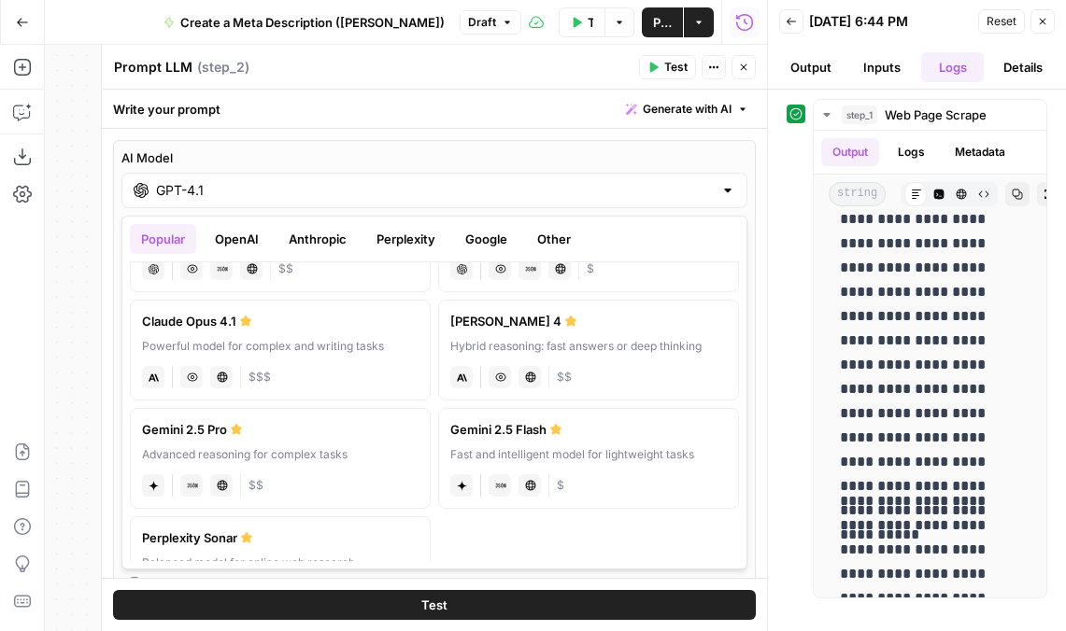
click at [636, 353] on div "Hybrid reasoning: fast answers or deep thinking" at bounding box center [588, 346] width 276 height 17
type input "[PERSON_NAME] 4"
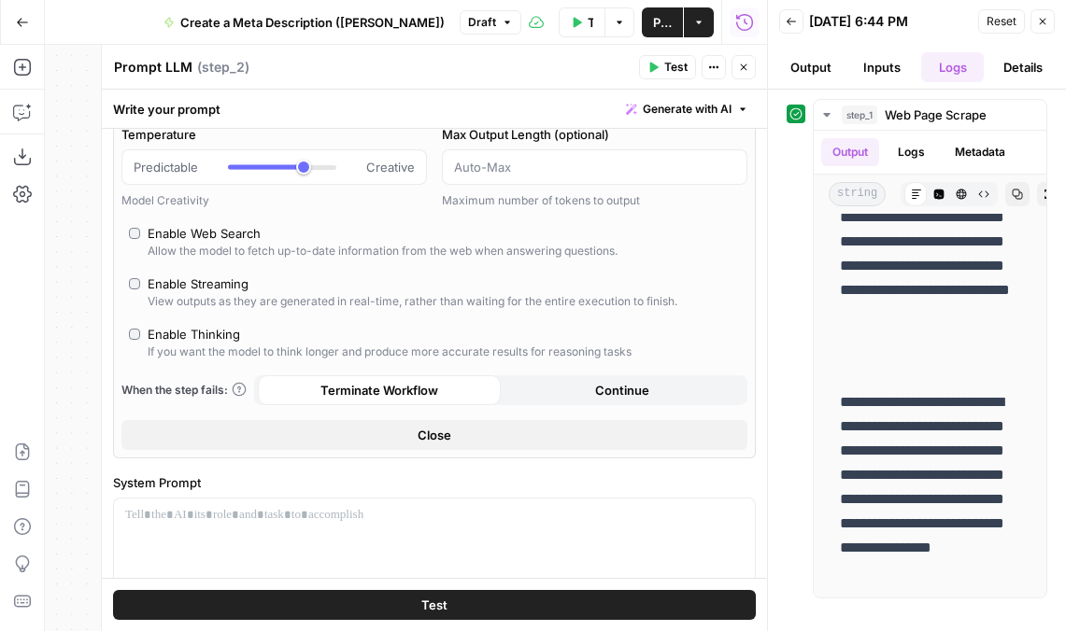
scroll to position [58, 0]
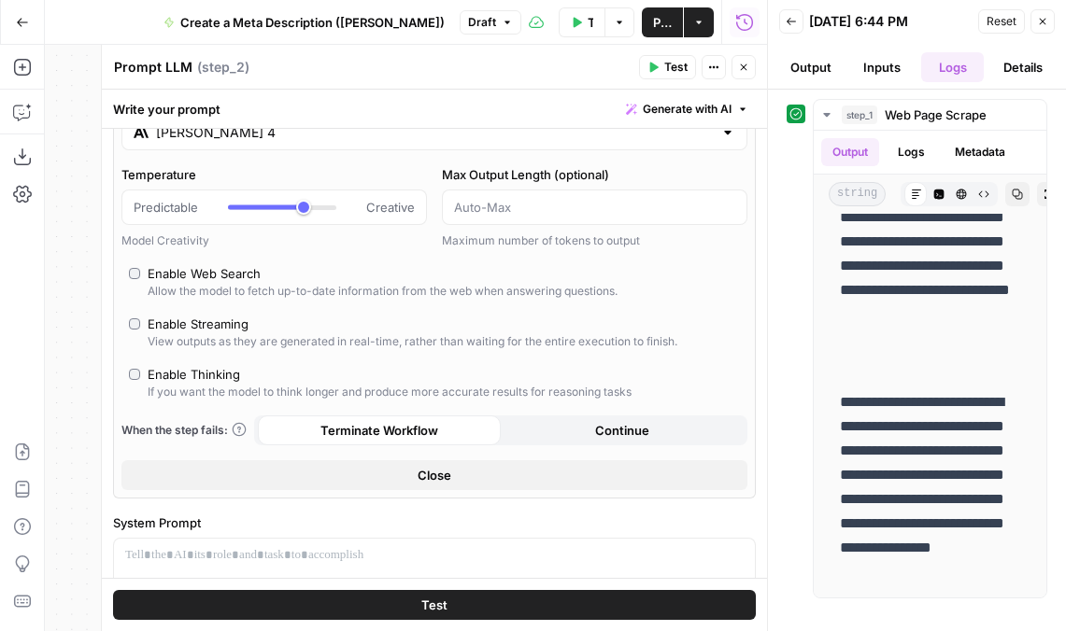
click at [448, 477] on span "Close" at bounding box center [434, 475] width 34 height 19
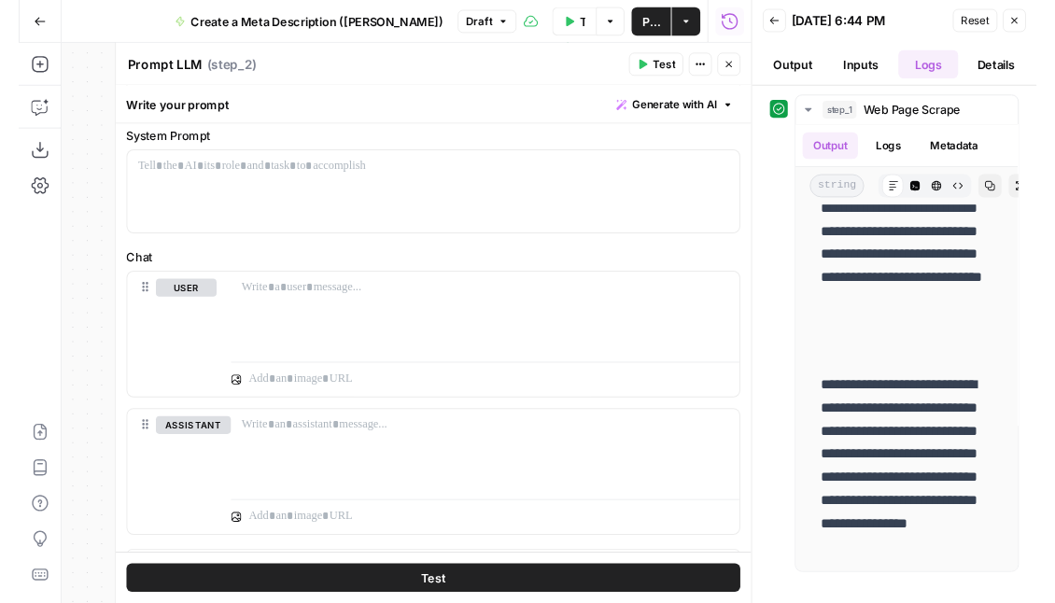
scroll to position [0, 0]
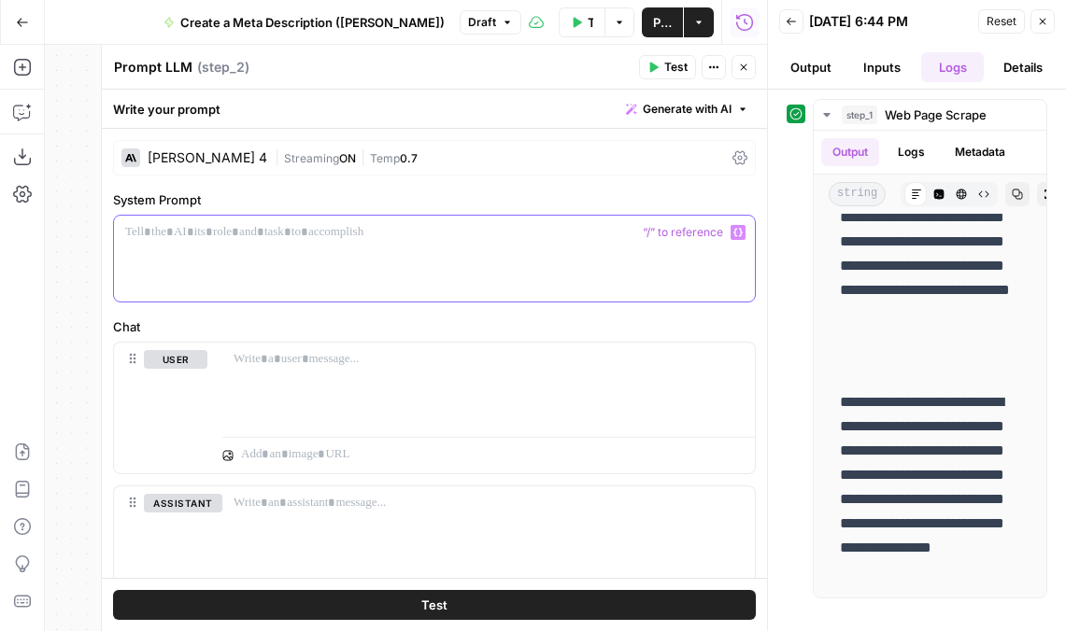
click at [294, 257] on div at bounding box center [434, 259] width 641 height 86
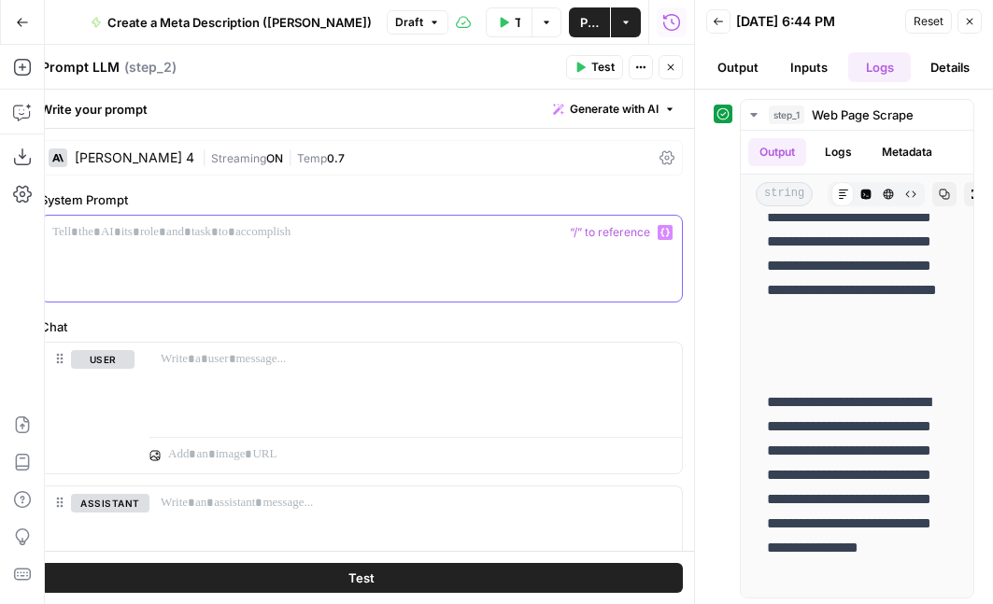
click at [231, 257] on div at bounding box center [361, 259] width 641 height 86
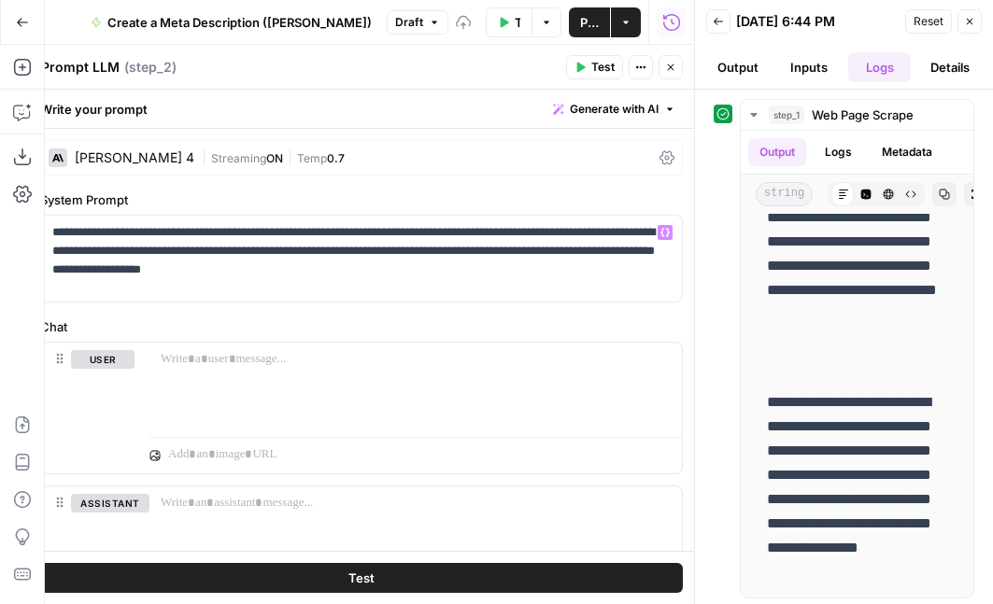
click at [452, 319] on label "Chat" at bounding box center [361, 327] width 643 height 19
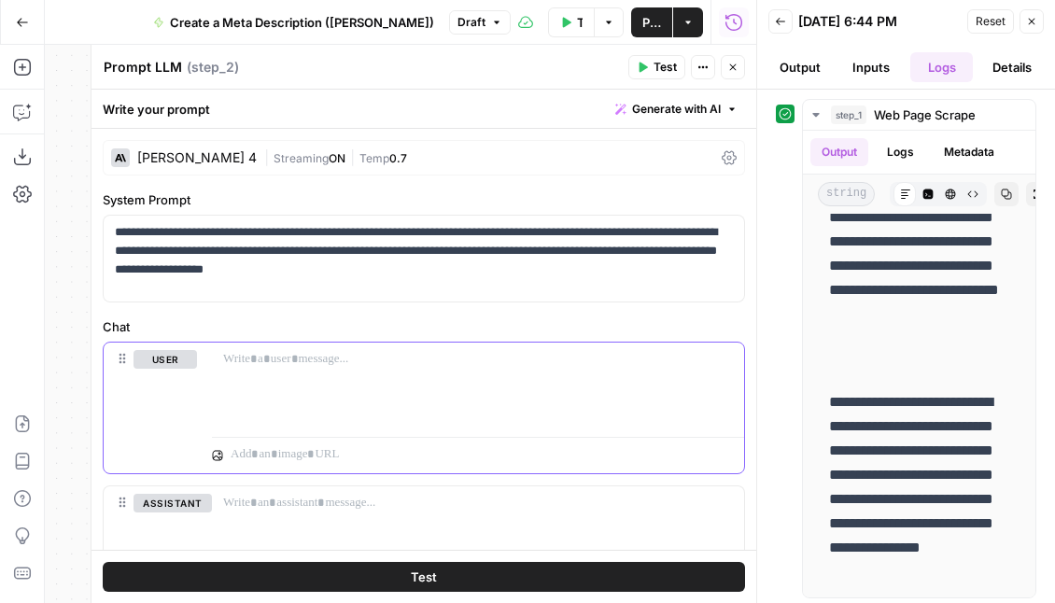
click at [263, 369] on div at bounding box center [478, 386] width 532 height 86
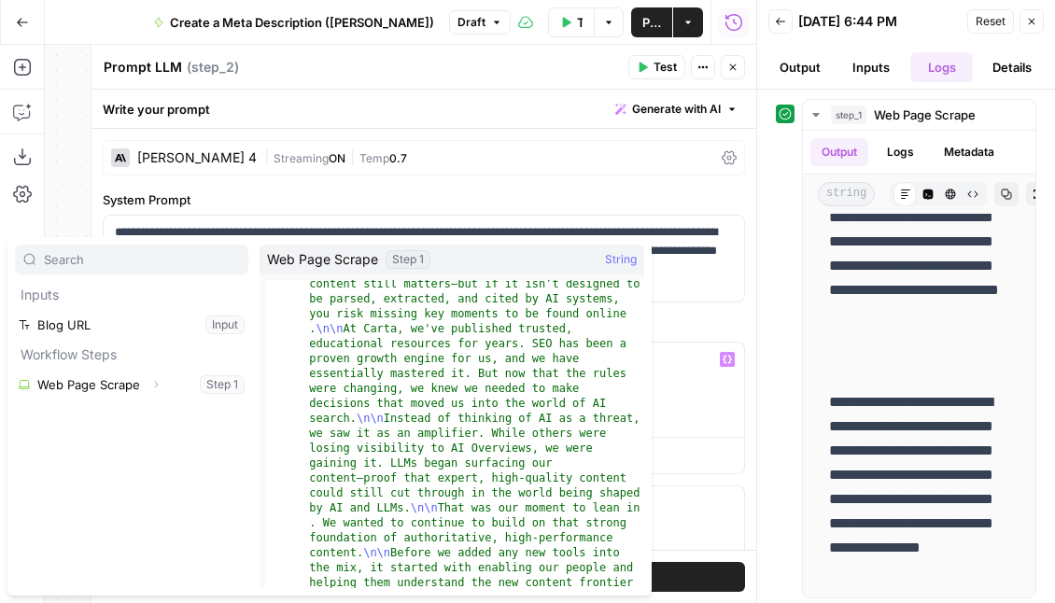
scroll to position [799, 0]
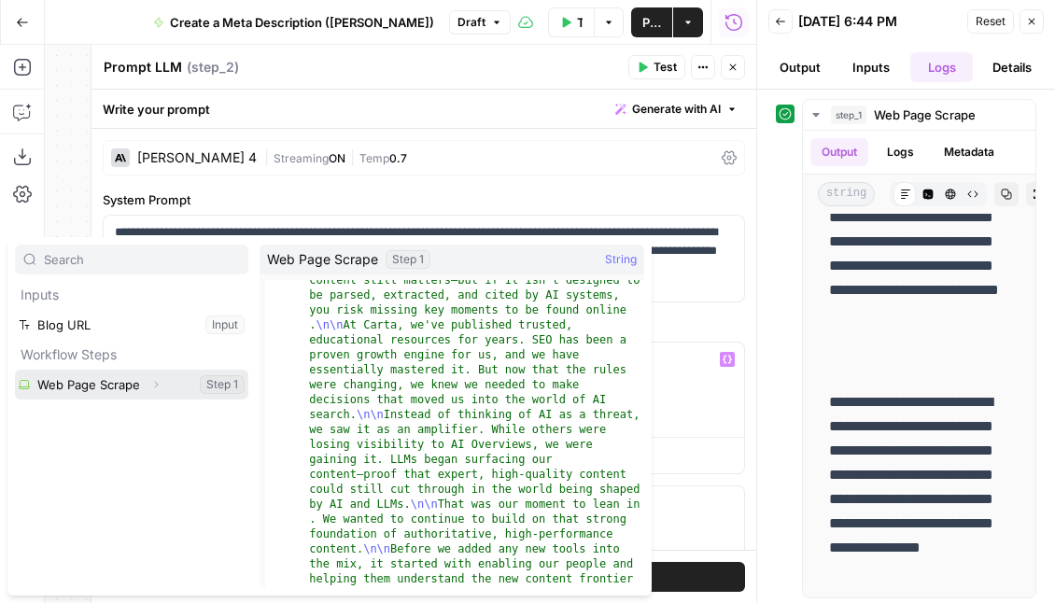
click at [191, 383] on button "Select variable Web Page Scrape" at bounding box center [131, 385] width 233 height 30
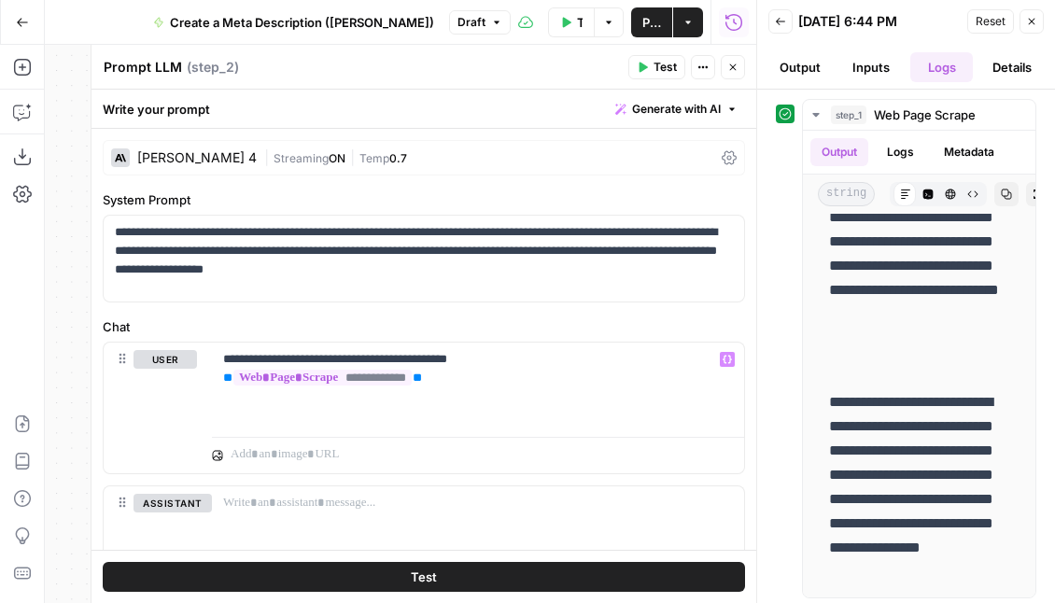
click at [659, 69] on span "Test" at bounding box center [665, 67] width 23 height 17
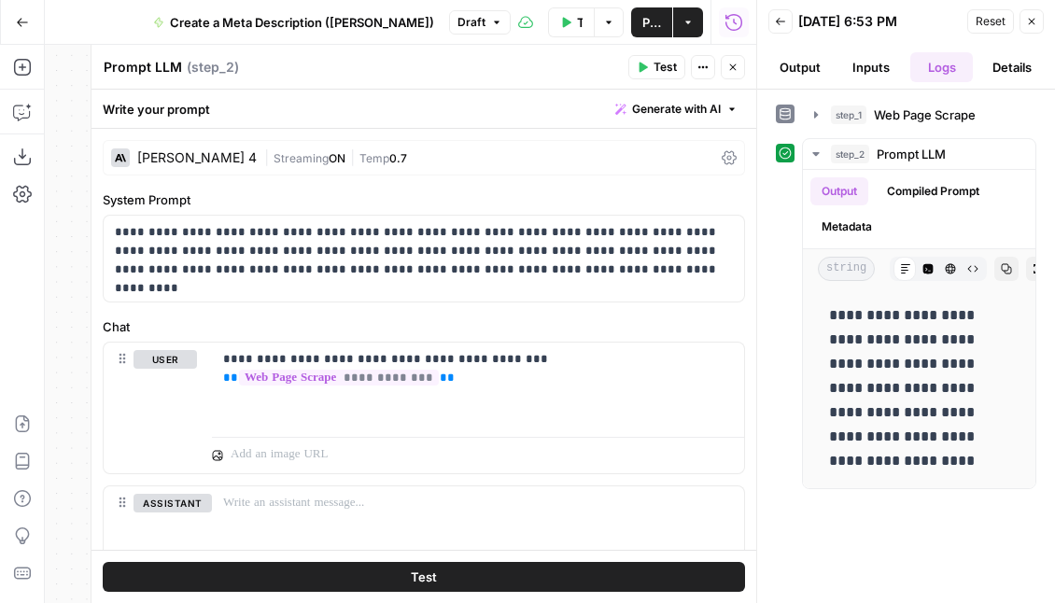
click at [709, 517] on div "**********" at bounding box center [906, 346] width 261 height 495
click at [659, 75] on span "Test" at bounding box center [665, 67] width 23 height 17
click at [194, 160] on div "[PERSON_NAME] 4" at bounding box center [197, 157] width 120 height 13
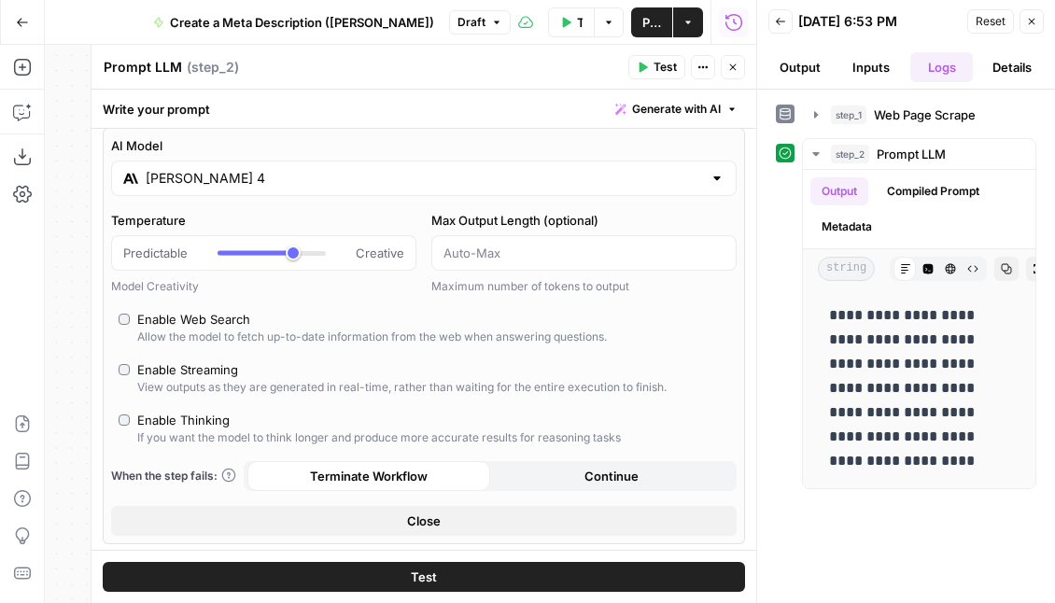
scroll to position [0, 0]
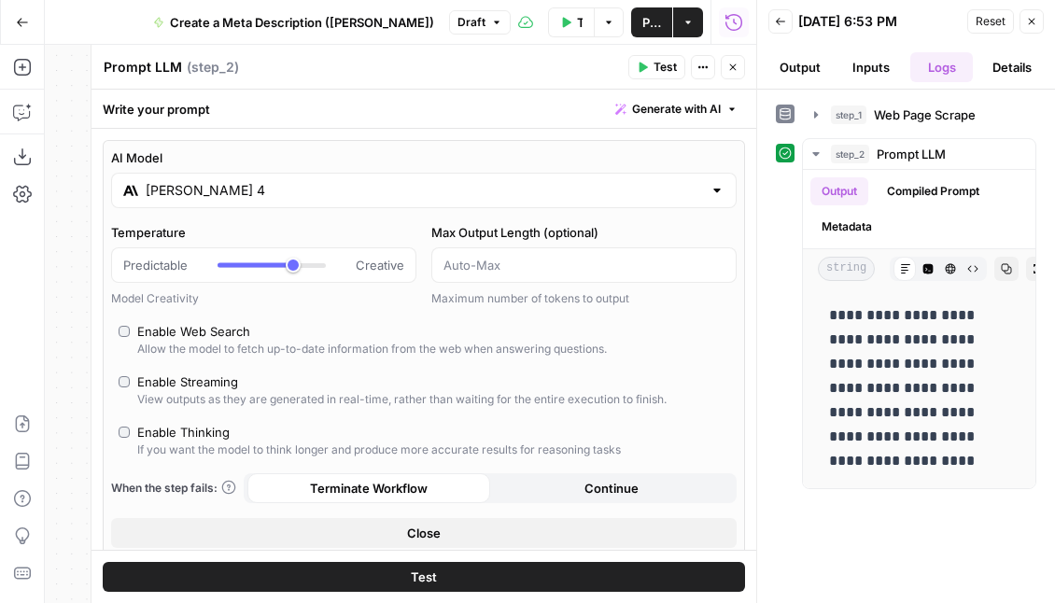
click at [398, 530] on button "Close" at bounding box center [424, 533] width 626 height 30
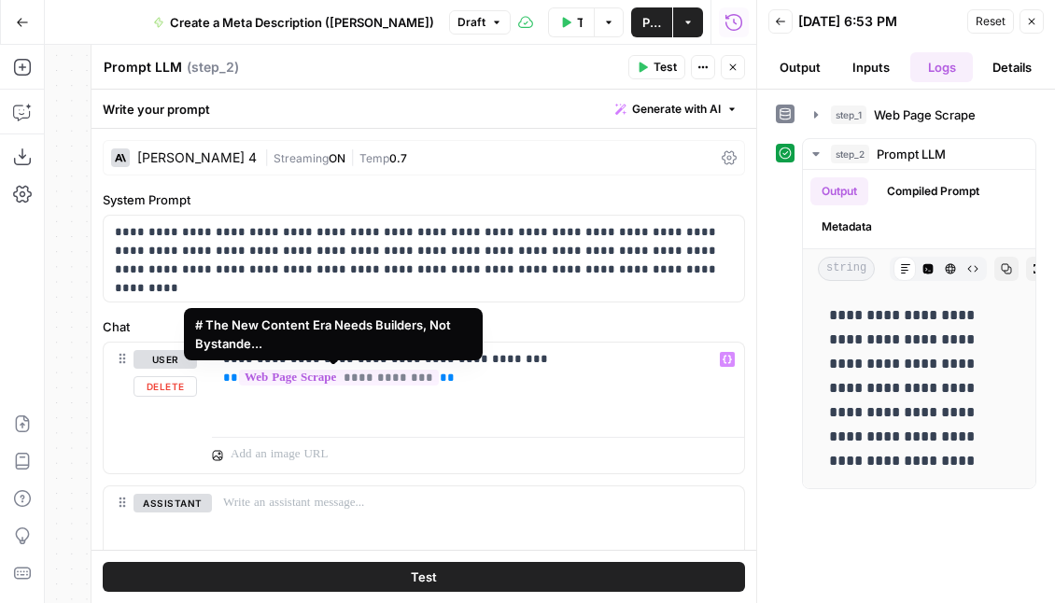
scroll to position [42, 0]
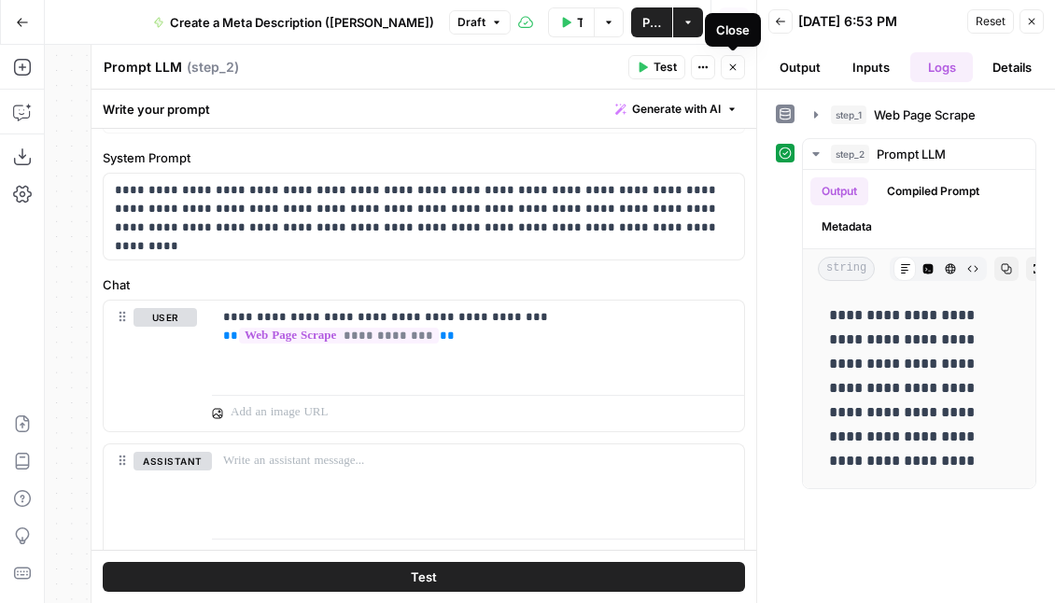
click at [709, 68] on icon "button" at bounding box center [733, 67] width 7 height 7
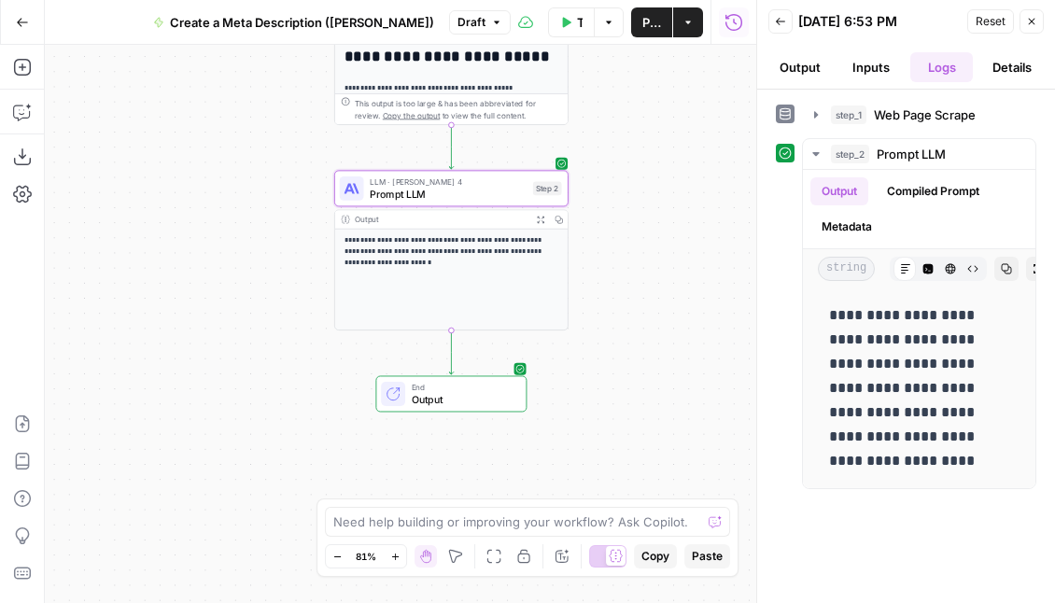
drag, startPoint x: 722, startPoint y: 398, endPoint x: 596, endPoint y: 252, distance: 192.7
click at [596, 252] on div "**********" at bounding box center [401, 324] width 712 height 559
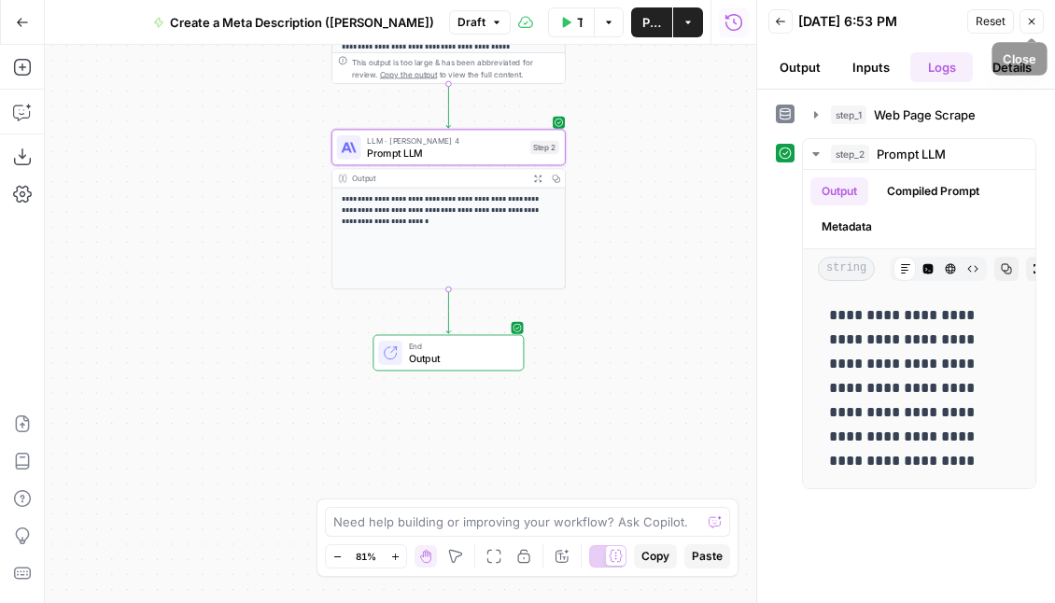
click at [709, 22] on icon "button" at bounding box center [1031, 21] width 11 height 11
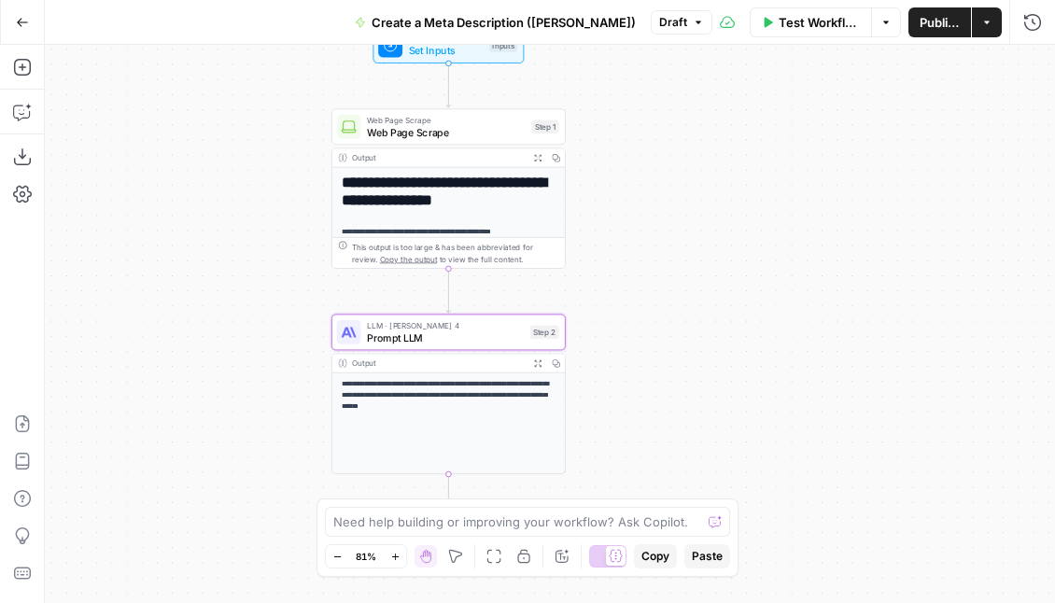
drag, startPoint x: 635, startPoint y: 112, endPoint x: 635, endPoint y: 297, distance: 184.9
click at [635, 297] on div "**********" at bounding box center [550, 324] width 1011 height 559
click at [709, 23] on span "Test Workflow" at bounding box center [819, 22] width 81 height 19
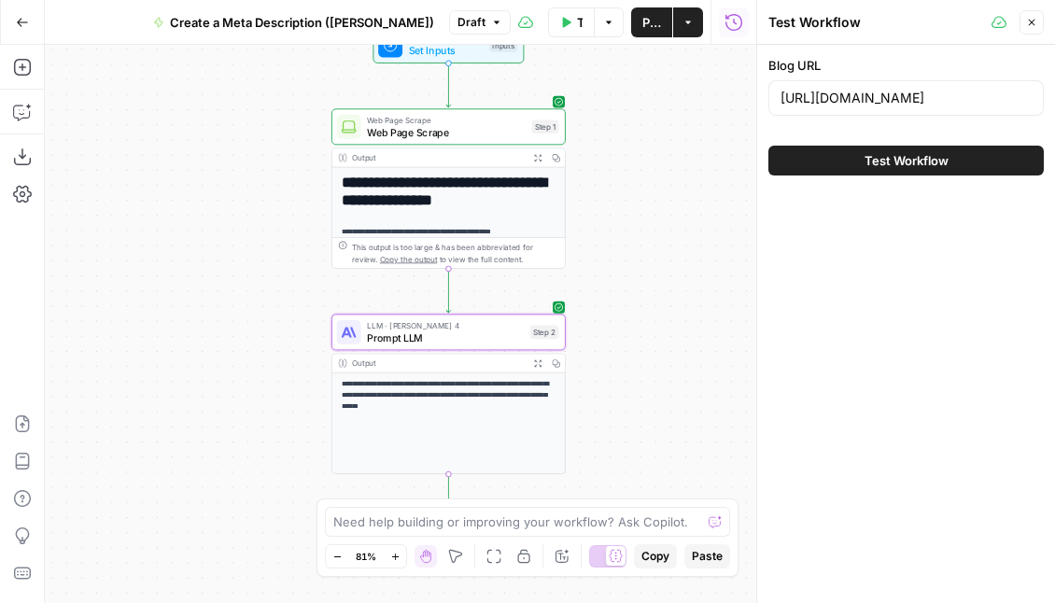
click at [709, 167] on button "Test Workflow" at bounding box center [907, 161] width 276 height 30
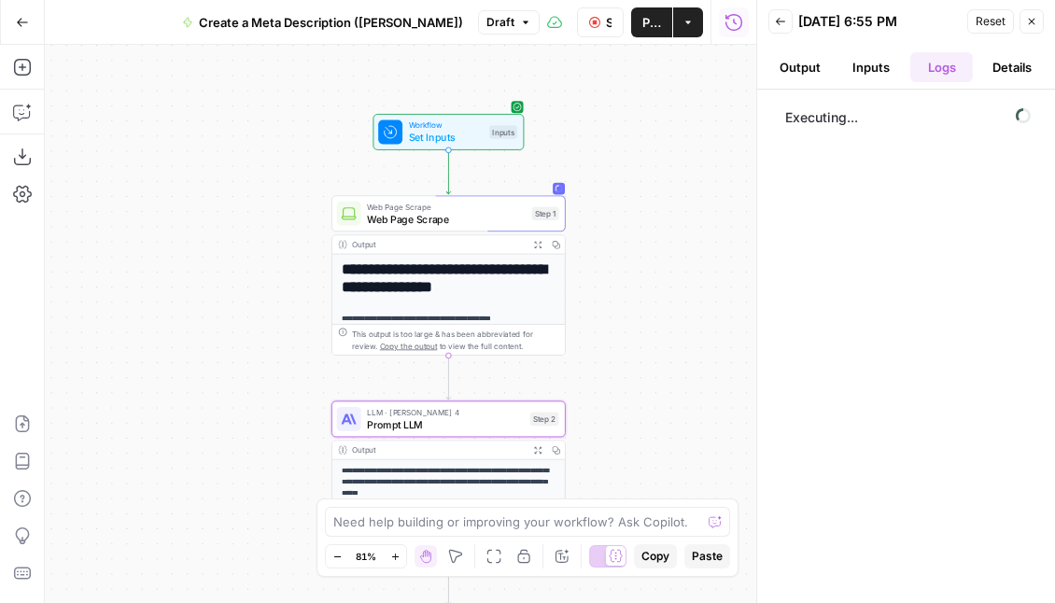
drag, startPoint x: 618, startPoint y: 176, endPoint x: 617, endPoint y: 266, distance: 90.6
click at [617, 266] on div "**********" at bounding box center [401, 324] width 712 height 559
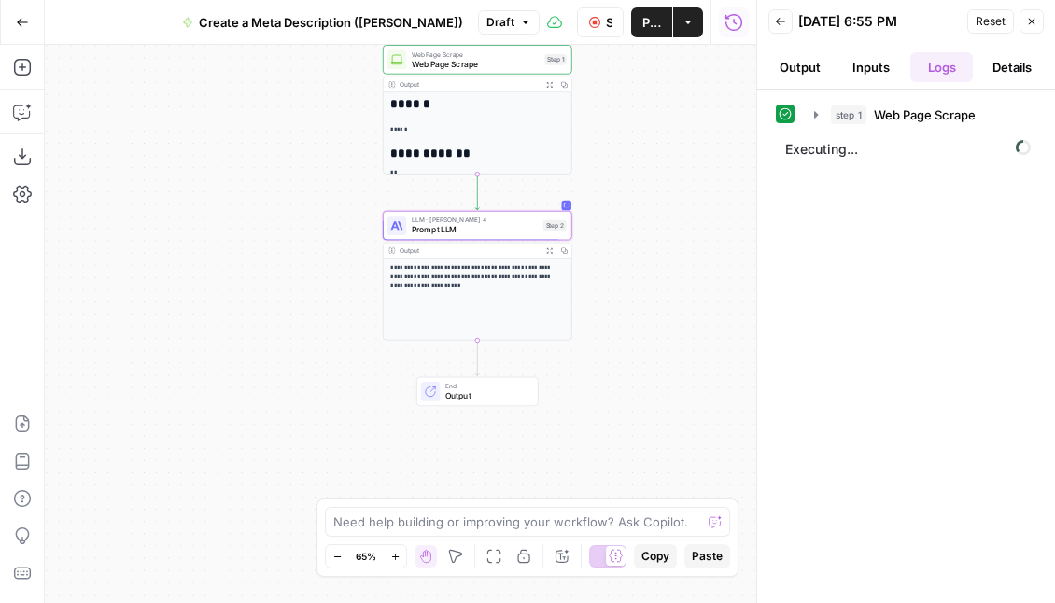
drag, startPoint x: 635, startPoint y: 331, endPoint x: 631, endPoint y: 149, distance: 181.2
click at [631, 149] on div "**********" at bounding box center [401, 324] width 712 height 559
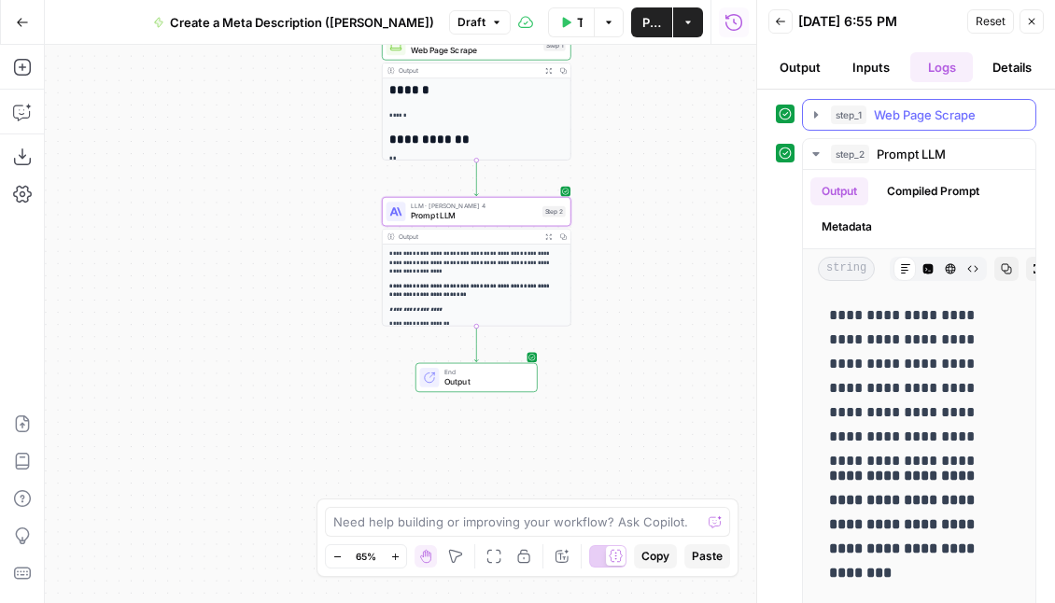
click at [709, 112] on icon "button" at bounding box center [816, 114] width 15 height 15
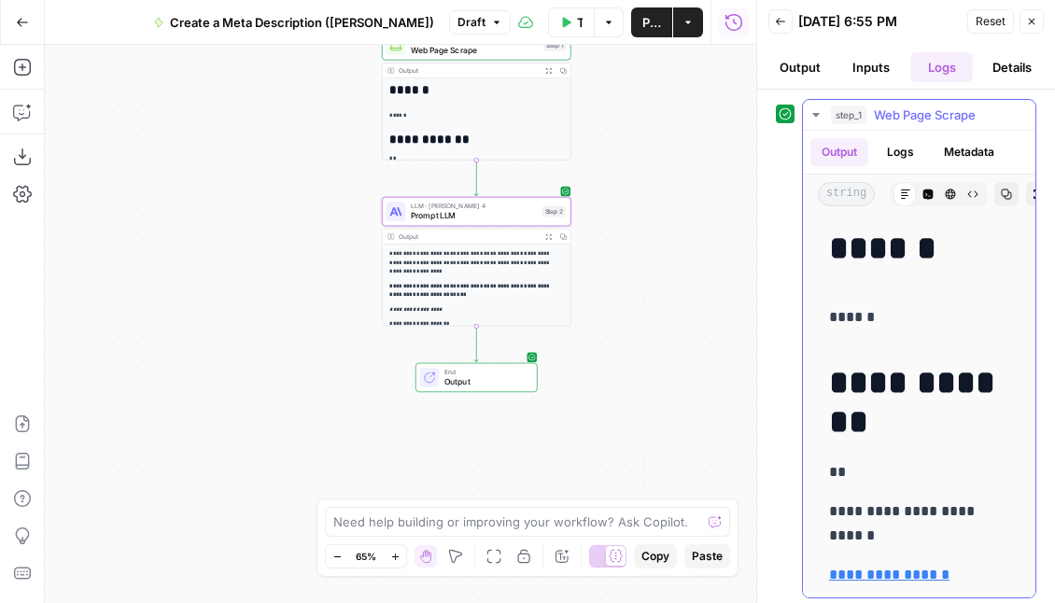
click at [709, 115] on icon "button" at bounding box center [816, 114] width 15 height 15
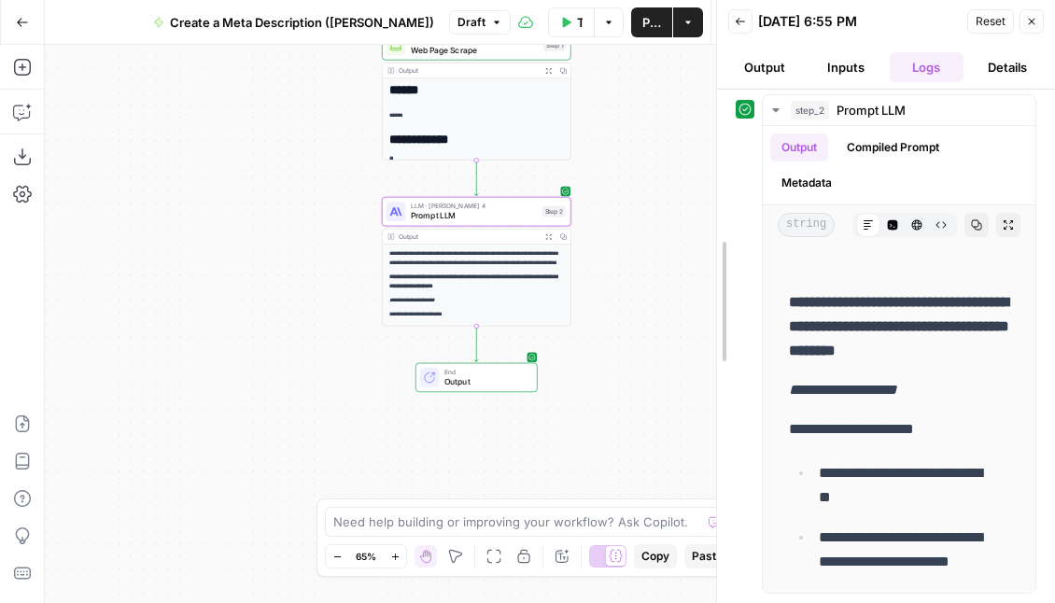
scroll to position [94, 0]
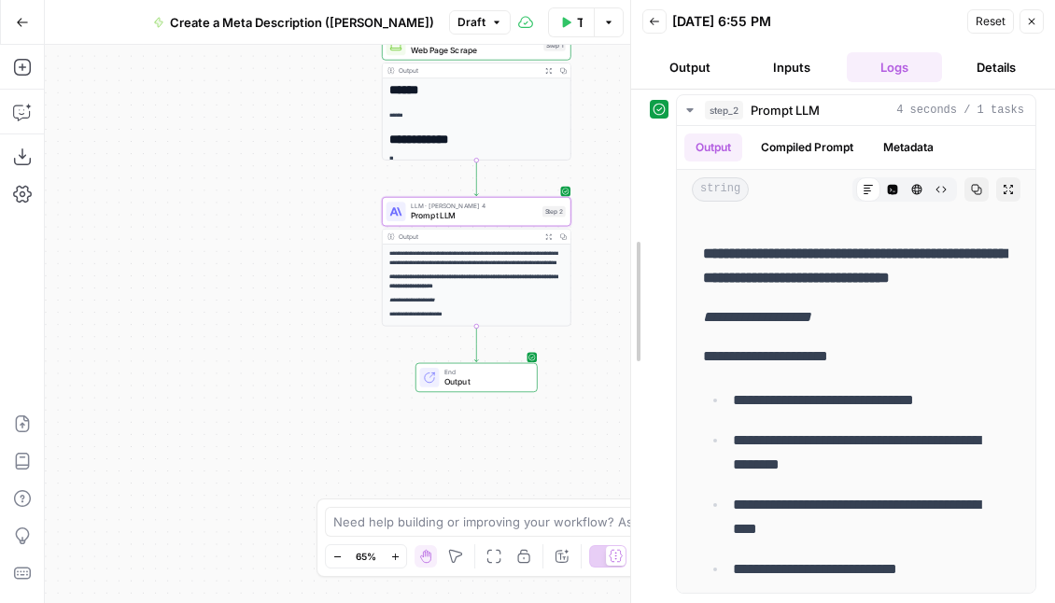
drag, startPoint x: 762, startPoint y: 416, endPoint x: 608, endPoint y: 404, distance: 154.5
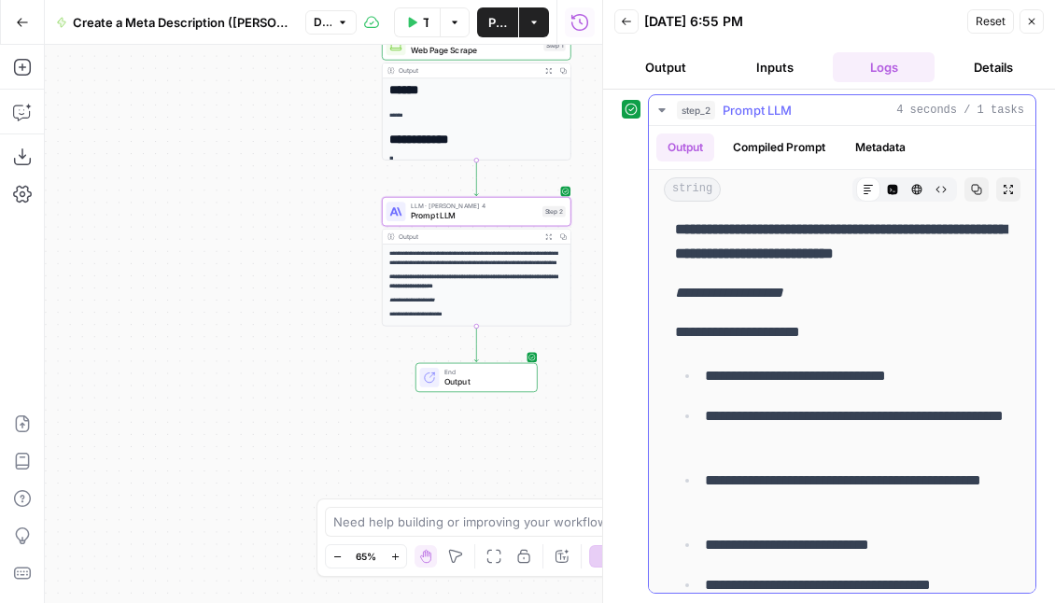
scroll to position [0, 0]
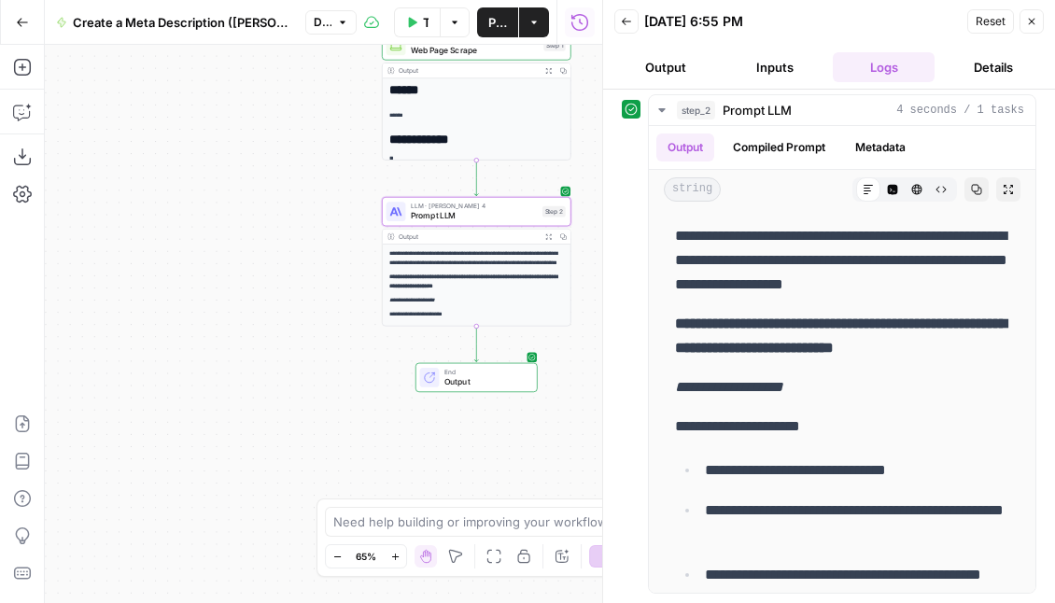
drag, startPoint x: 995, startPoint y: 290, endPoint x: 639, endPoint y: 245, distance: 358.6
click at [639, 245] on div "**********" at bounding box center [829, 344] width 415 height 500
click at [709, 289] on p "**********" at bounding box center [842, 260] width 334 height 73
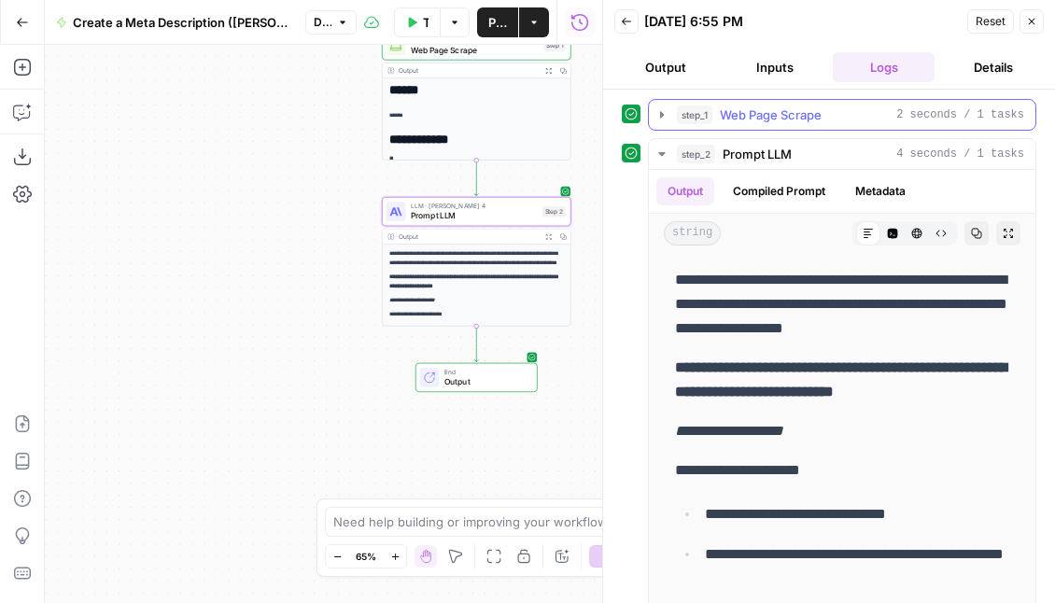
click at [671, 117] on button "step_1 Web Page Scrape 2 seconds / 1 tasks" at bounding box center [842, 115] width 387 height 30
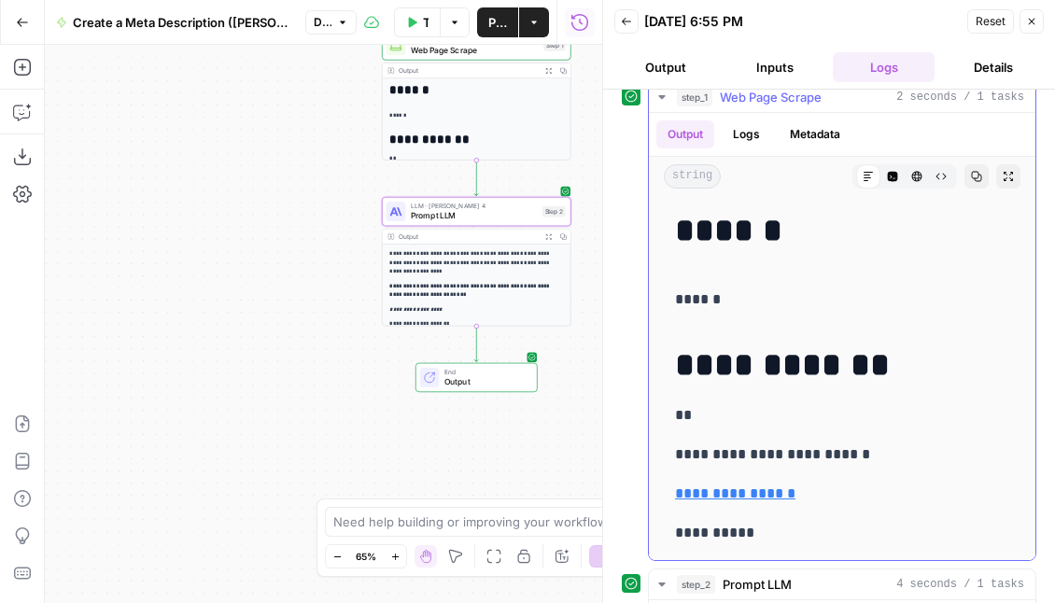
scroll to position [4, 0]
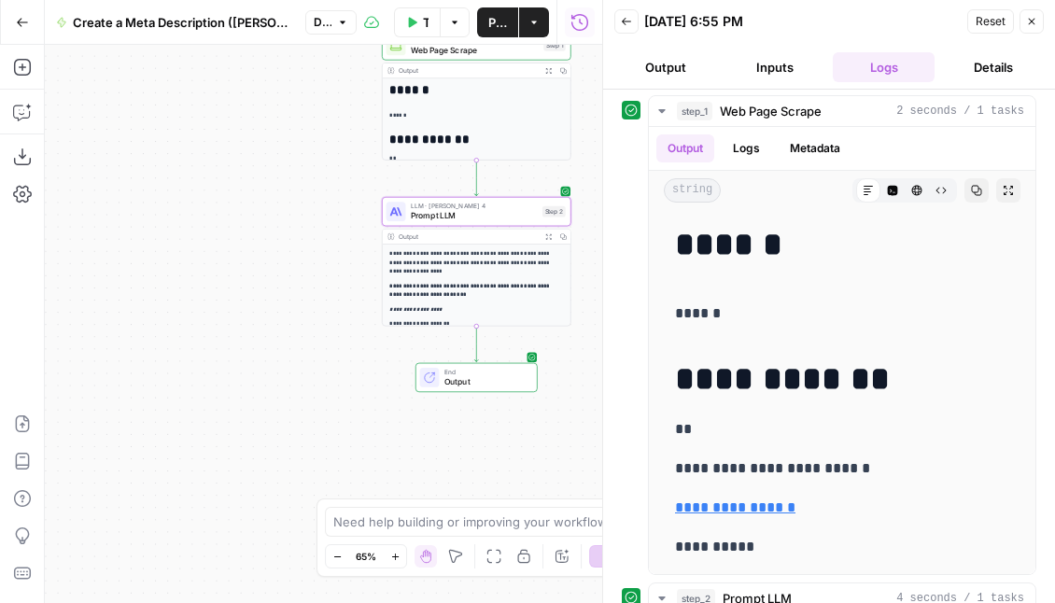
click at [709, 67] on button "Inputs" at bounding box center [775, 67] width 102 height 30
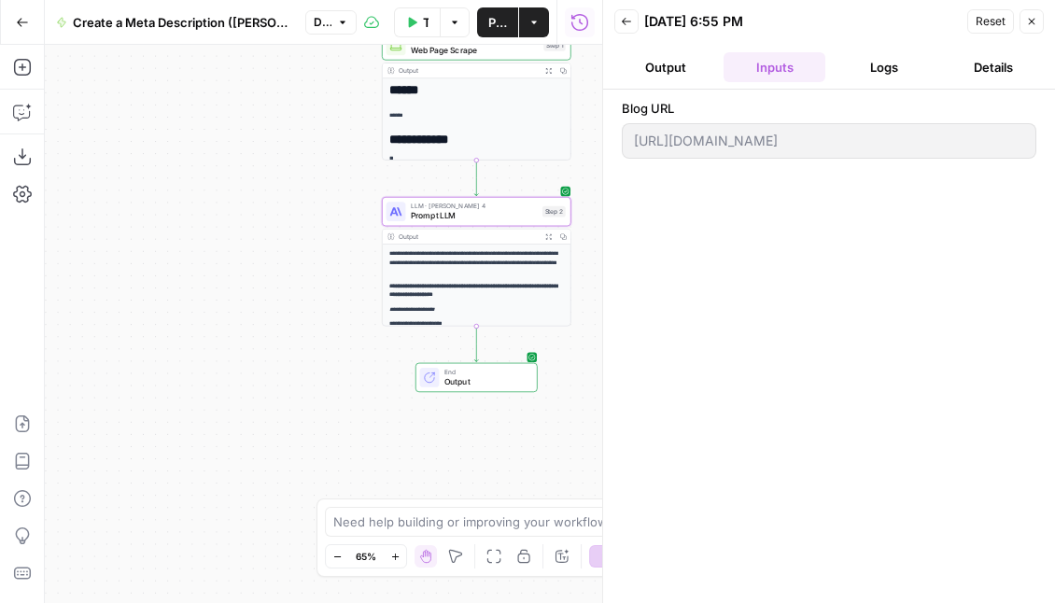
scroll to position [0, 0]
click at [629, 19] on icon "button" at bounding box center [626, 21] width 11 height 11
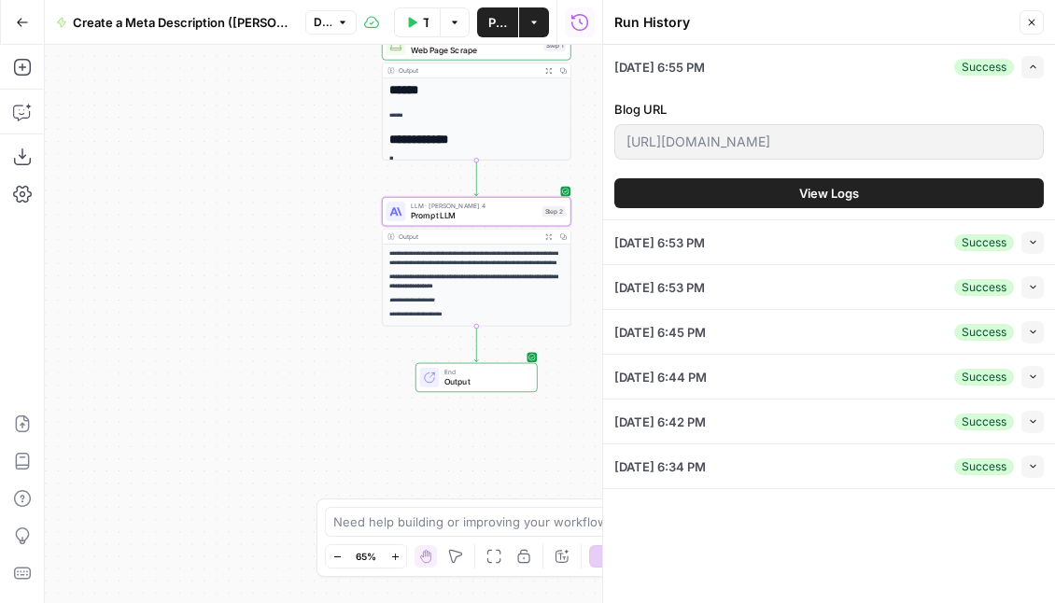
click at [709, 19] on icon "button" at bounding box center [1031, 22] width 11 height 11
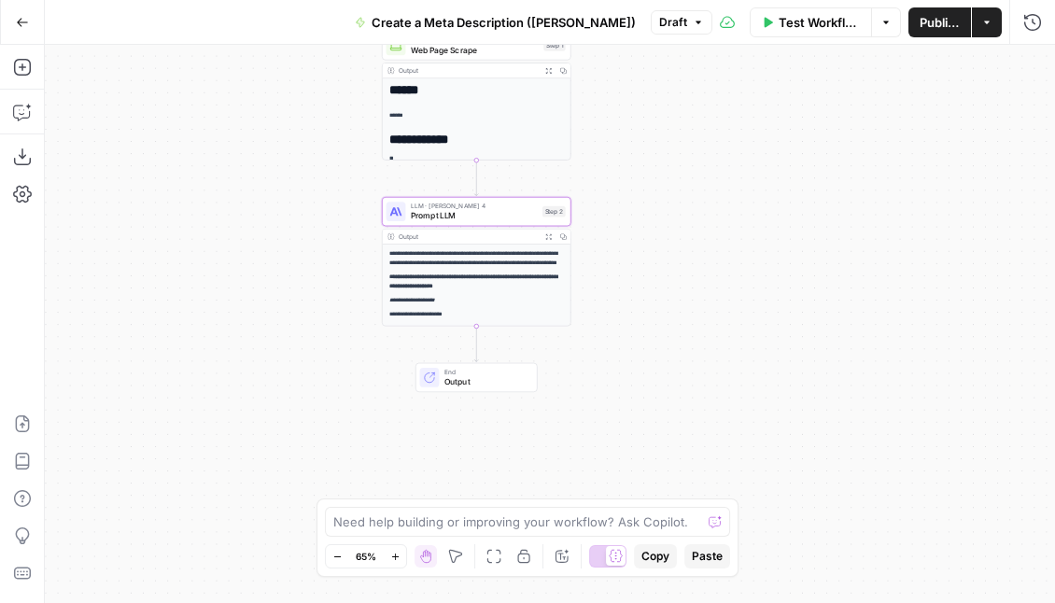
click at [709, 28] on span "Test Workflow" at bounding box center [819, 22] width 81 height 19
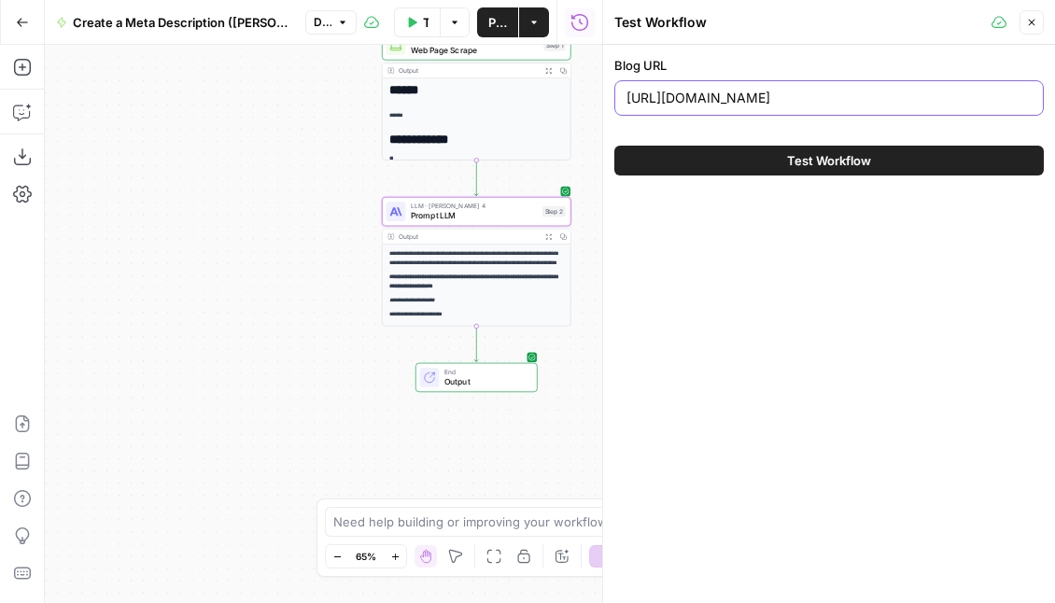
click at [709, 102] on input "[URL][DOMAIN_NAME]" at bounding box center [829, 98] width 405 height 19
click at [709, 116] on div "Blog URL [URL][DOMAIN_NAME]" at bounding box center [830, 89] width 430 height 67
click at [709, 109] on div "[URL][DOMAIN_NAME]" at bounding box center [830, 97] width 430 height 35
click at [709, 97] on input "[URL][DOMAIN_NAME]" at bounding box center [829, 98] width 405 height 19
paste input "[DOMAIN_NAME][URL]"
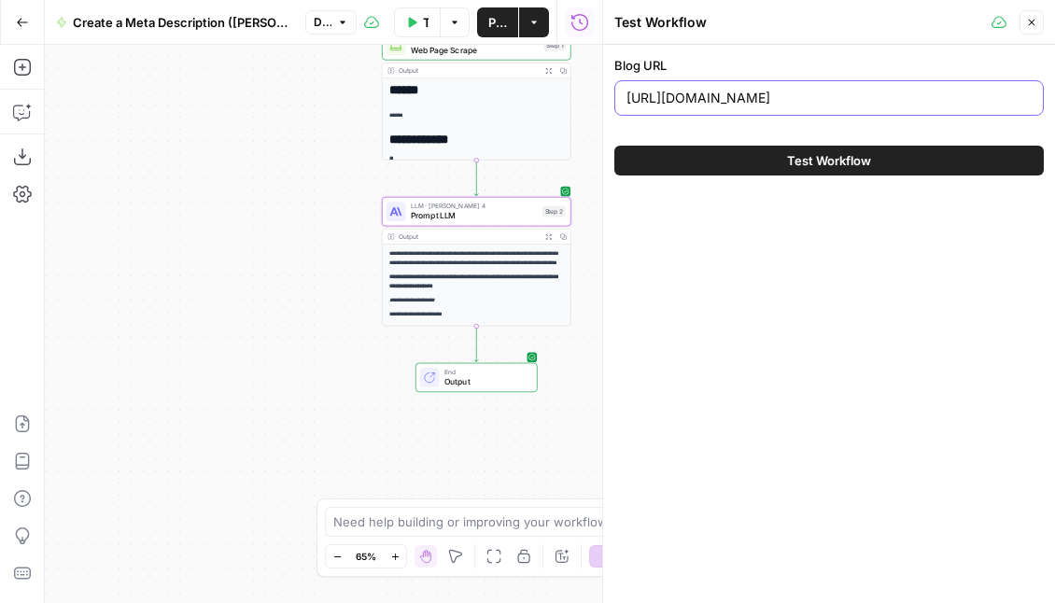
type input "[URL][DOMAIN_NAME]"
click at [709, 58] on label "Blog URL" at bounding box center [830, 65] width 430 height 19
click at [709, 89] on input "[URL][DOMAIN_NAME]" at bounding box center [829, 98] width 405 height 19
click at [709, 22] on icon "button" at bounding box center [1031, 22] width 11 height 11
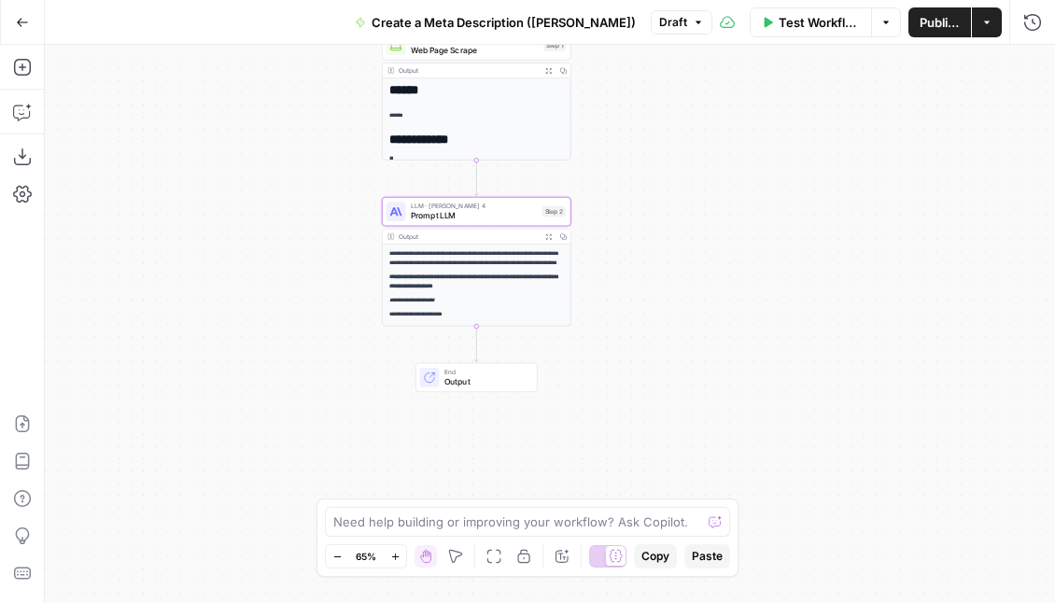
click at [709, 24] on span "Test Workflow" at bounding box center [819, 22] width 81 height 19
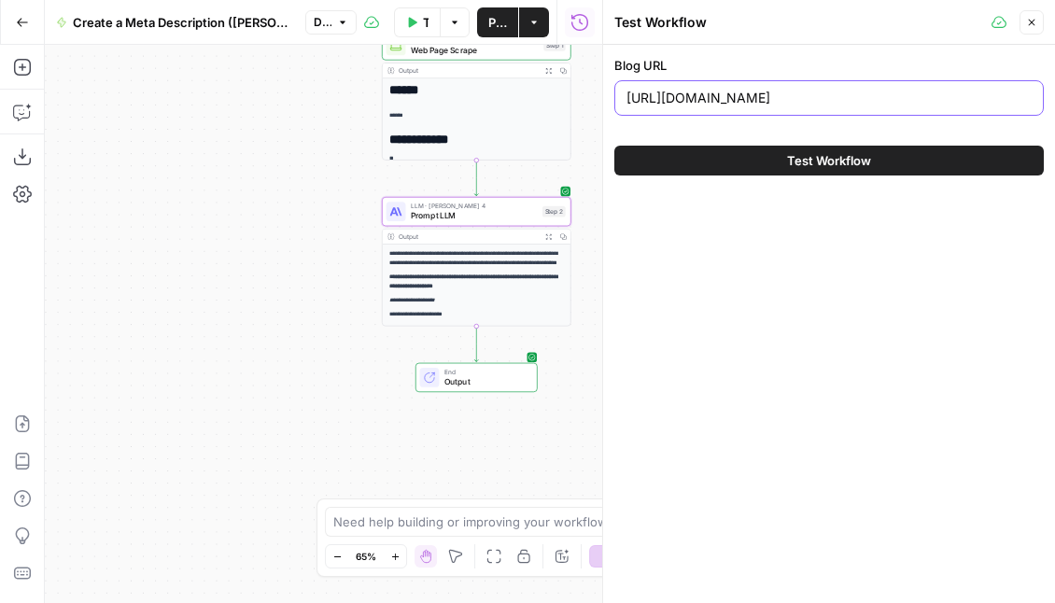
click at [709, 102] on input "[URL][DOMAIN_NAME]" at bounding box center [829, 98] width 405 height 19
click at [709, 162] on span "Test Workflow" at bounding box center [829, 160] width 84 height 19
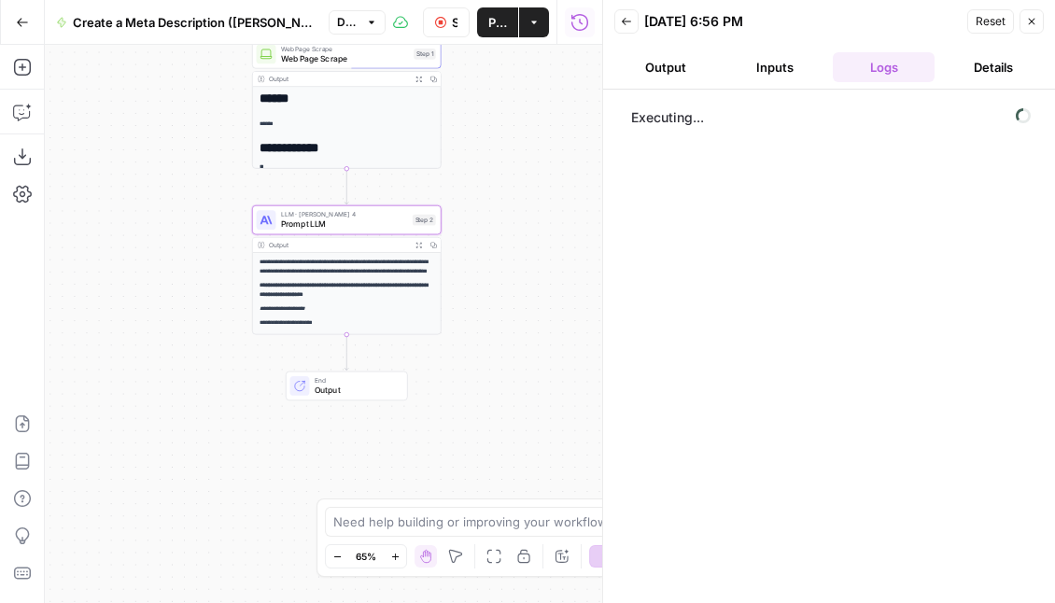
drag, startPoint x: 346, startPoint y: 328, endPoint x: 215, endPoint y: 340, distance: 131.3
click at [215, 340] on div "**********" at bounding box center [324, 324] width 558 height 559
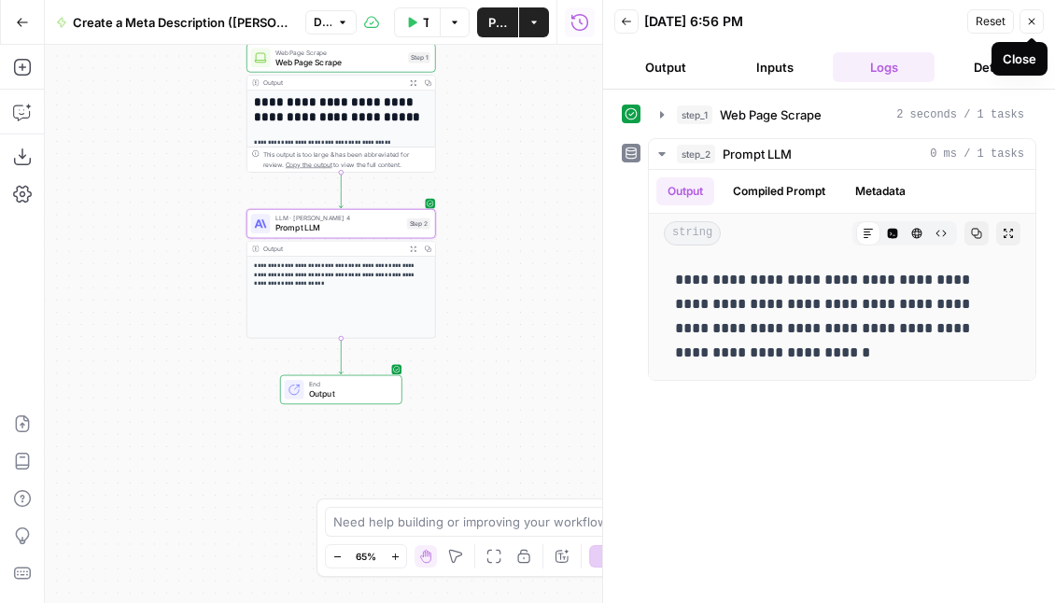
click at [709, 27] on button "Close" at bounding box center [1032, 21] width 24 height 24
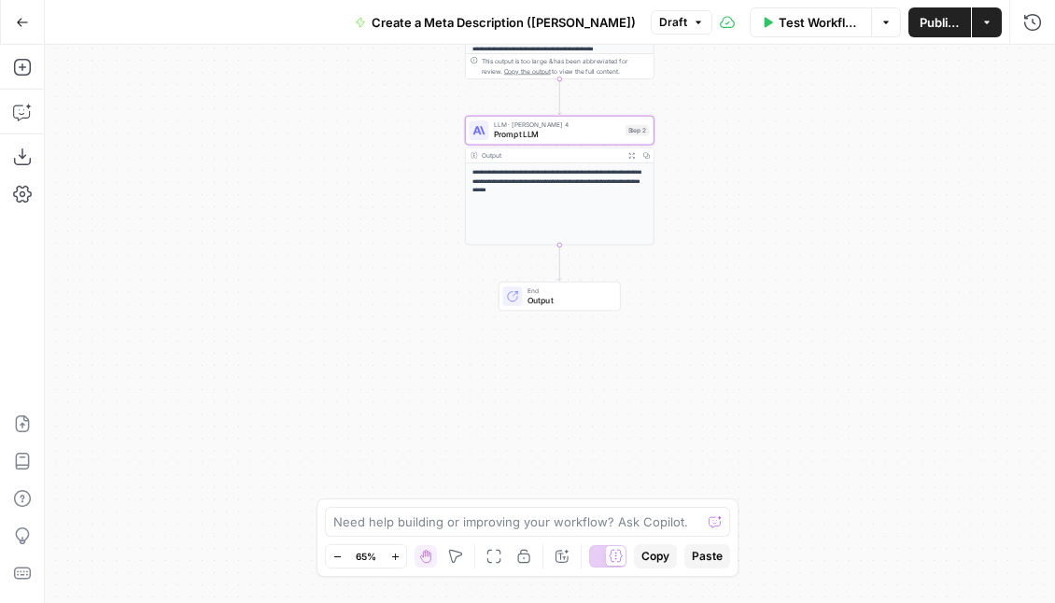
drag, startPoint x: 560, startPoint y: 119, endPoint x: 778, endPoint y: 17, distance: 240.2
click at [709, 17] on div "**********" at bounding box center [527, 301] width 1055 height 603
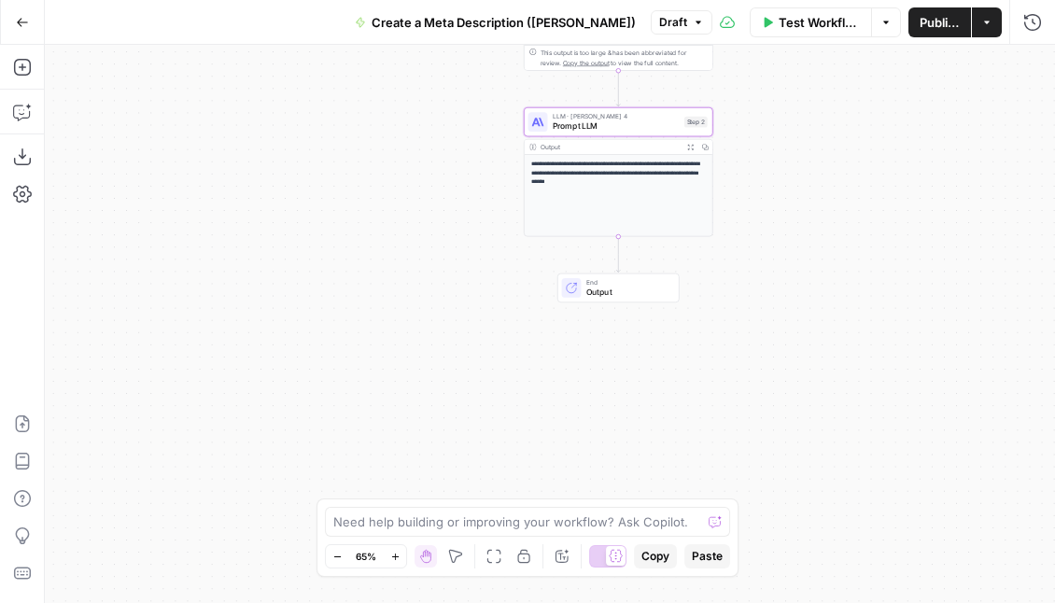
drag, startPoint x: 179, startPoint y: 182, endPoint x: 237, endPoint y: 181, distance: 57.9
click at [237, 181] on div "**********" at bounding box center [550, 324] width 1011 height 559
click at [26, 63] on icon "button" at bounding box center [22, 67] width 19 height 19
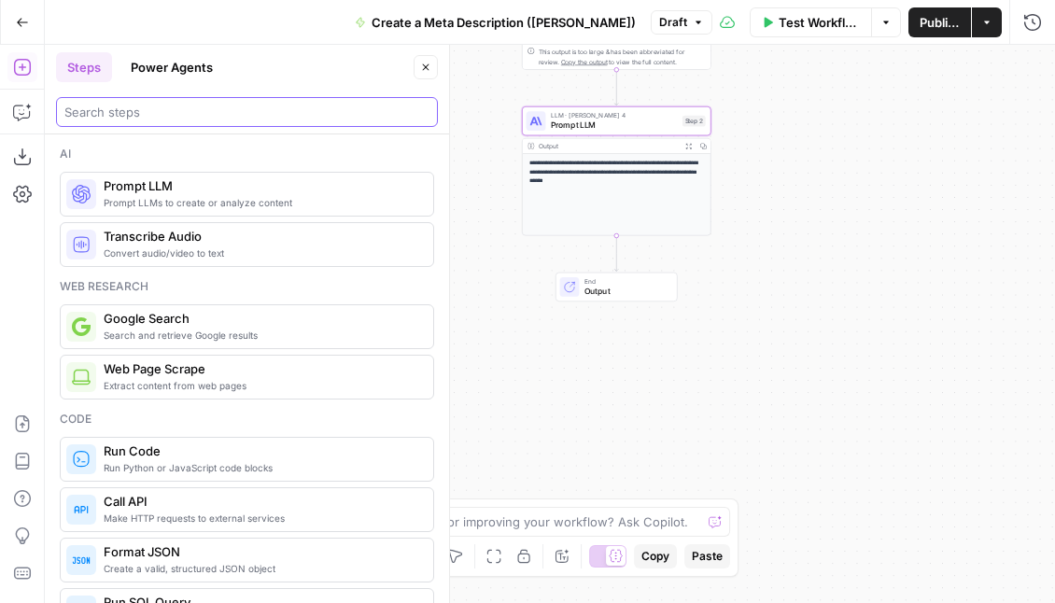
click at [147, 106] on input "search" at bounding box center [246, 112] width 365 height 19
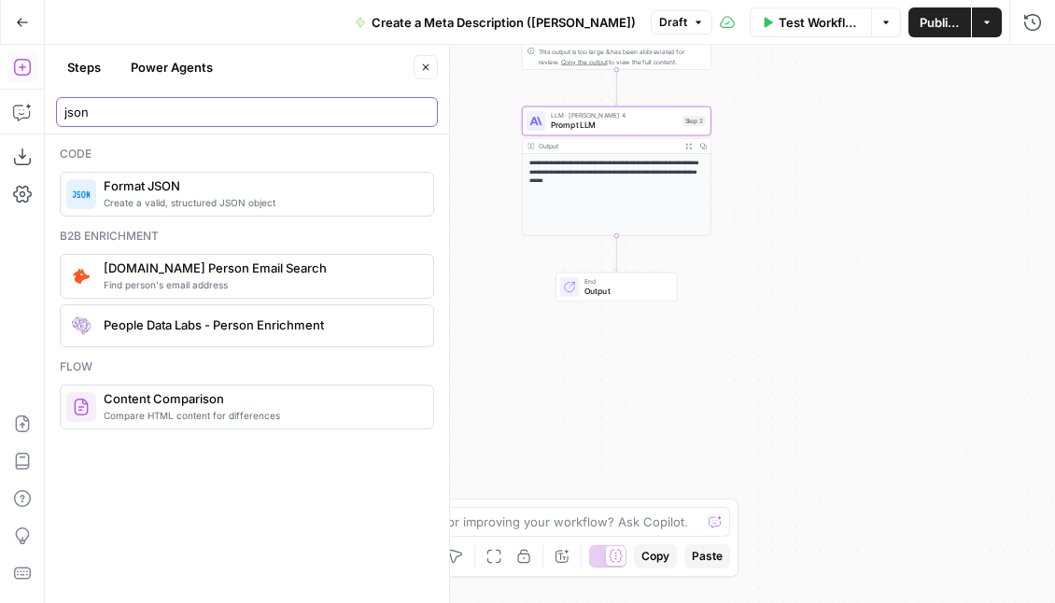
type input "json"
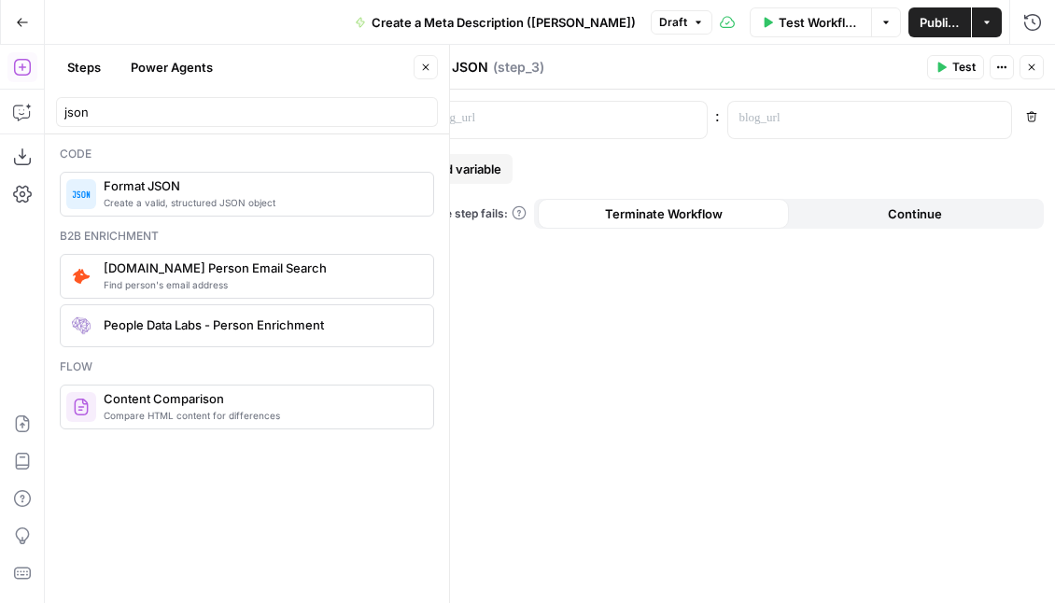
click at [415, 67] on button "Close" at bounding box center [426, 67] width 24 height 24
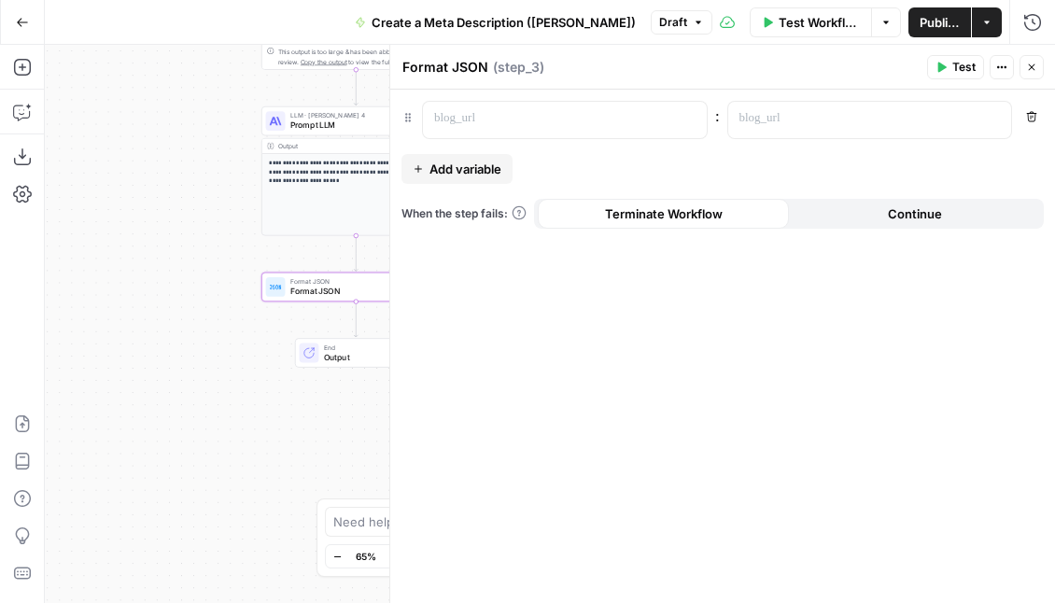
drag, startPoint x: 334, startPoint y: 314, endPoint x: 79, endPoint y: 313, distance: 255.0
click at [79, 313] on div "**********" at bounding box center [550, 324] width 1011 height 559
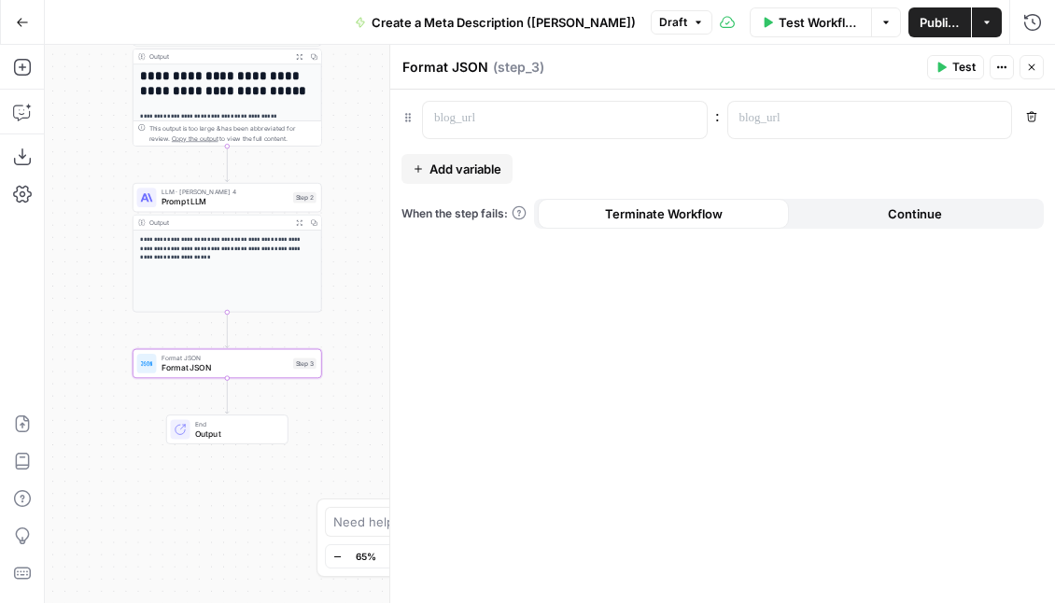
drag, startPoint x: 191, startPoint y: 238, endPoint x: 63, endPoint y: 314, distance: 148.6
click at [63, 314] on div "**********" at bounding box center [550, 324] width 1011 height 559
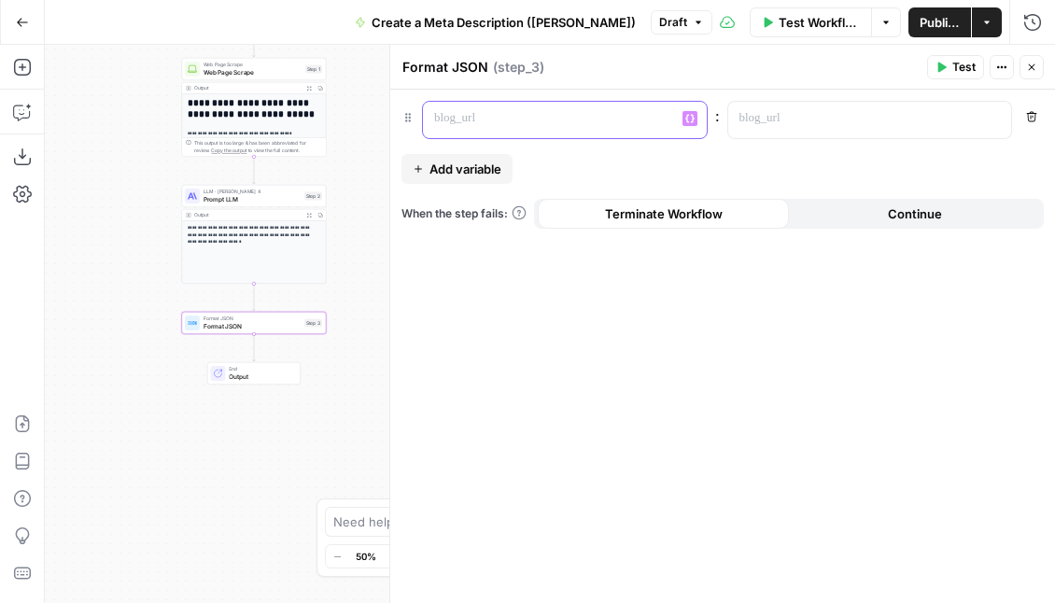
click at [503, 118] on p at bounding box center [550, 118] width 232 height 19
click at [709, 125] on p at bounding box center [856, 118] width 232 height 19
click at [520, 129] on div at bounding box center [550, 120] width 254 height 36
click at [709, 116] on p at bounding box center [856, 118] width 232 height 19
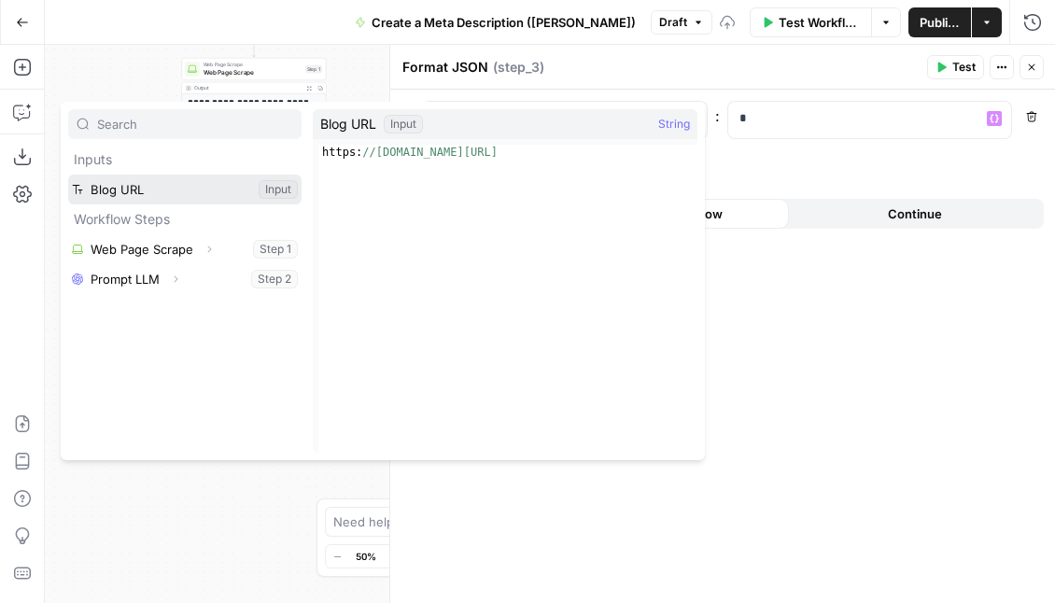
click at [178, 187] on button "Select variable Blog URL" at bounding box center [184, 190] width 233 height 30
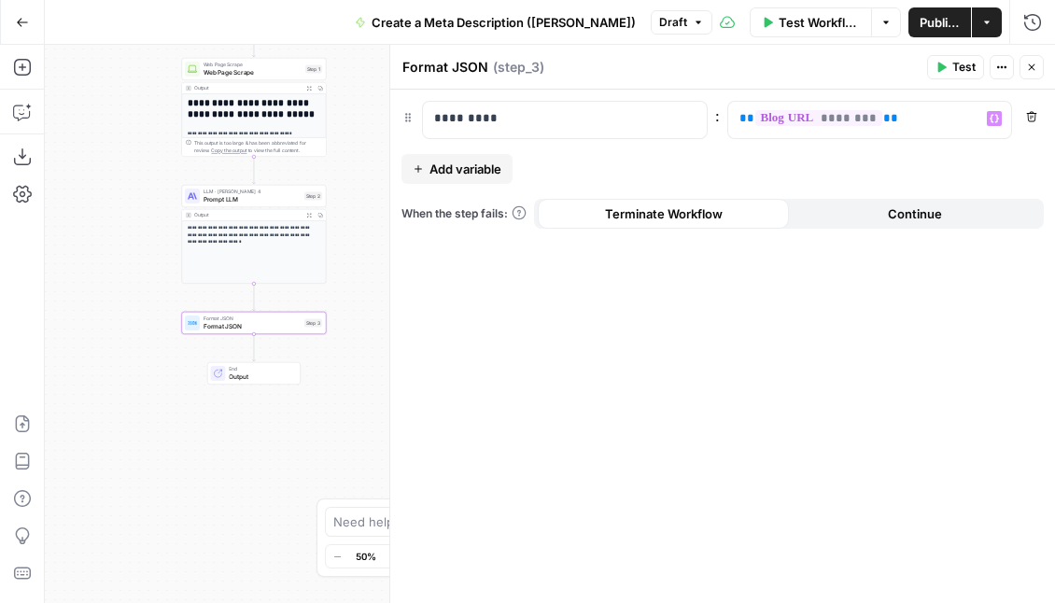
click at [451, 169] on span "Add variable" at bounding box center [466, 169] width 72 height 19
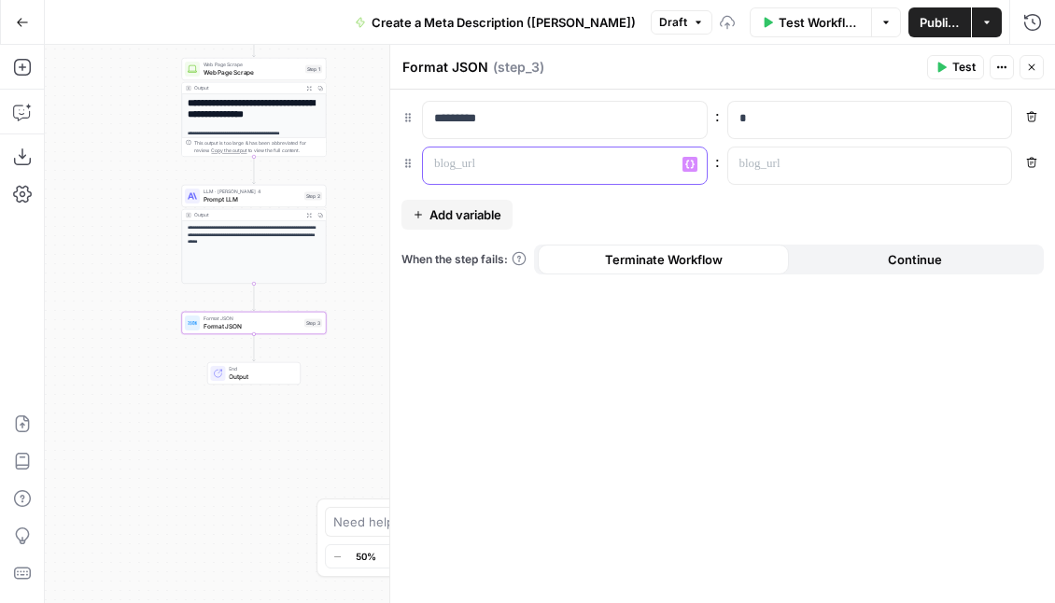
click at [505, 171] on p at bounding box center [550, 164] width 232 height 19
click at [619, 206] on div "**********" at bounding box center [722, 347] width 665 height 514
click at [709, 116] on p "*" at bounding box center [871, 118] width 262 height 19
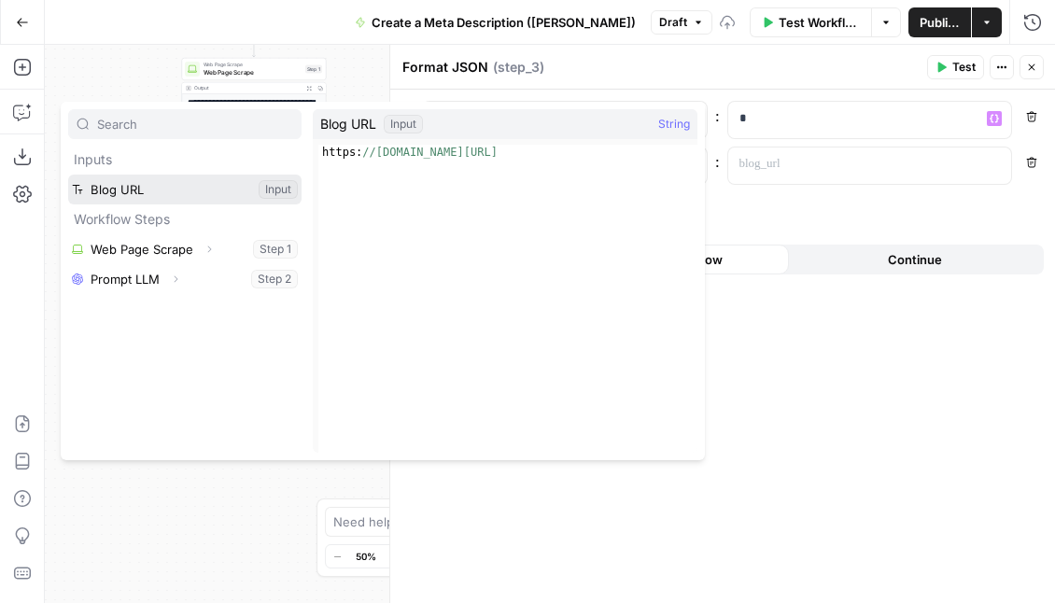
click at [188, 185] on button "Select variable Blog URL" at bounding box center [184, 190] width 233 height 30
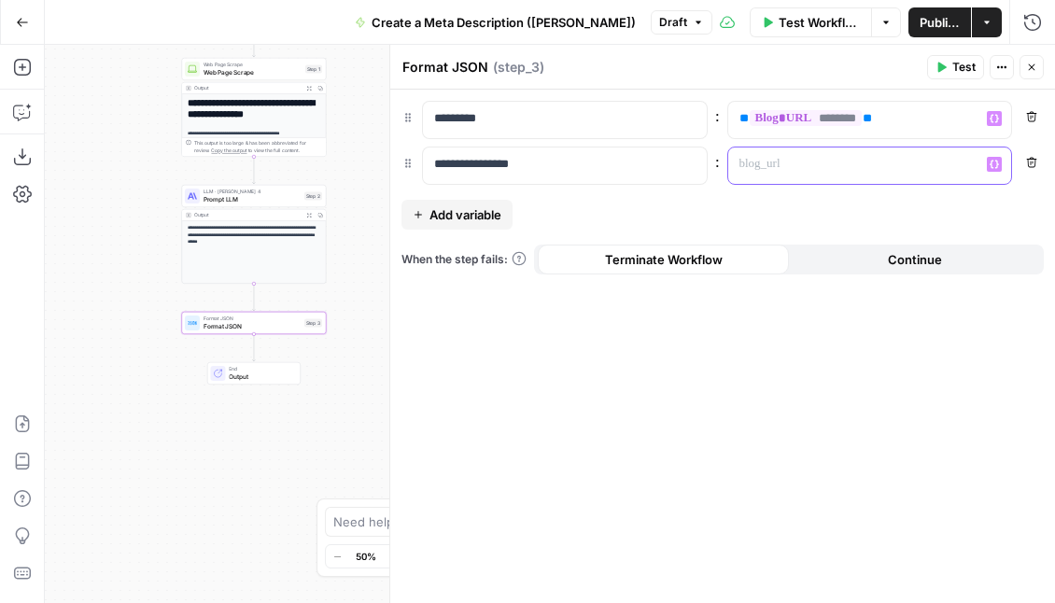
click at [709, 156] on p at bounding box center [856, 164] width 232 height 19
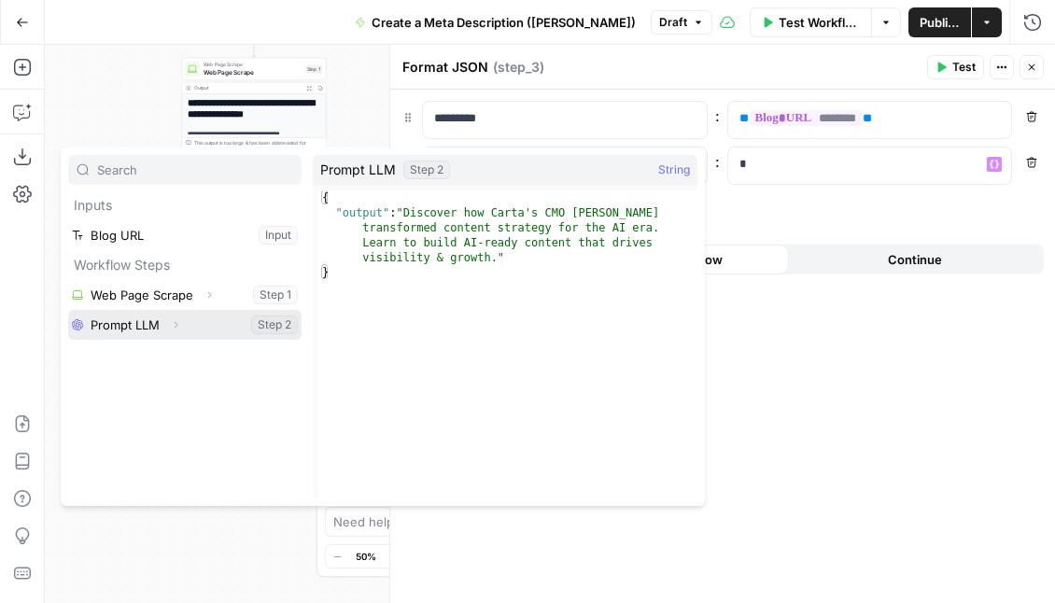
click at [229, 326] on button "Select variable Prompt LLM" at bounding box center [184, 325] width 233 height 30
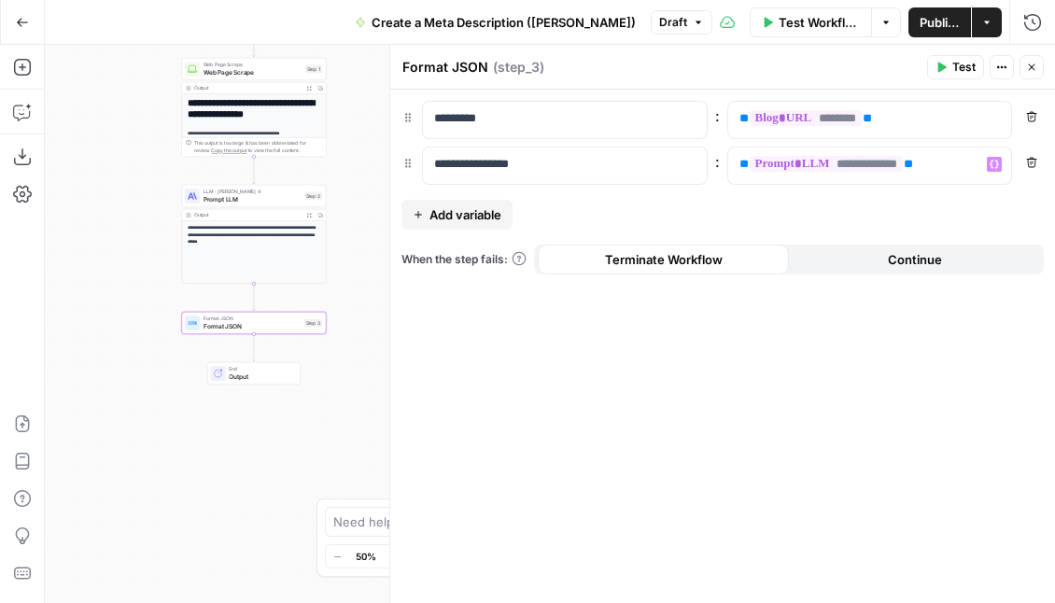
click at [709, 207] on div "**********" at bounding box center [722, 347] width 665 height 514
click at [498, 125] on p "*********" at bounding box center [550, 118] width 232 height 19
click at [709, 67] on icon "button" at bounding box center [1031, 67] width 11 height 11
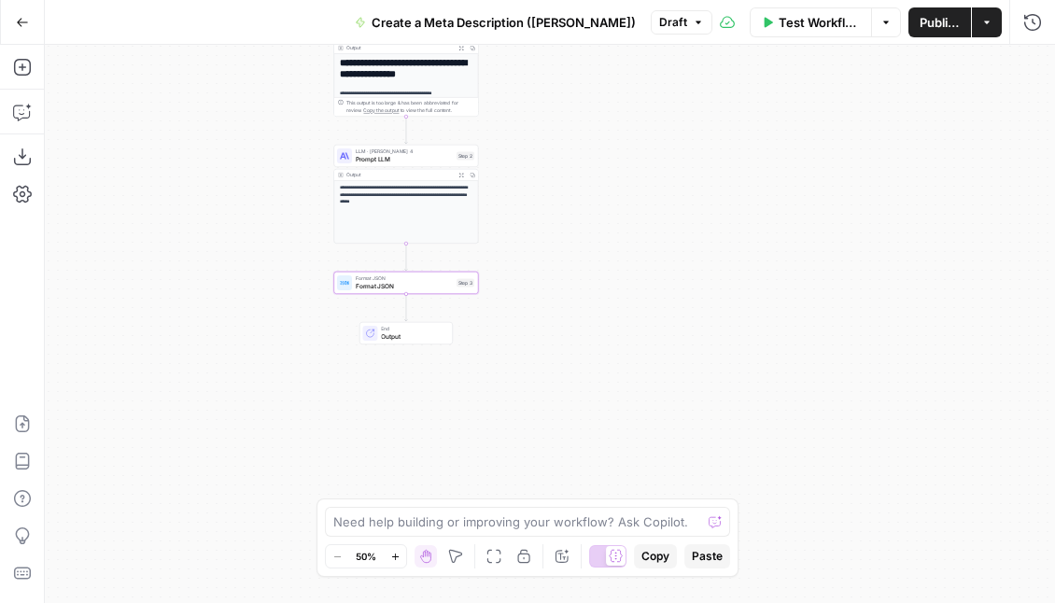
drag, startPoint x: 470, startPoint y: 342, endPoint x: 621, endPoint y: 302, distance: 156.5
click at [621, 302] on div "**********" at bounding box center [550, 324] width 1011 height 559
click at [709, 19] on span "Test Workflow" at bounding box center [819, 22] width 81 height 19
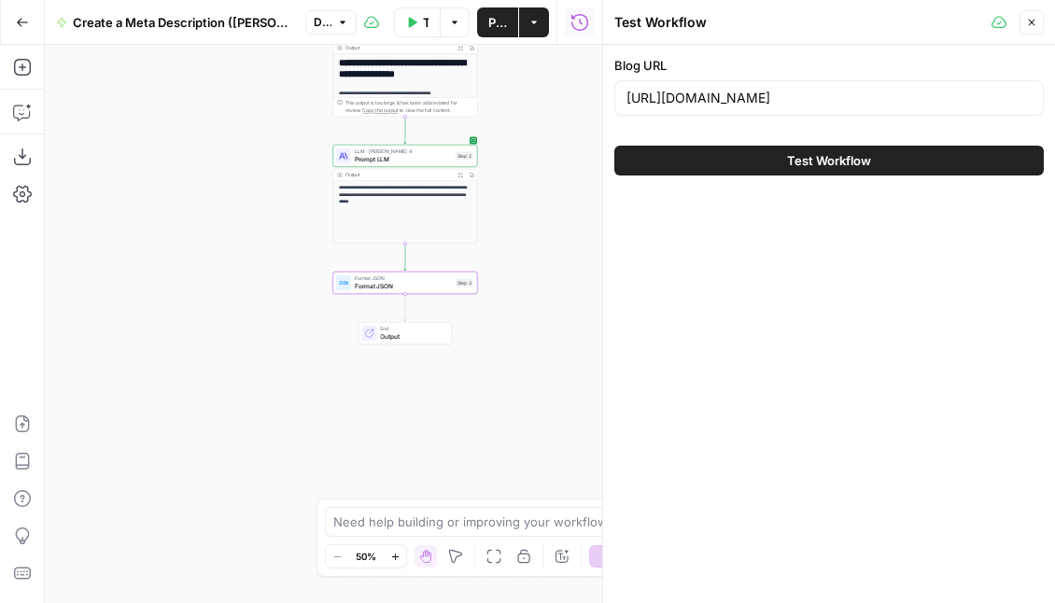
click at [709, 160] on button "Test Workflow" at bounding box center [830, 161] width 430 height 30
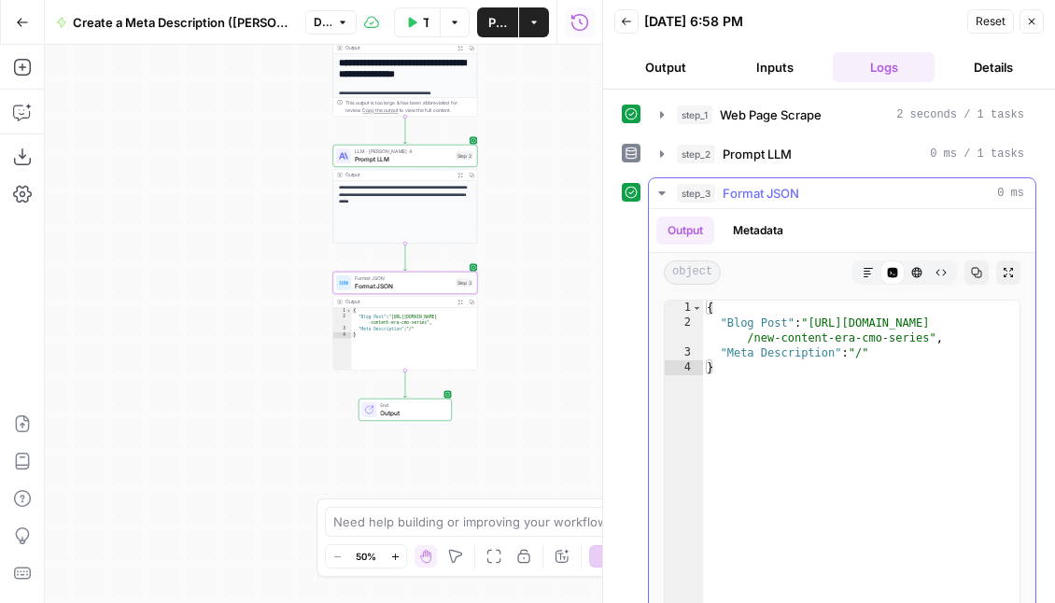
click at [709, 353] on div "{ "Blog Post" : "[URL][DOMAIN_NAME] /new-content-era-cmo-series" , "Meta Descri…" at bounding box center [861, 499] width 317 height 397
drag, startPoint x: 789, startPoint y: 324, endPoint x: 726, endPoint y: 328, distance: 63.6
click at [709, 327] on div "{ "Blog Post" : "[URL][DOMAIN_NAME] /new-content-era-cmo-series" , "Meta Descri…" at bounding box center [861, 499] width 317 height 397
type textarea "**********"
click at [709, 333] on div "{ "Blog Post" : "[URL][DOMAIN_NAME] /new-content-era-cmo-series" , "Meta Descri…" at bounding box center [861, 499] width 317 height 397
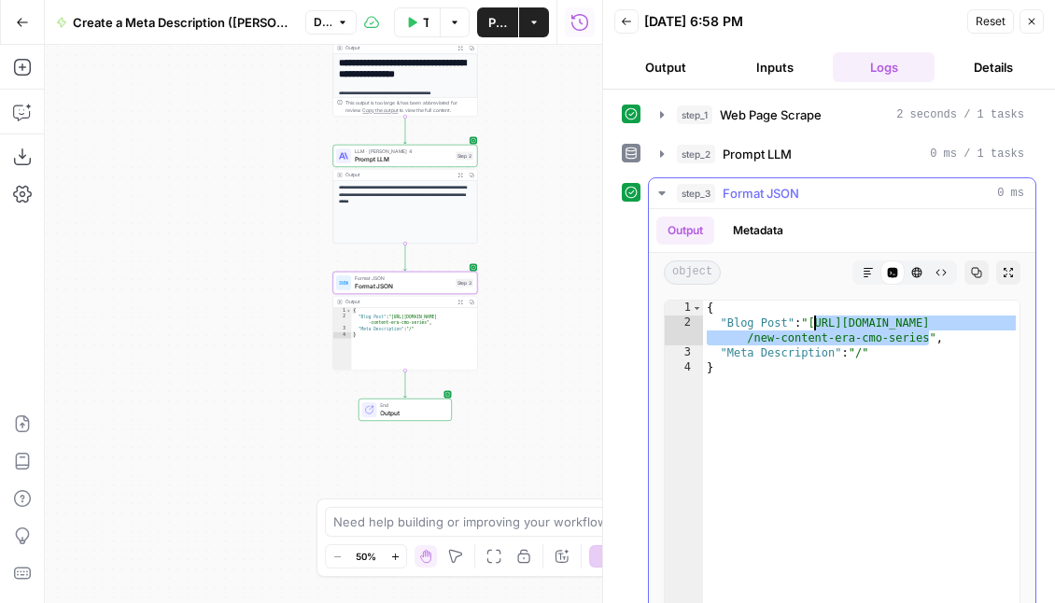
drag, startPoint x: 926, startPoint y: 339, endPoint x: 813, endPoint y: 325, distance: 113.9
click at [709, 325] on div "{ "Blog Post" : "[URL][DOMAIN_NAME] /new-content-era-cmo-series" , "Meta Descri…" at bounding box center [861, 499] width 317 height 397
click at [709, 335] on div "{ "Blog Post" : "[URL][DOMAIN_NAME] /new-content-era-cmo-series" , "Meta Descri…" at bounding box center [861, 499] width 317 height 397
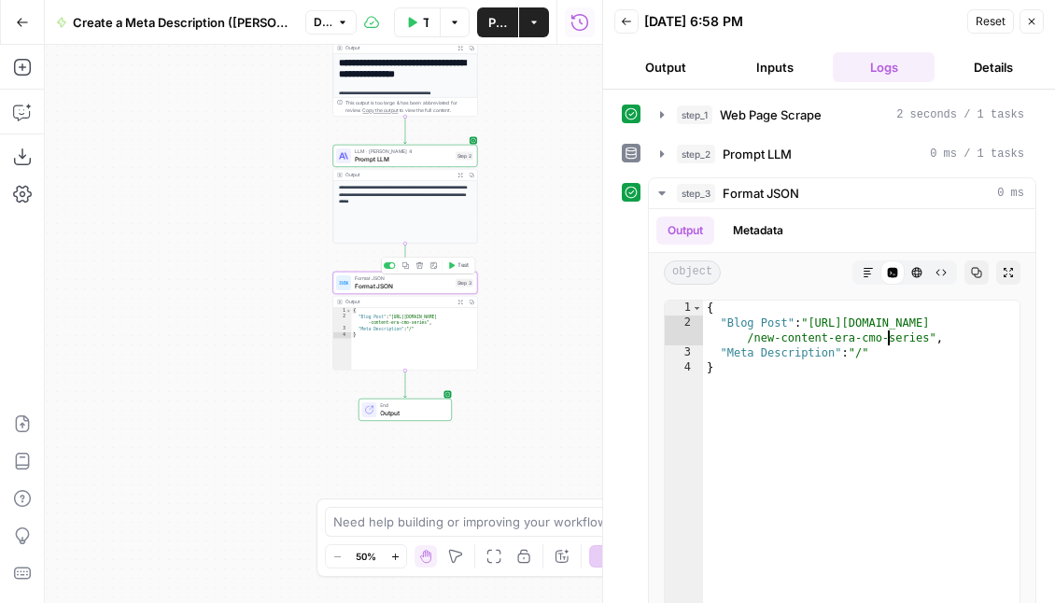
click at [368, 281] on span "Format JSON" at bounding box center [403, 285] width 97 height 9
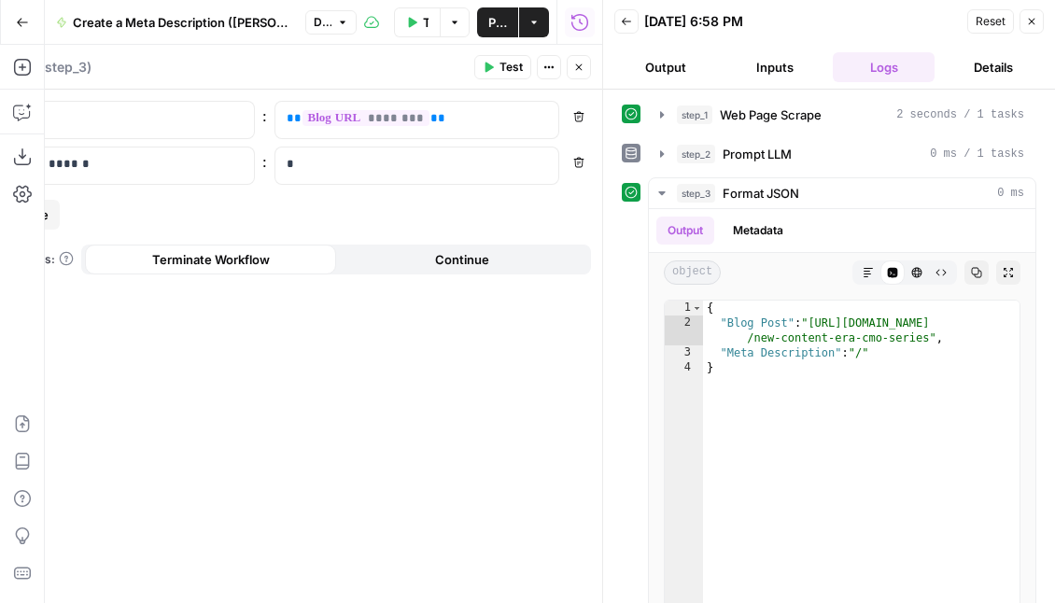
click at [709, 18] on icon "button" at bounding box center [1031, 21] width 11 height 11
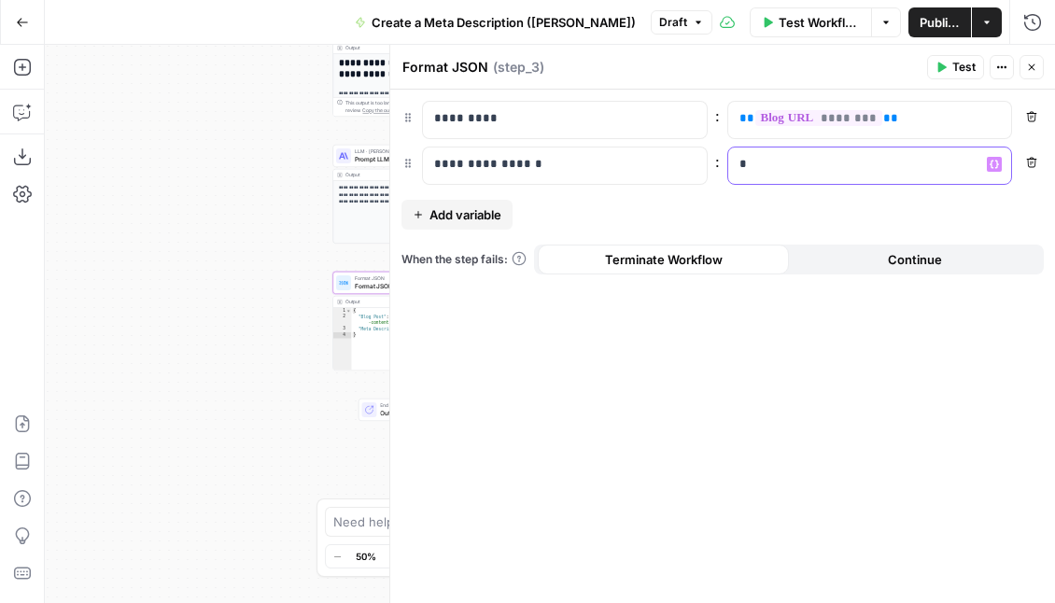
click at [709, 165] on p "*" at bounding box center [871, 164] width 262 height 19
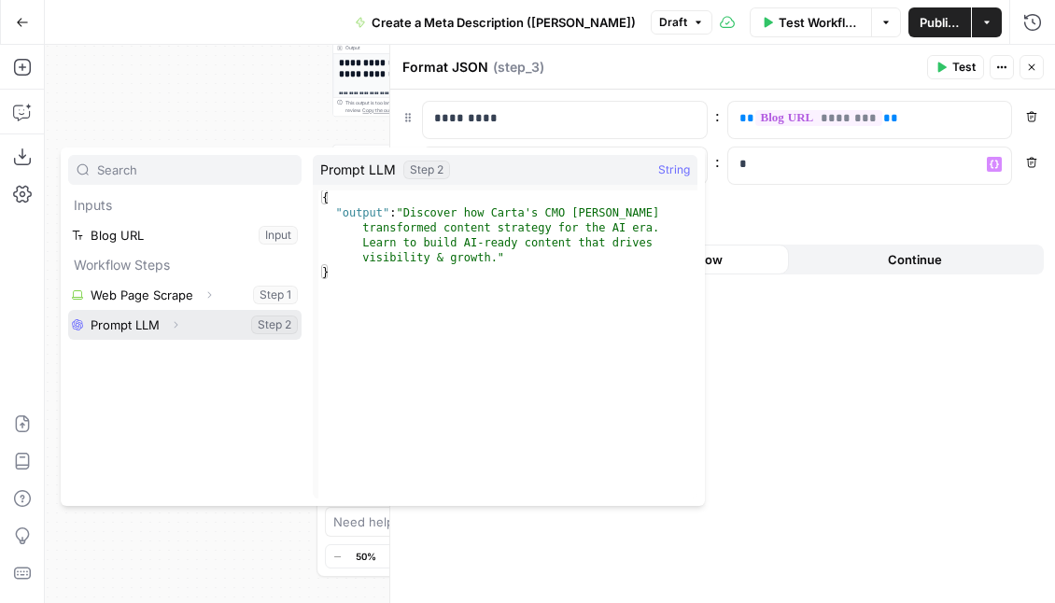
click at [225, 326] on button "Select variable Prompt LLM" at bounding box center [184, 325] width 233 height 30
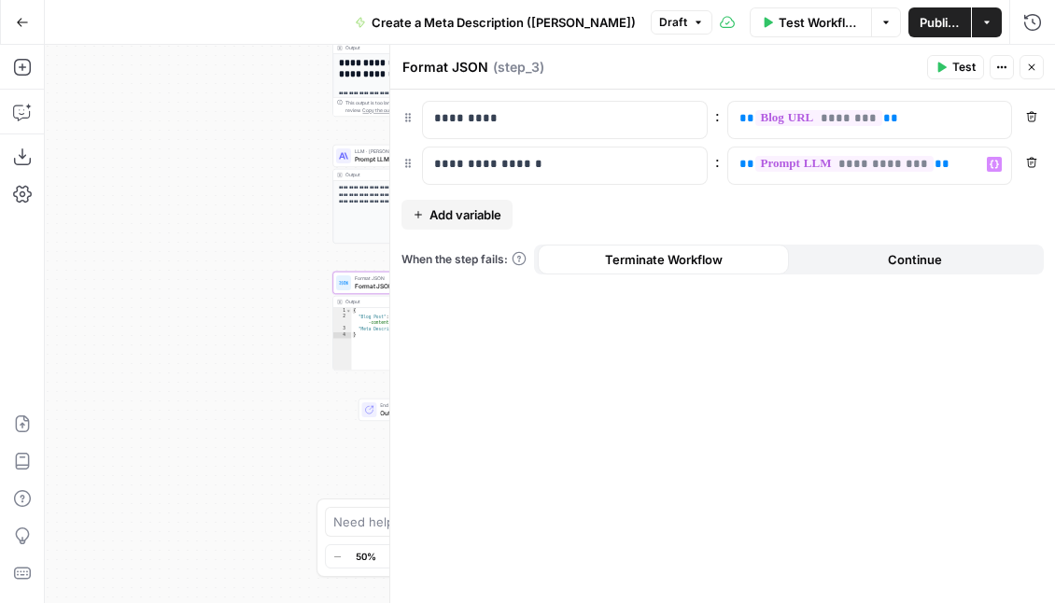
click at [709, 64] on icon "button" at bounding box center [941, 67] width 11 height 11
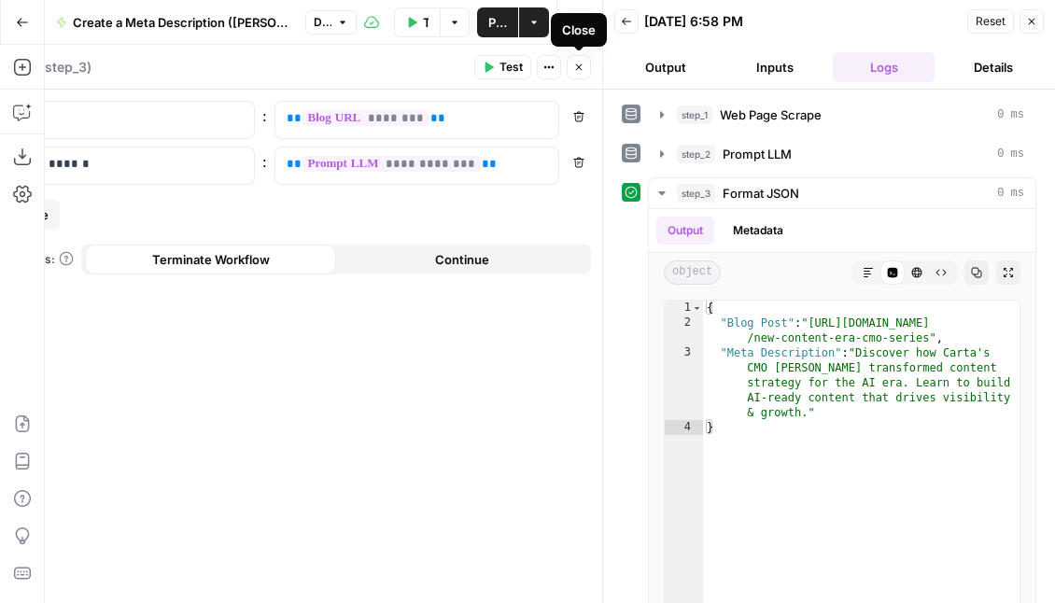
click at [576, 66] on icon "button" at bounding box center [578, 67] width 11 height 11
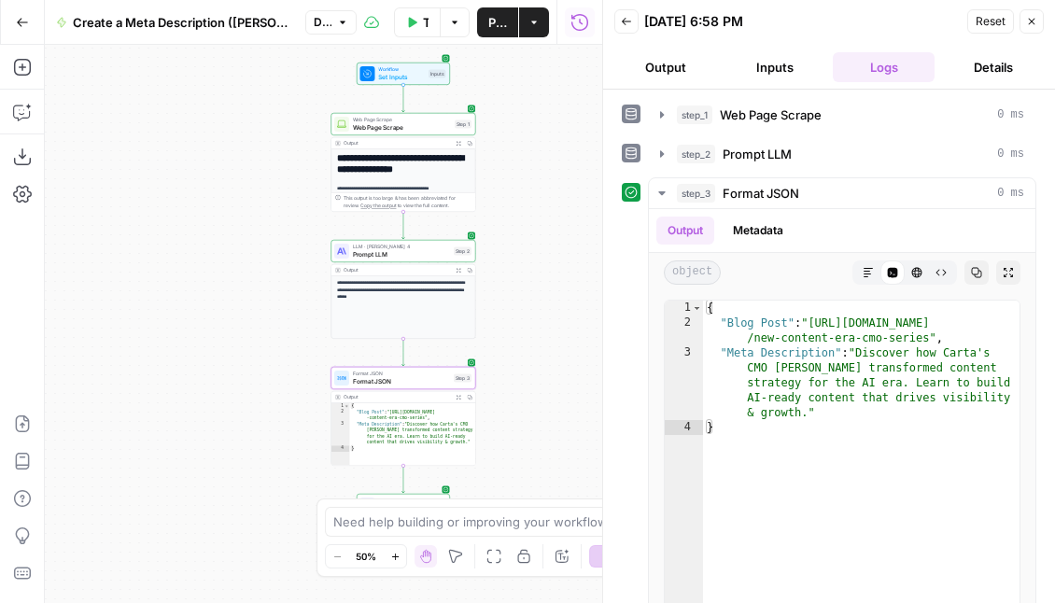
drag, startPoint x: 551, startPoint y: 308, endPoint x: 549, endPoint y: 403, distance: 95.3
click at [549, 403] on div "**********" at bounding box center [324, 324] width 558 height 559
click at [709, 19] on icon "button" at bounding box center [1031, 21] width 11 height 11
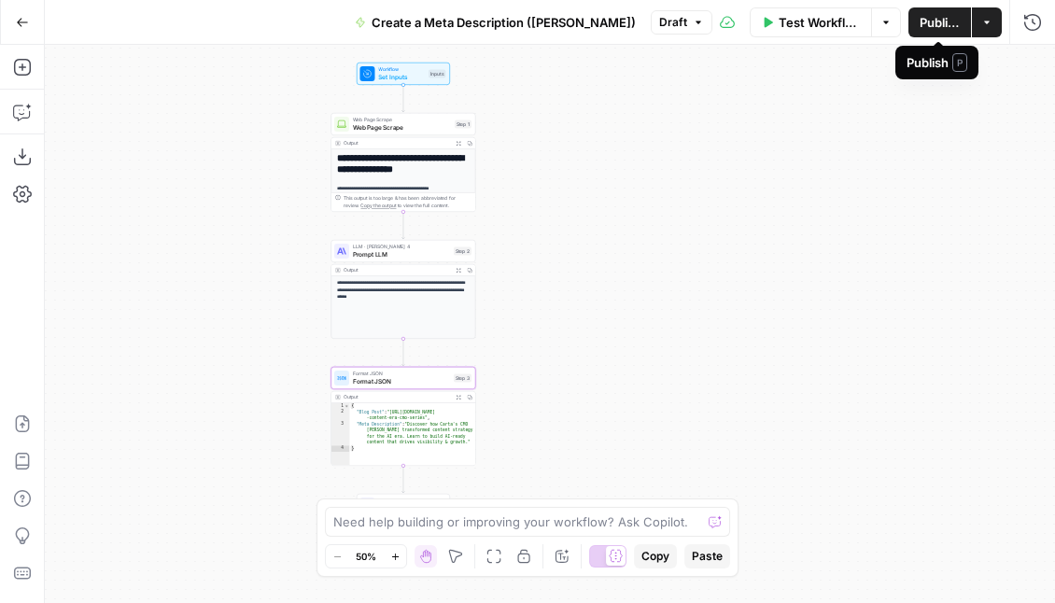
click at [709, 19] on span "Publish" at bounding box center [940, 22] width 40 height 19
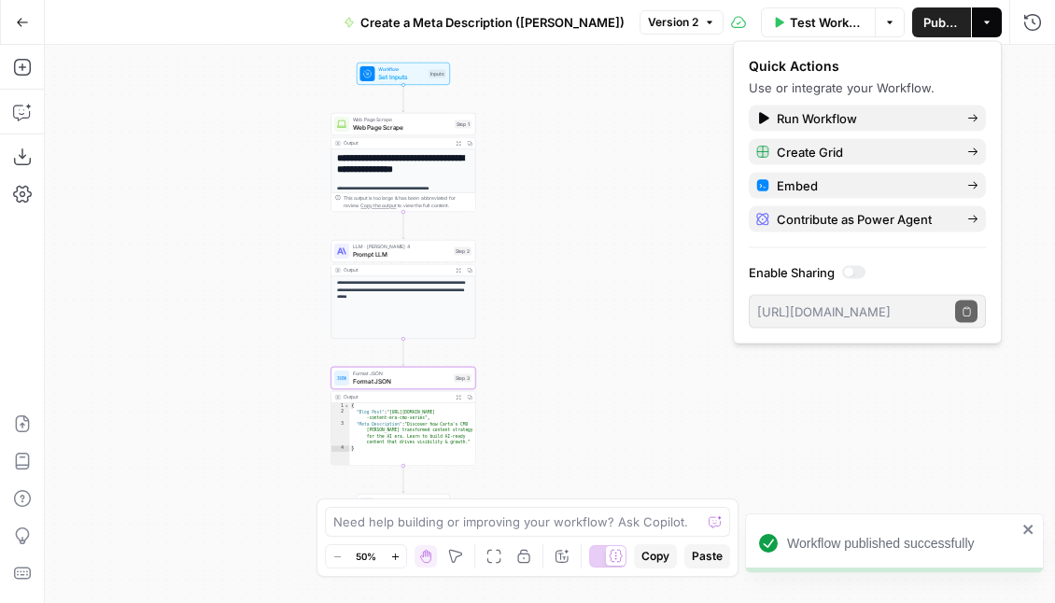
click at [626, 134] on div "**********" at bounding box center [550, 324] width 1011 height 559
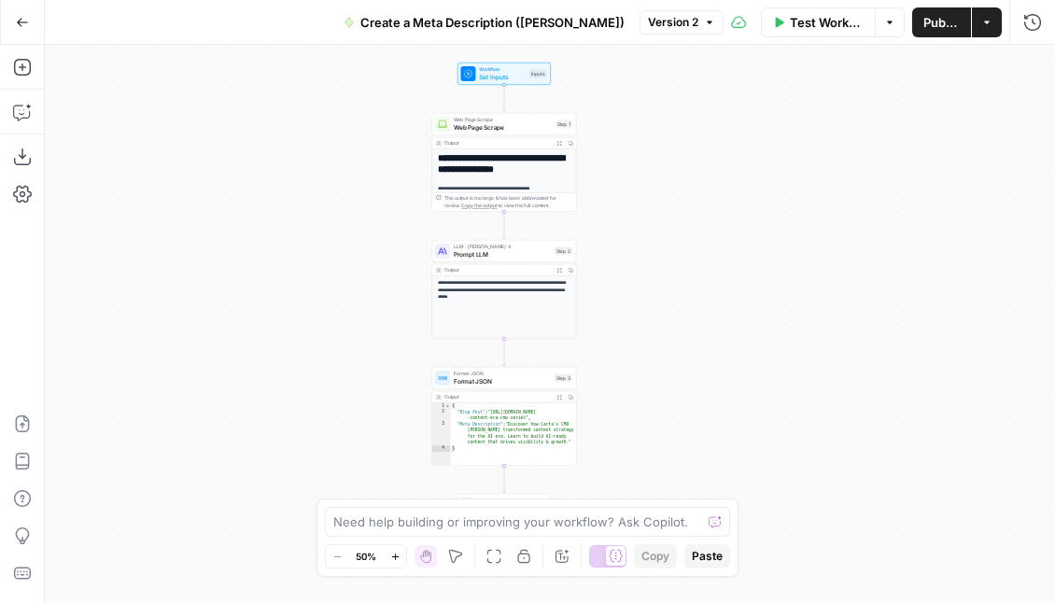
drag, startPoint x: 550, startPoint y: 151, endPoint x: 651, endPoint y: 151, distance: 100.9
click at [651, 151] on div "**********" at bounding box center [550, 324] width 1011 height 559
click at [673, 22] on button "Version 2" at bounding box center [682, 22] width 84 height 24
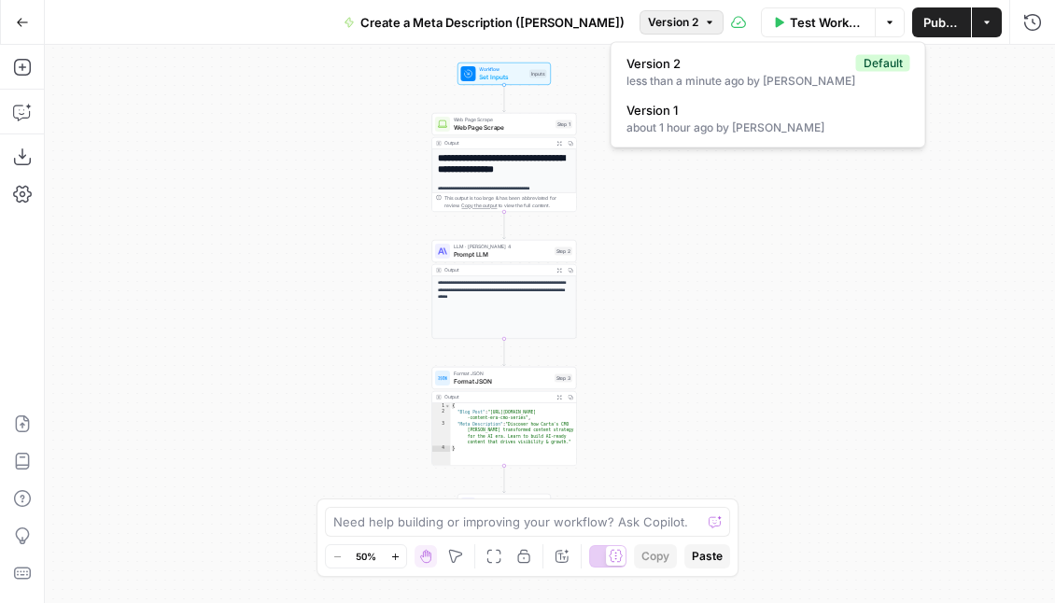
click at [709, 300] on div "**********" at bounding box center [550, 324] width 1011 height 559
